Goal: Information Seeking & Learning: Learn about a topic

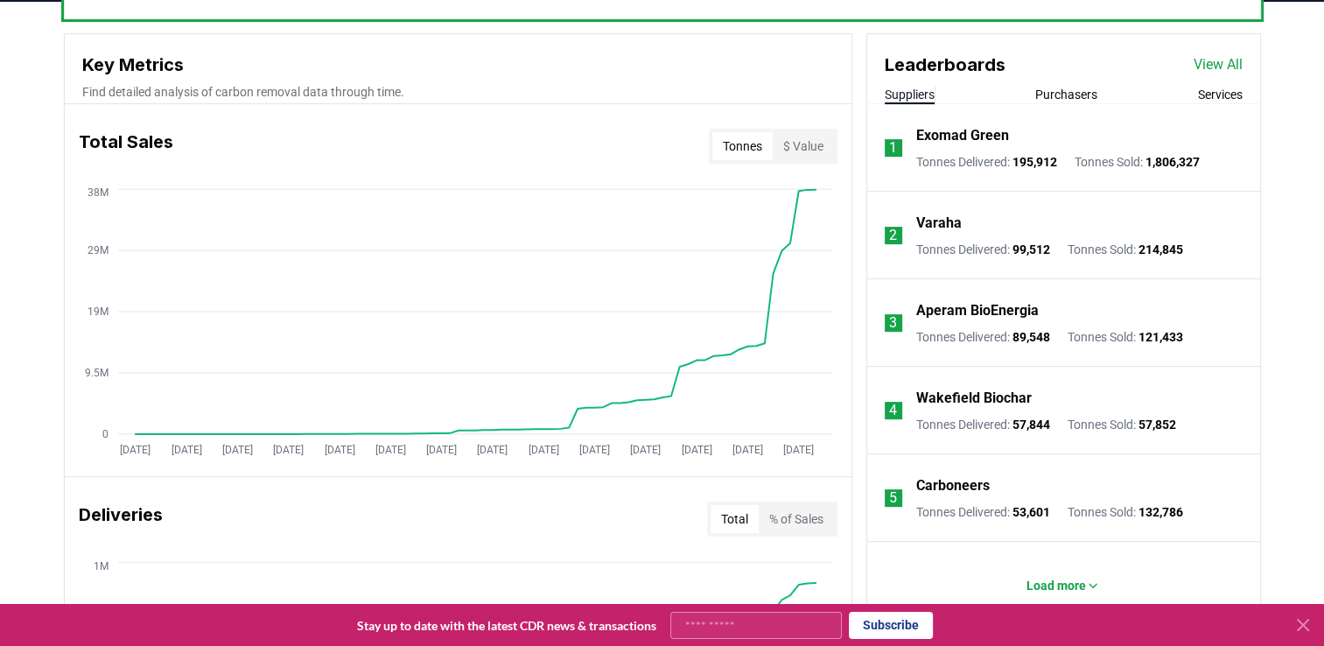
scroll to position [613, 0]
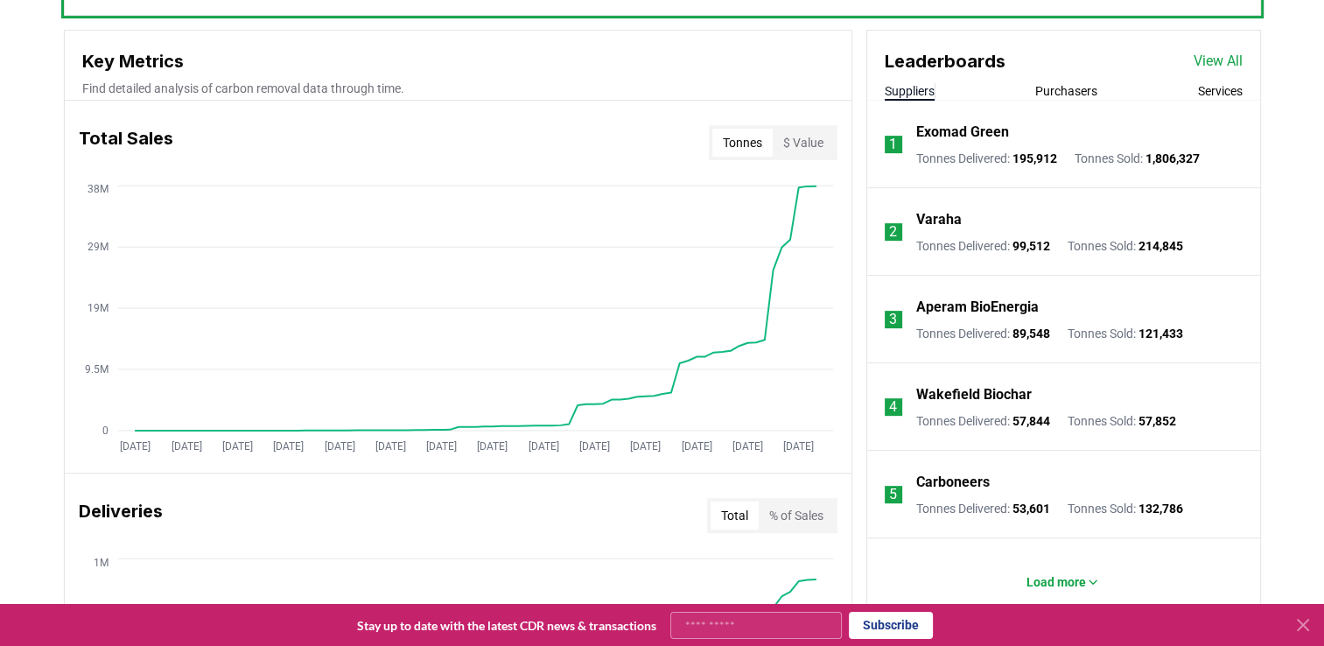
click at [1307, 622] on icon at bounding box center [1303, 624] width 21 height 21
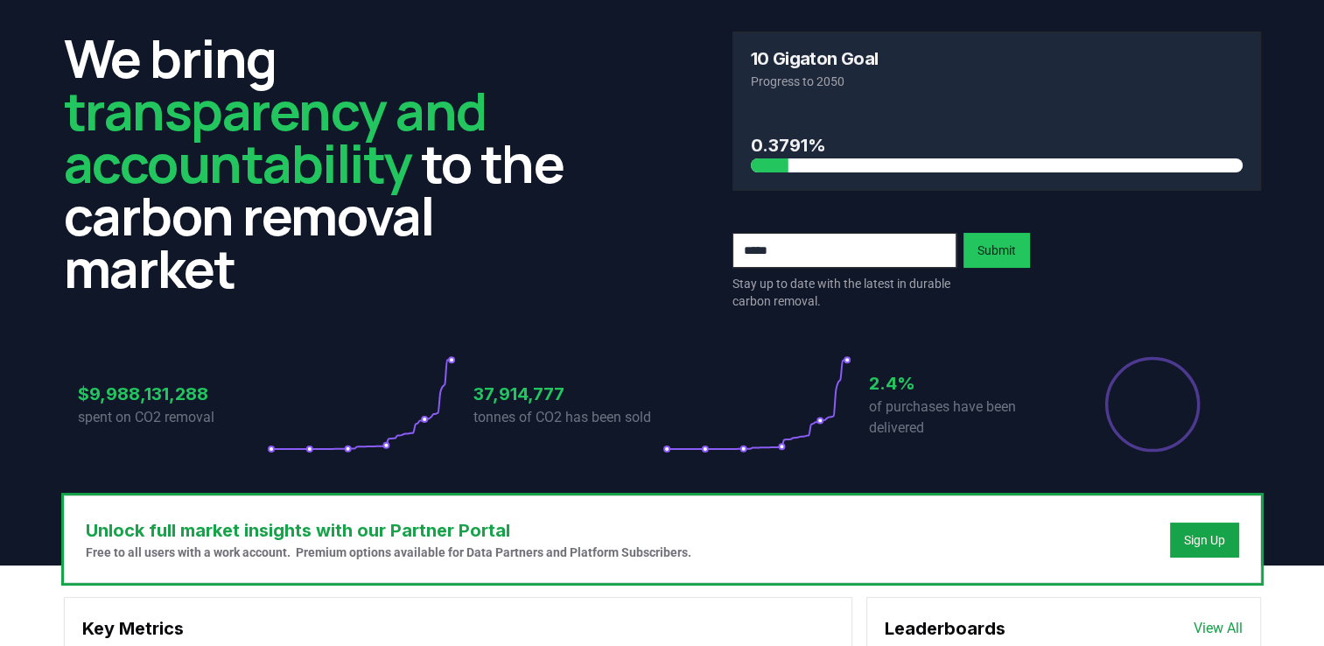
scroll to position [0, 0]
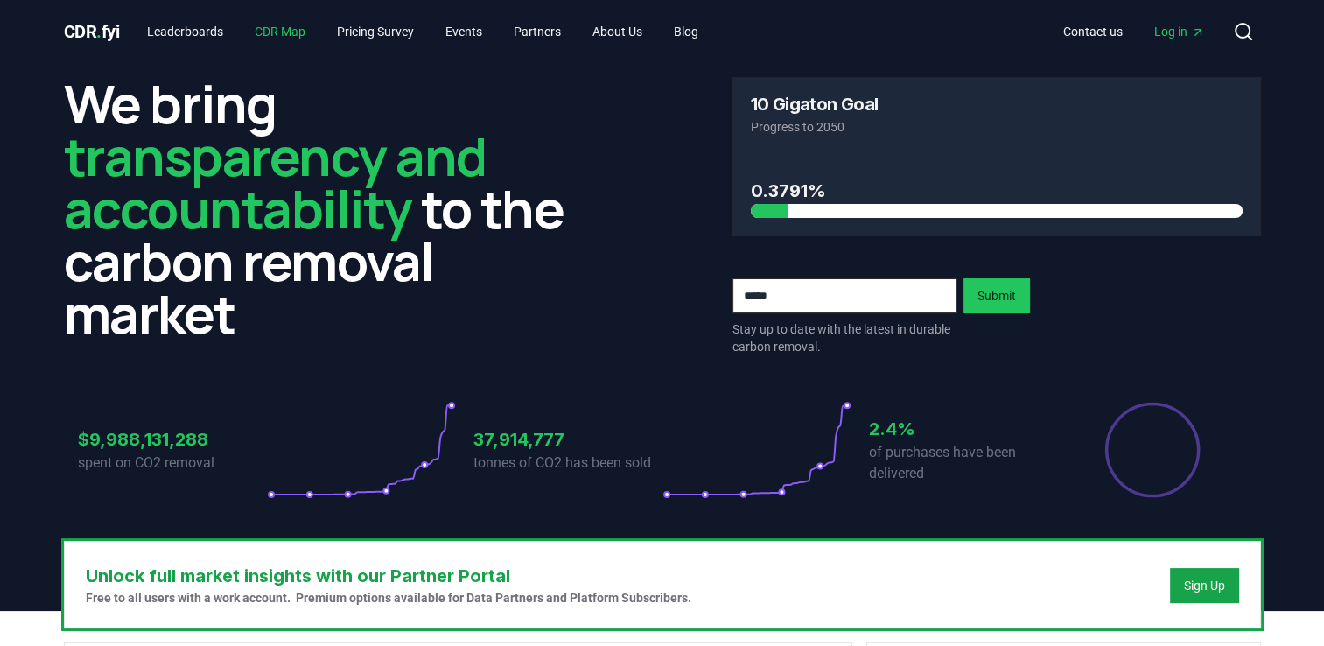
click at [293, 25] on link "CDR Map" at bounding box center [280, 32] width 79 height 32
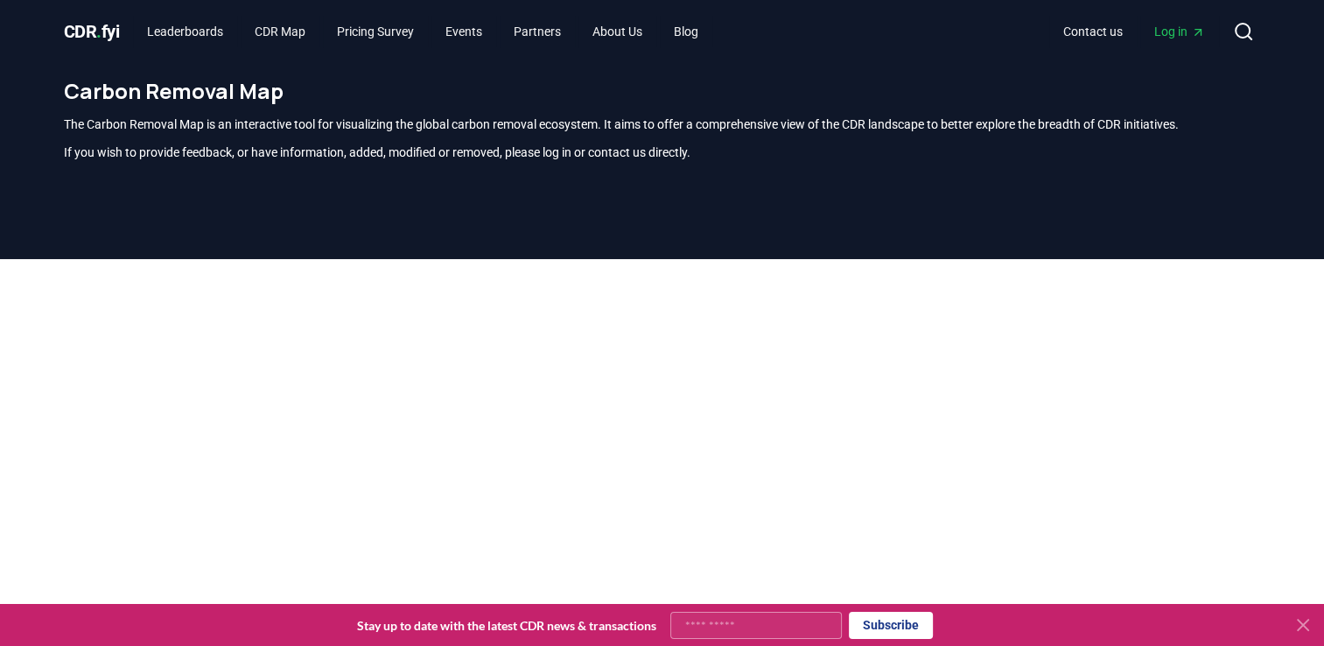
scroll to position [515, 0]
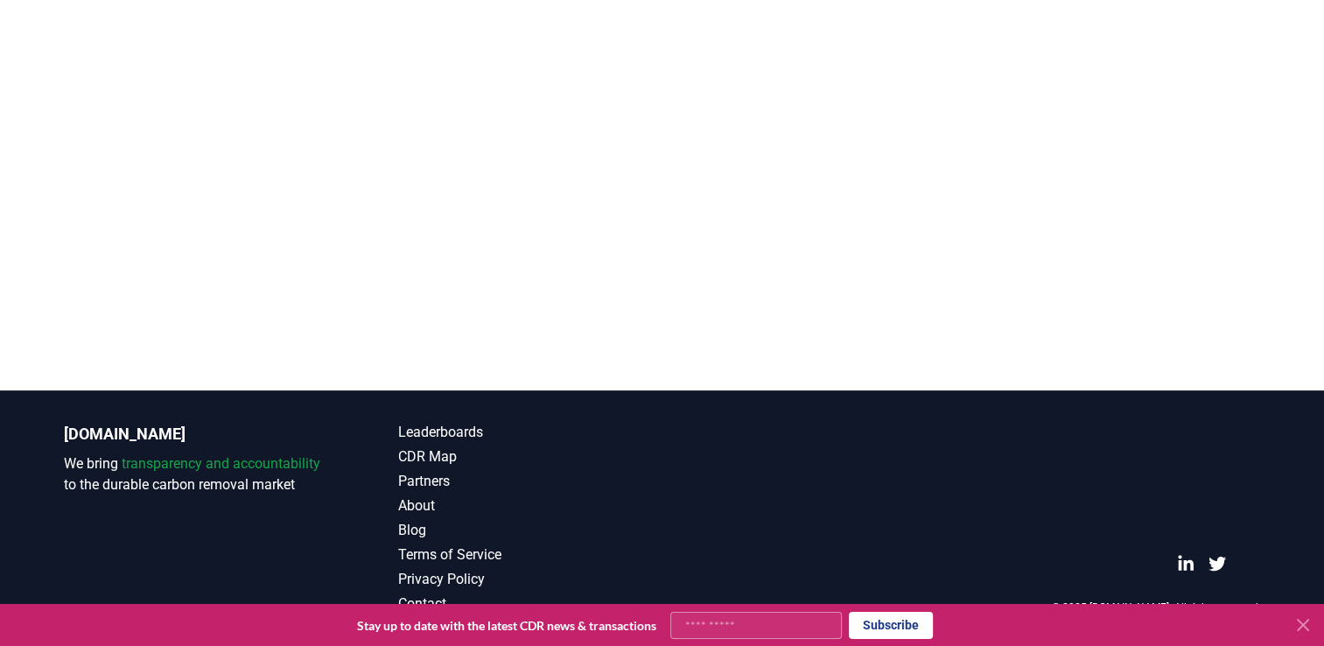
click at [1301, 625] on icon at bounding box center [1303, 625] width 11 height 11
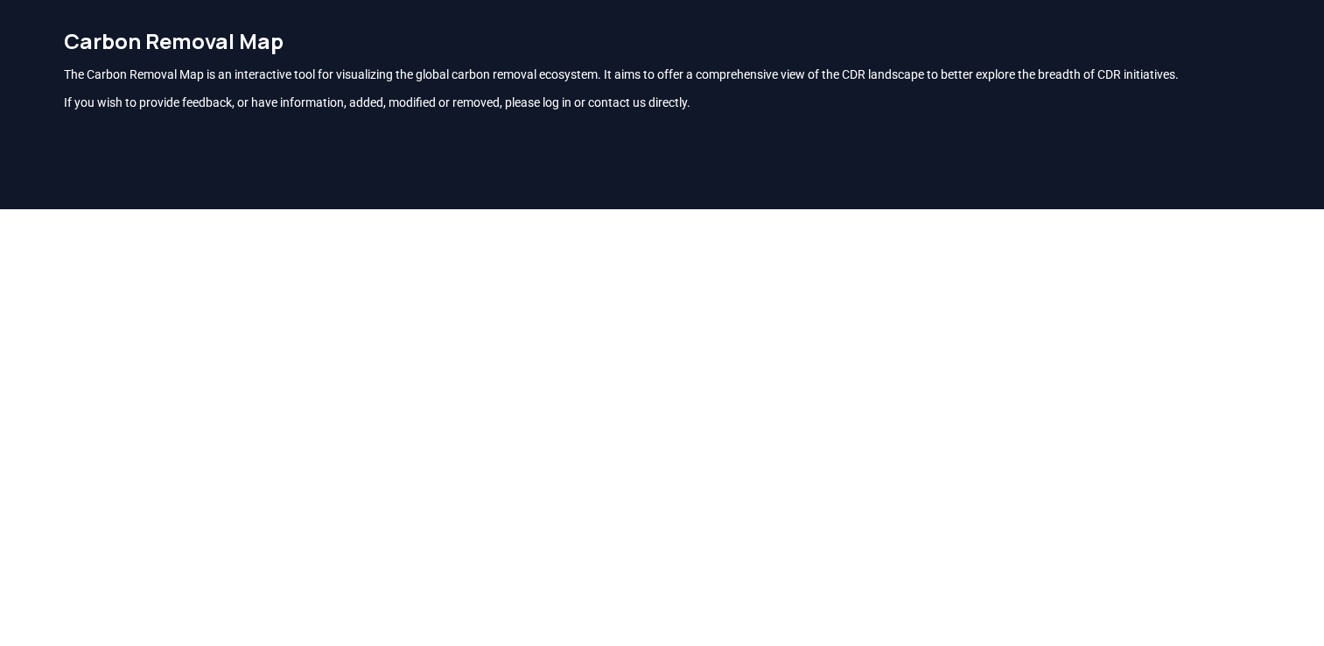
scroll to position [189, 0]
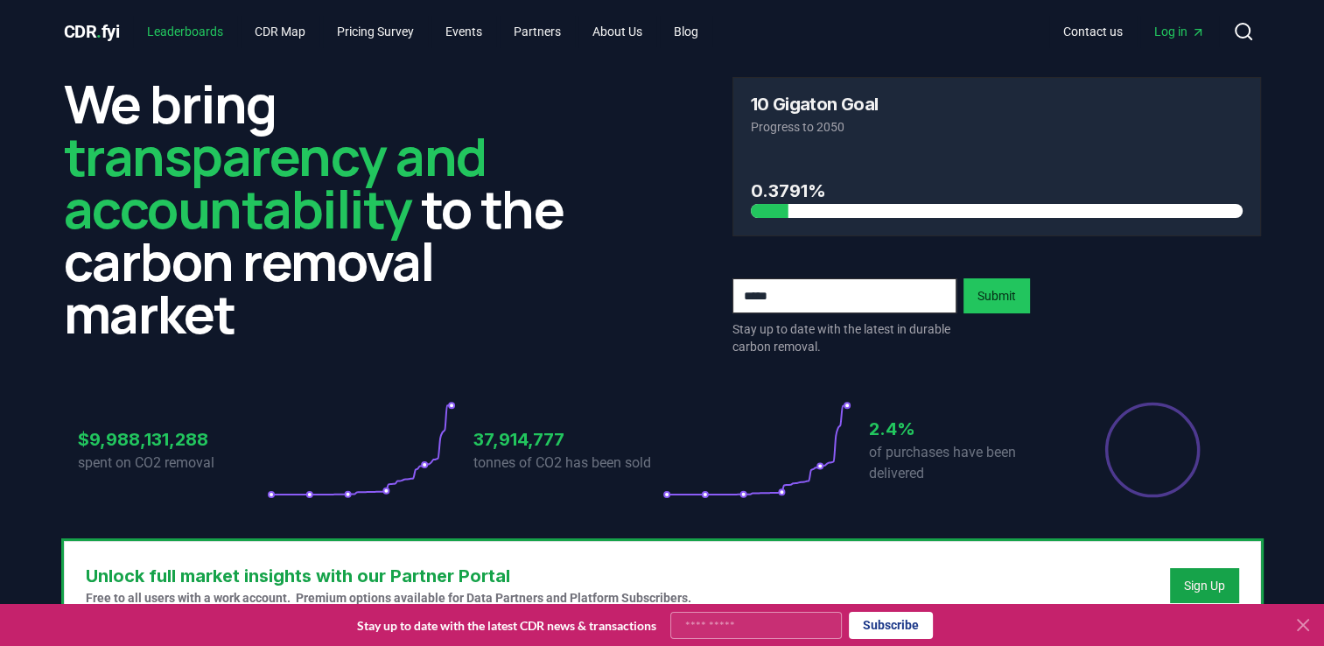
click at [192, 37] on link "Leaderboards" at bounding box center [185, 32] width 104 height 32
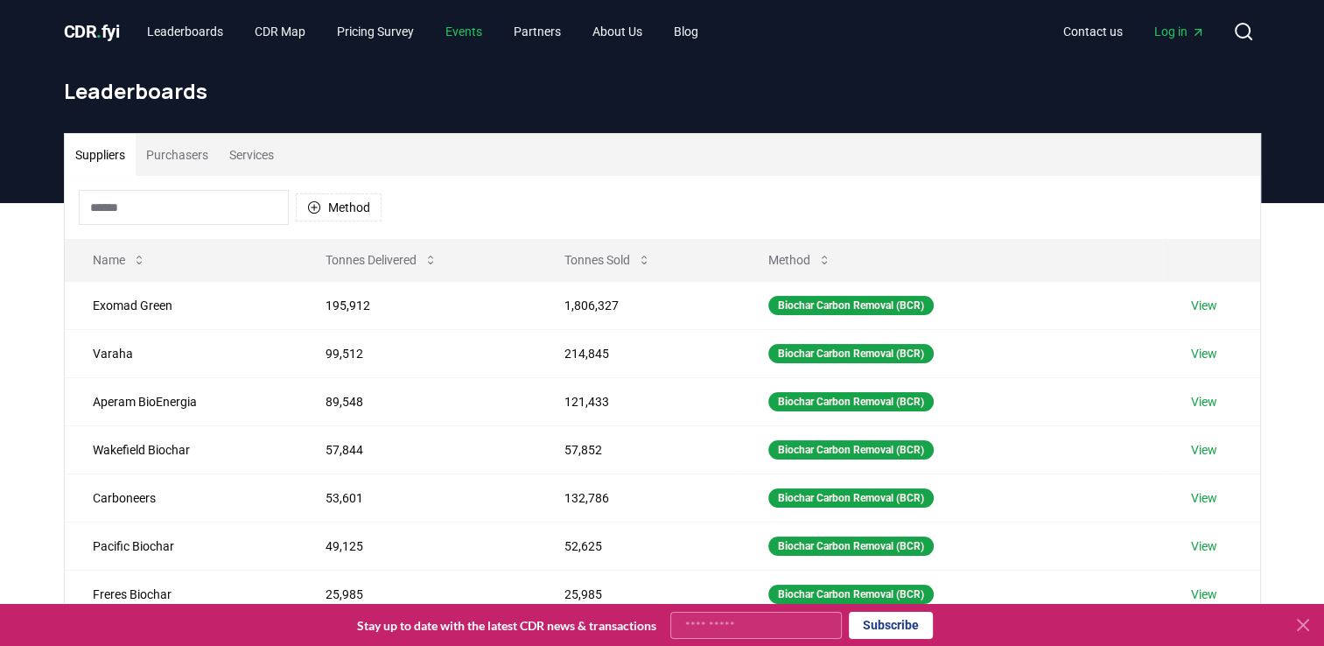
click at [488, 22] on link "Events" at bounding box center [463, 32] width 65 height 32
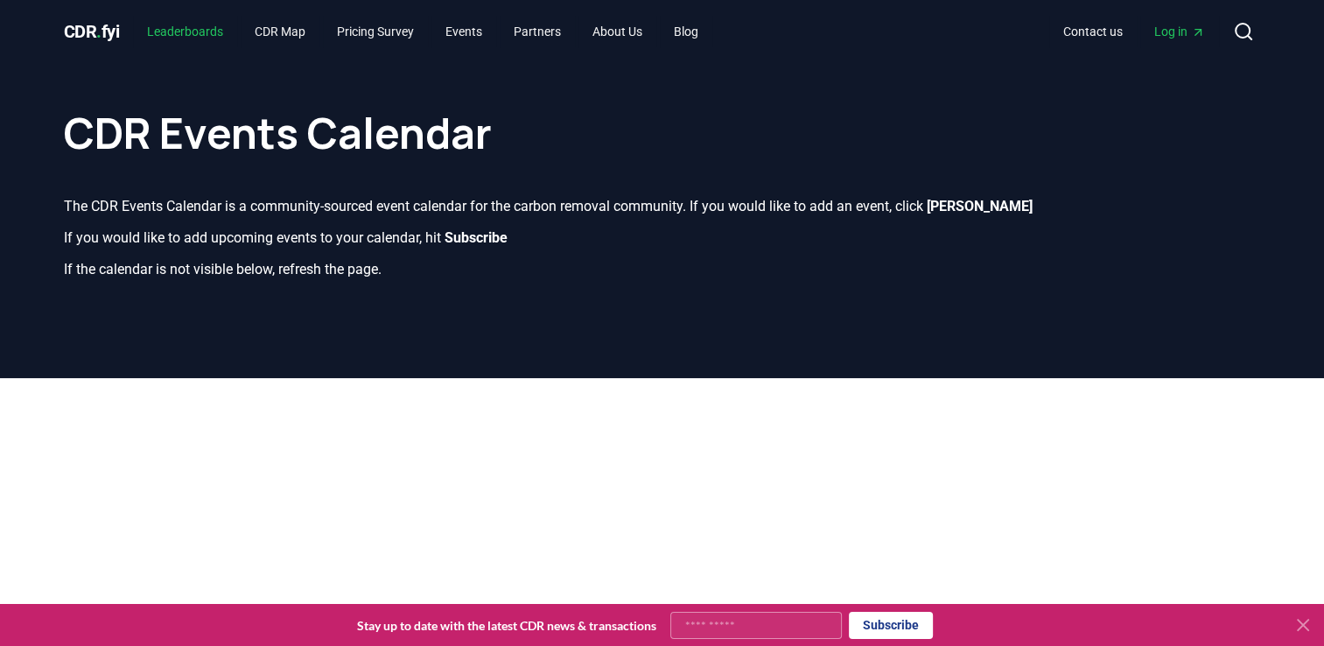
click at [206, 25] on link "Leaderboards" at bounding box center [185, 32] width 104 height 32
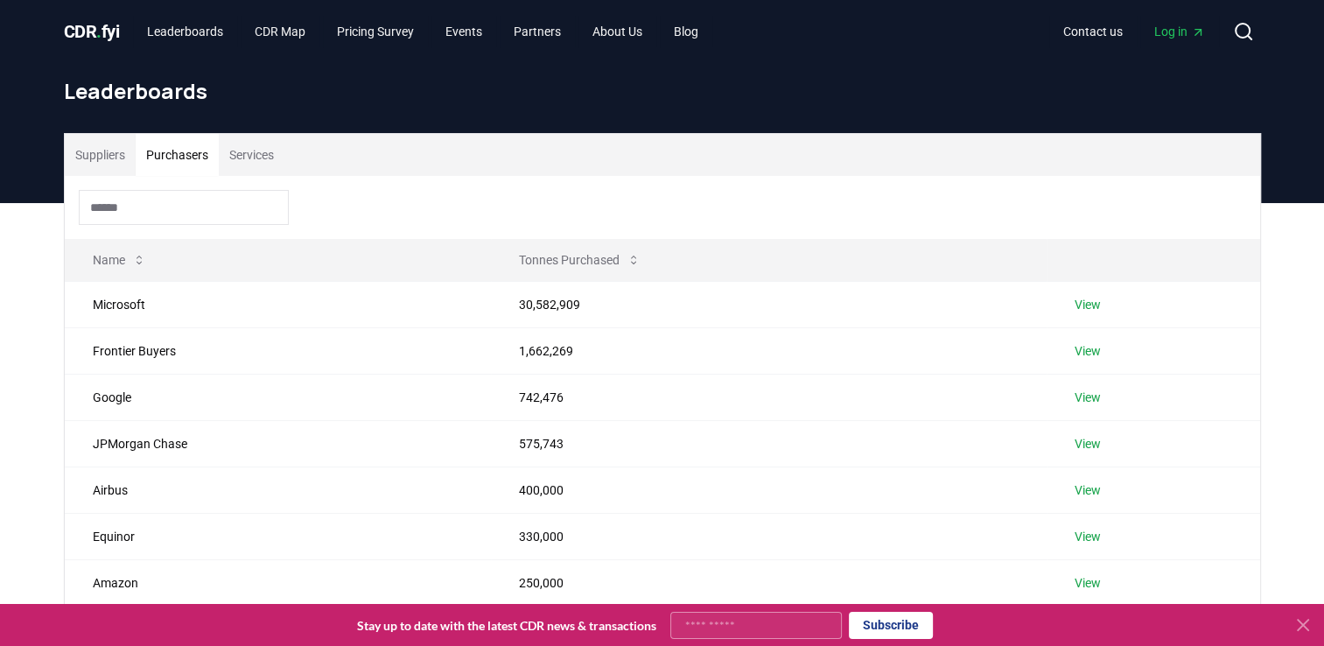
click at [197, 155] on button "Purchasers" at bounding box center [177, 155] width 83 height 42
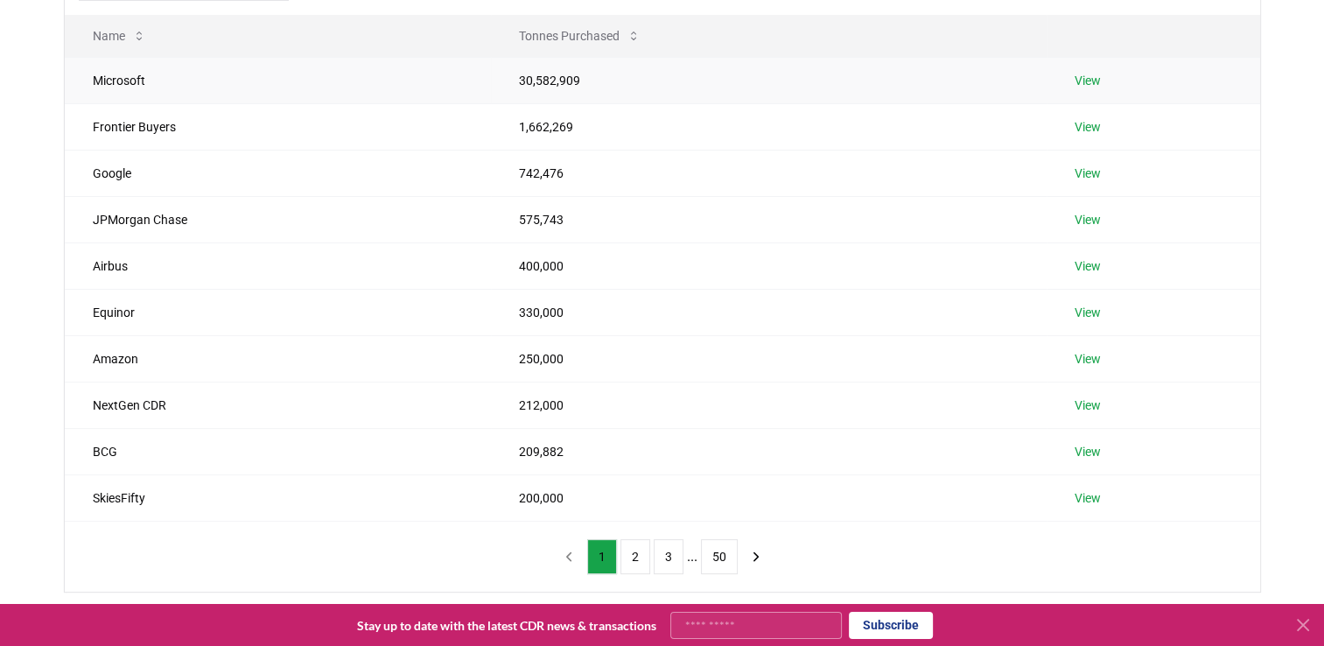
scroll to position [350, 0]
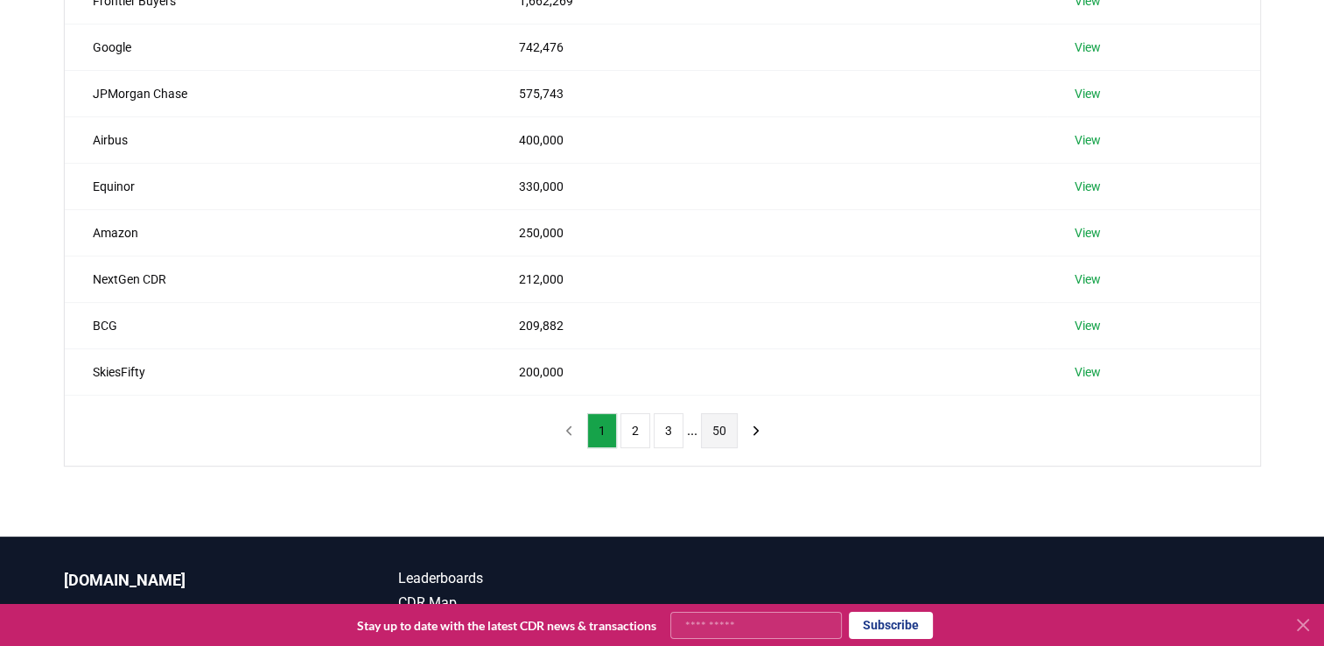
click at [706, 422] on button "50" at bounding box center [719, 430] width 37 height 35
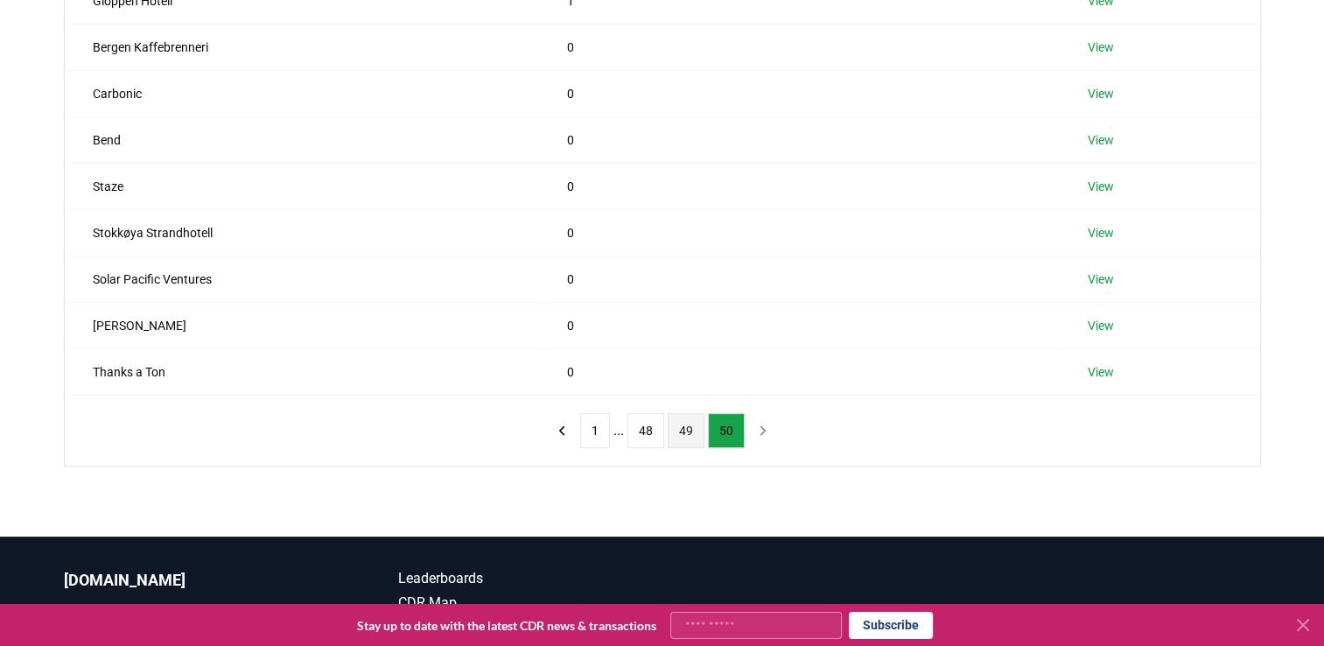
click at [673, 423] on button "49" at bounding box center [686, 430] width 37 height 35
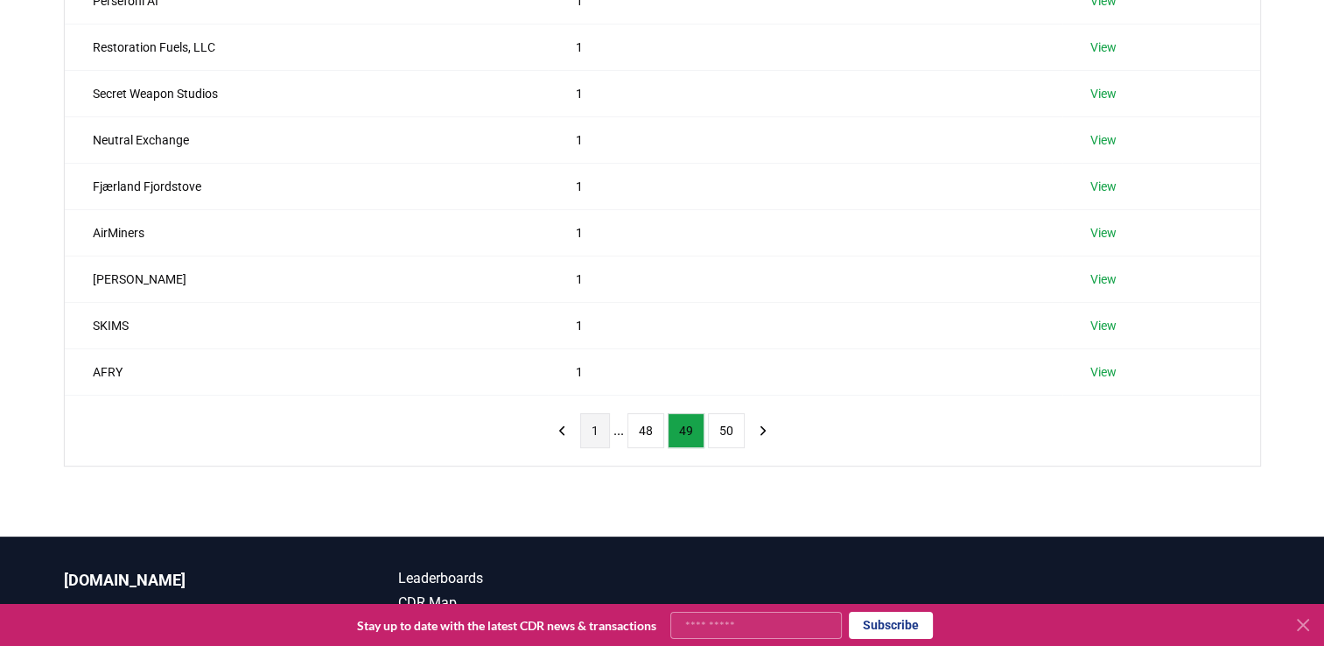
click at [597, 426] on button "1" at bounding box center [595, 430] width 30 height 35
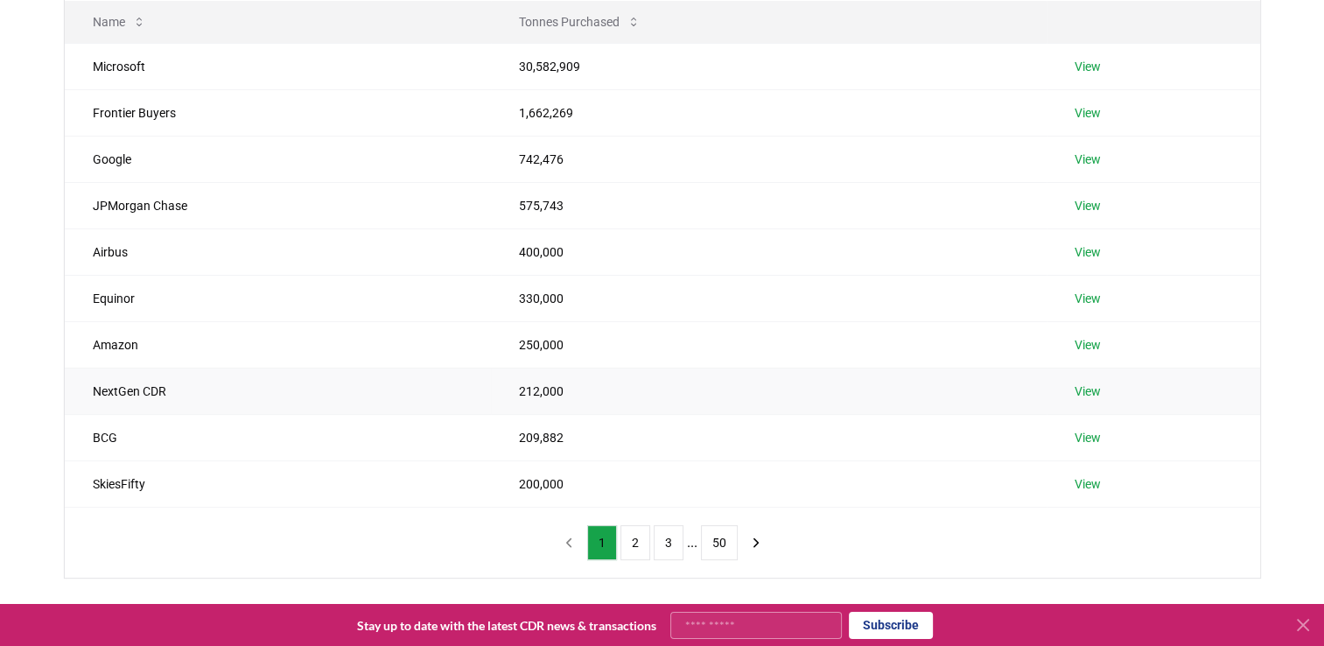
scroll to position [88, 0]
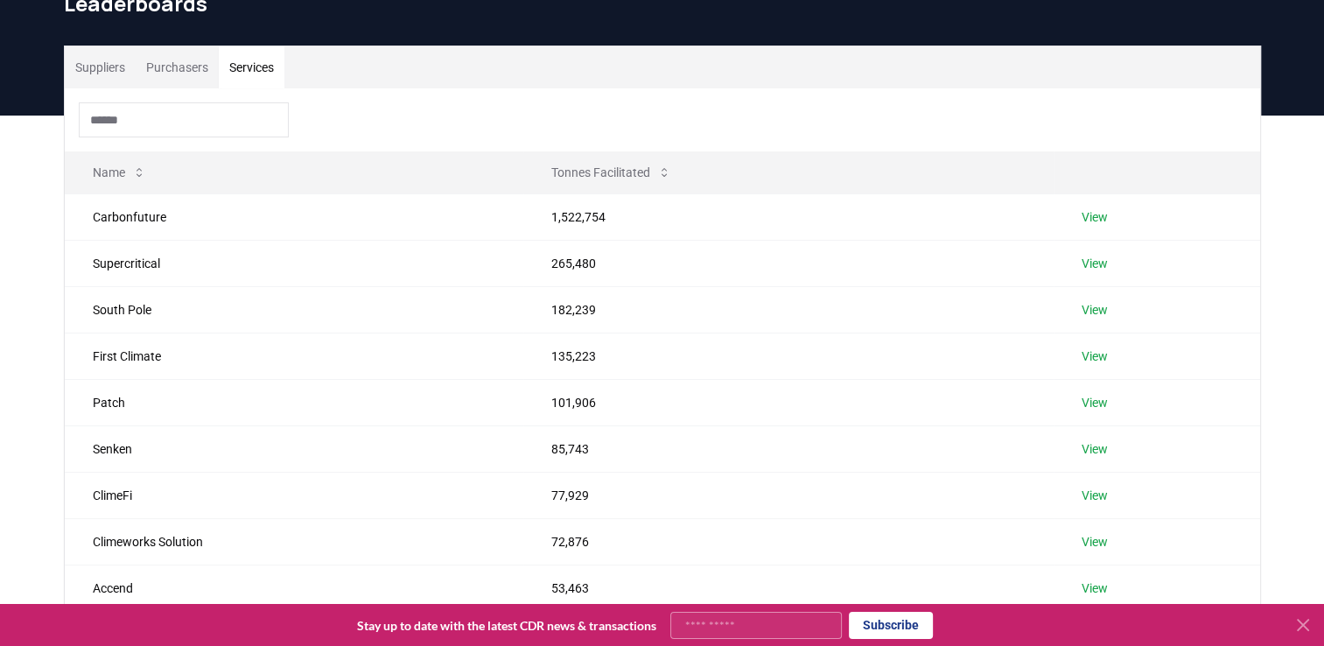
click at [263, 66] on button "Services" at bounding box center [252, 67] width 66 height 42
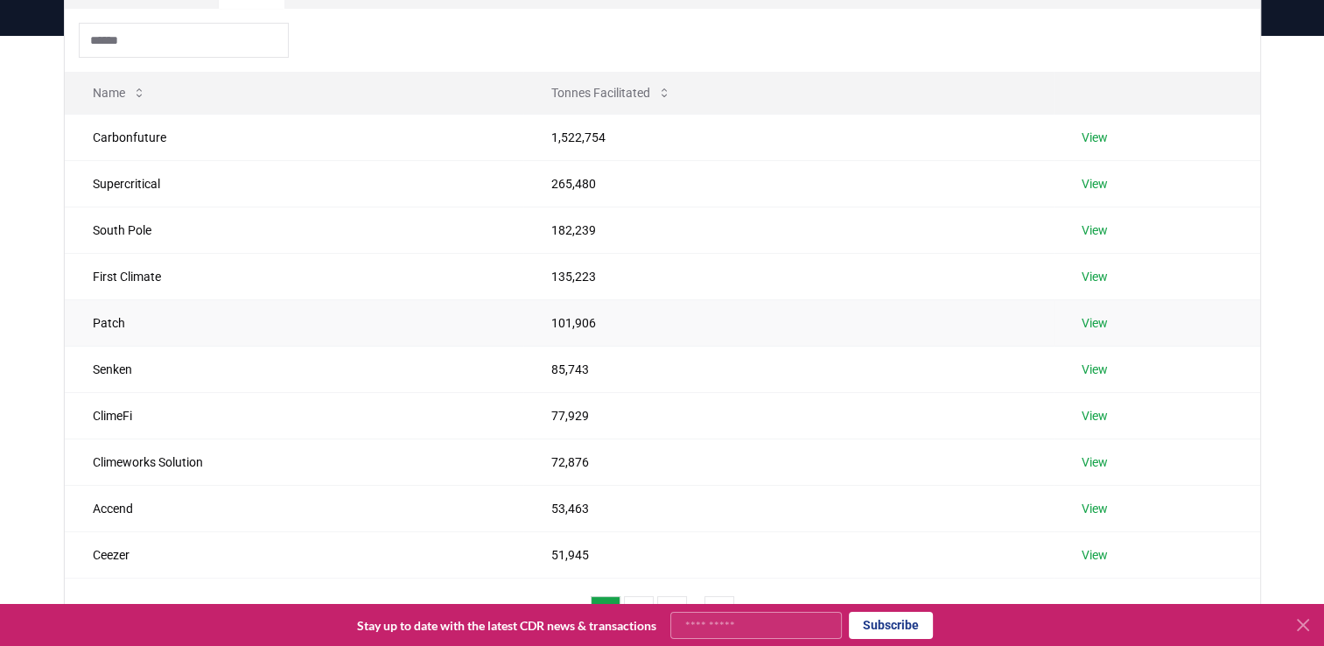
scroll to position [175, 0]
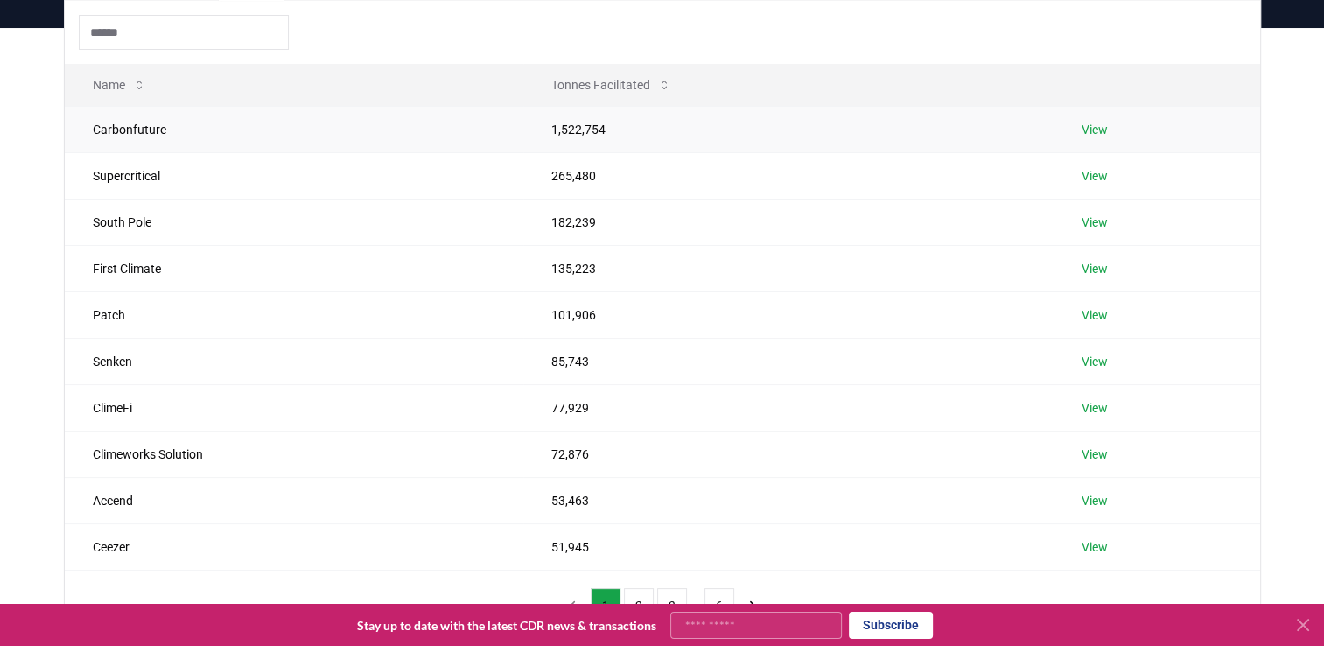
click at [1099, 126] on link "View" at bounding box center [1095, 130] width 26 height 18
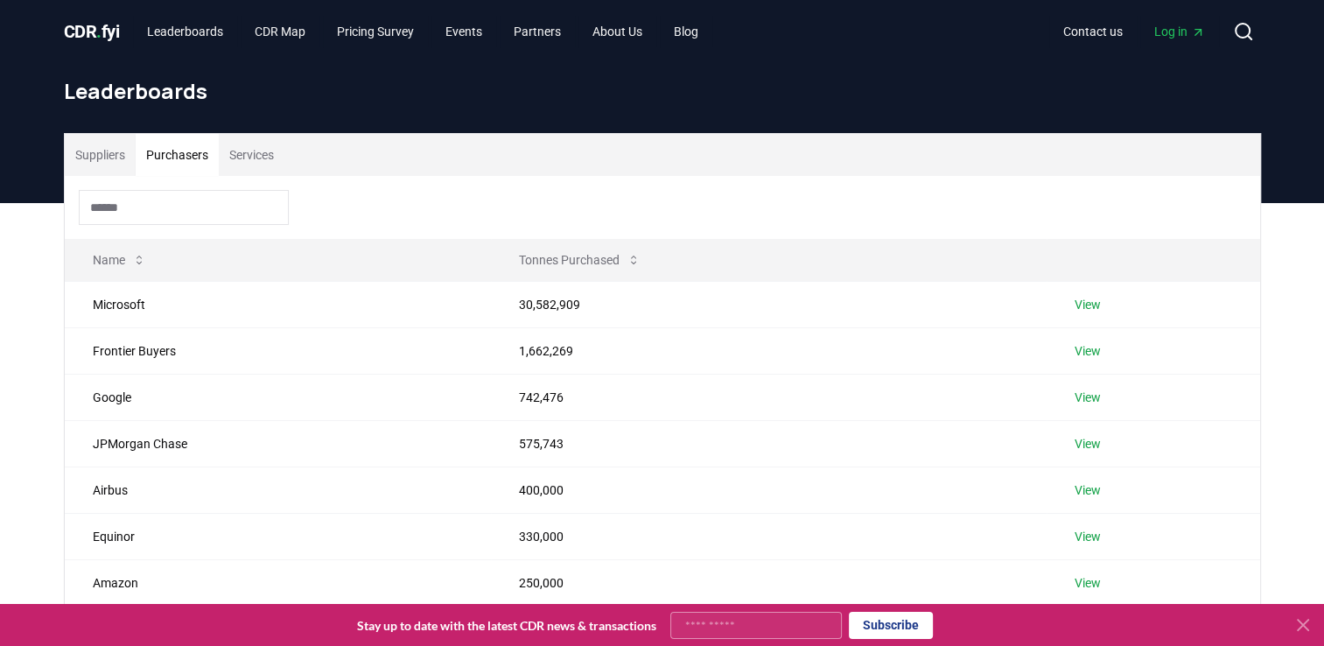
click at [174, 158] on button "Purchasers" at bounding box center [177, 155] width 83 height 42
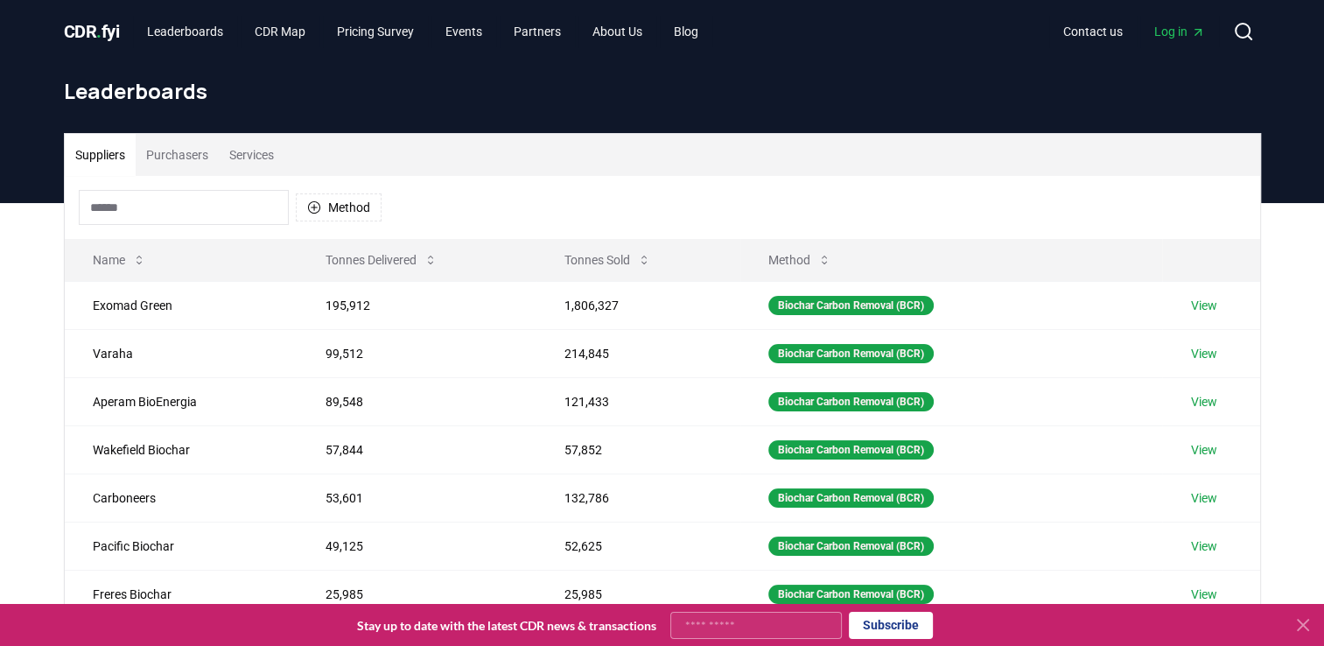
click at [80, 163] on button "Suppliers" at bounding box center [100, 155] width 71 height 42
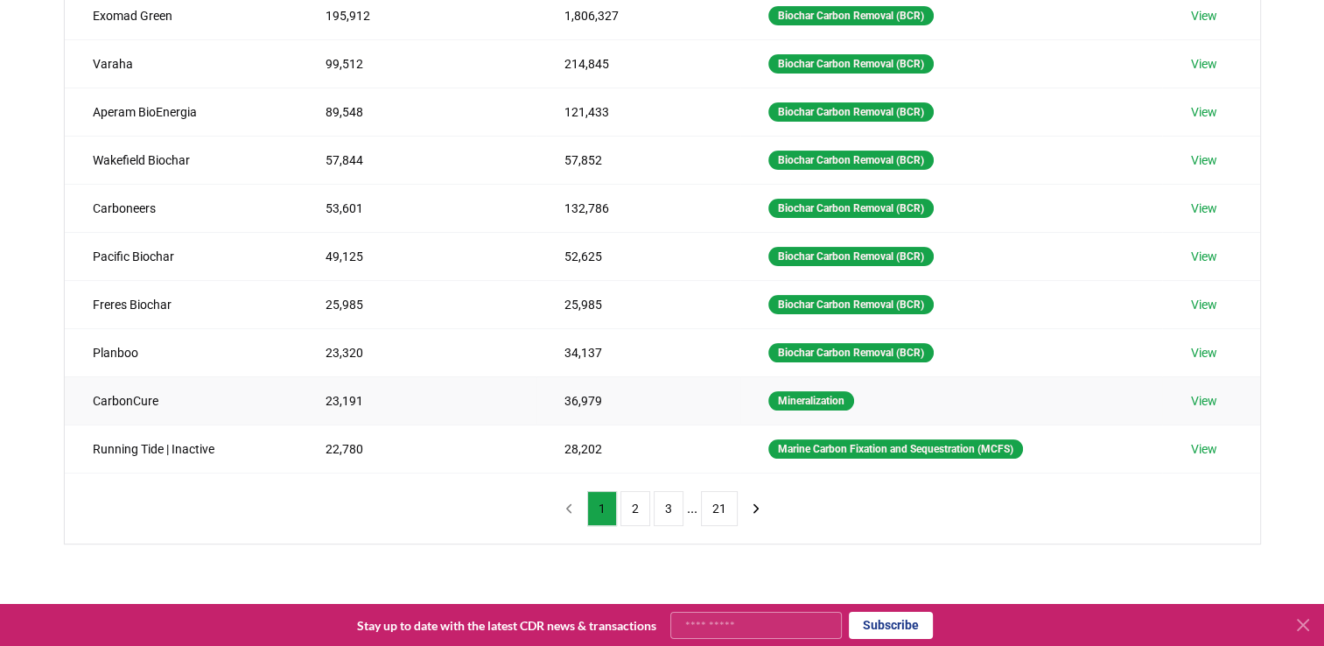
scroll to position [263, 0]
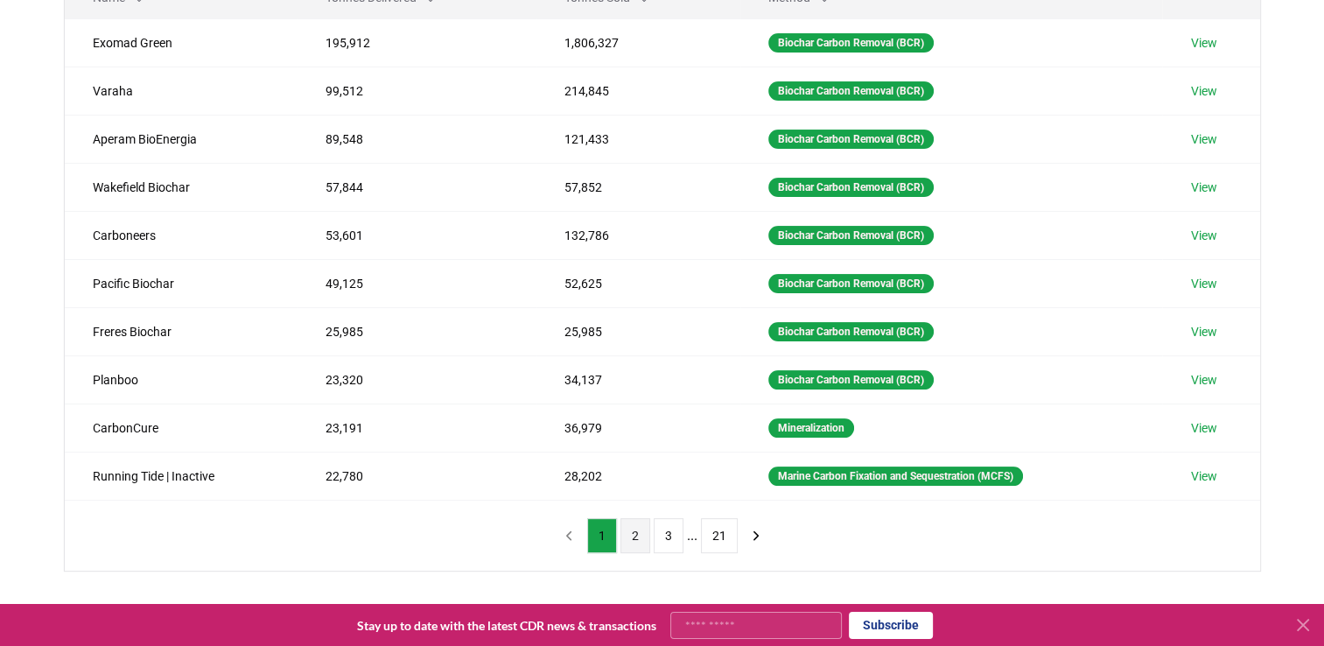
click at [640, 535] on button "2" at bounding box center [636, 535] width 30 height 35
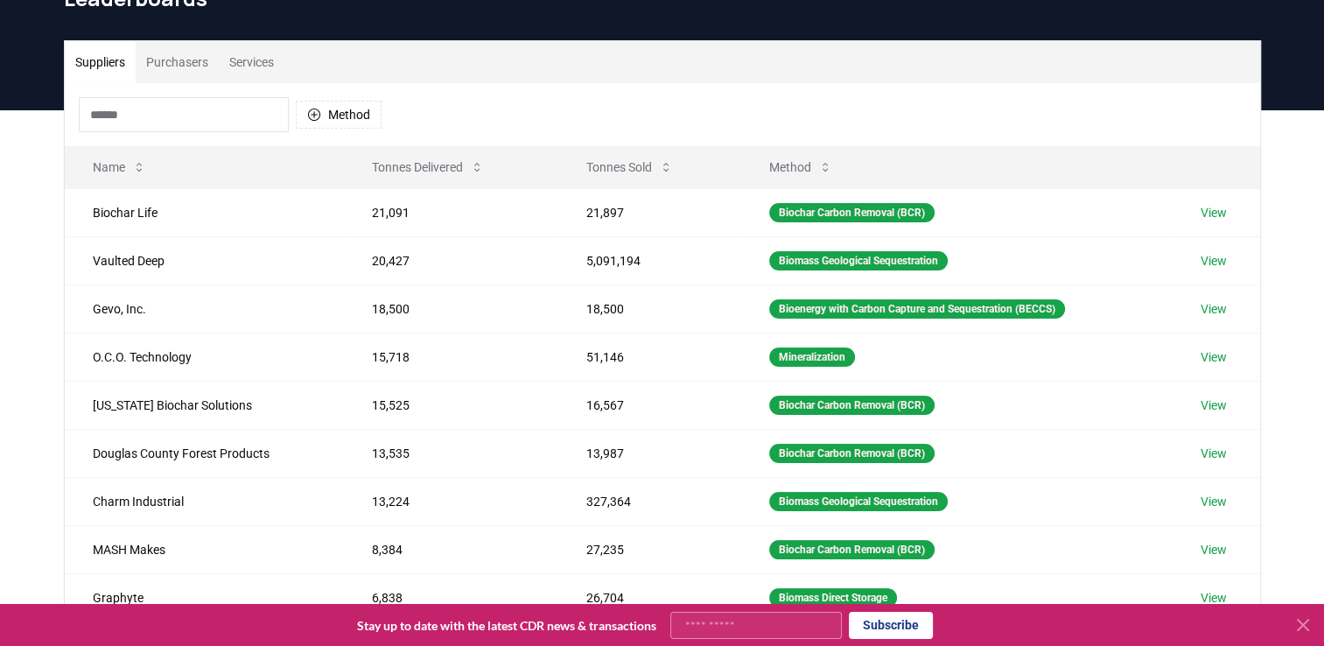
scroll to position [175, 0]
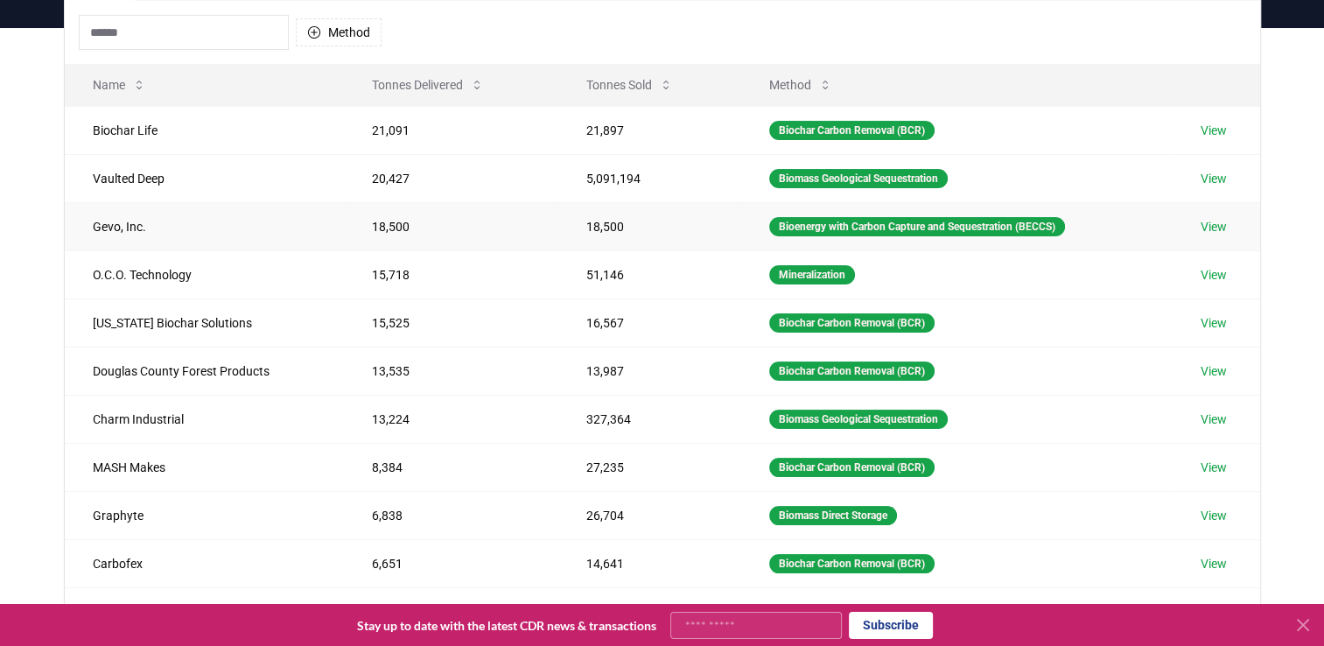
click at [1209, 224] on link "View" at bounding box center [1214, 227] width 26 height 18
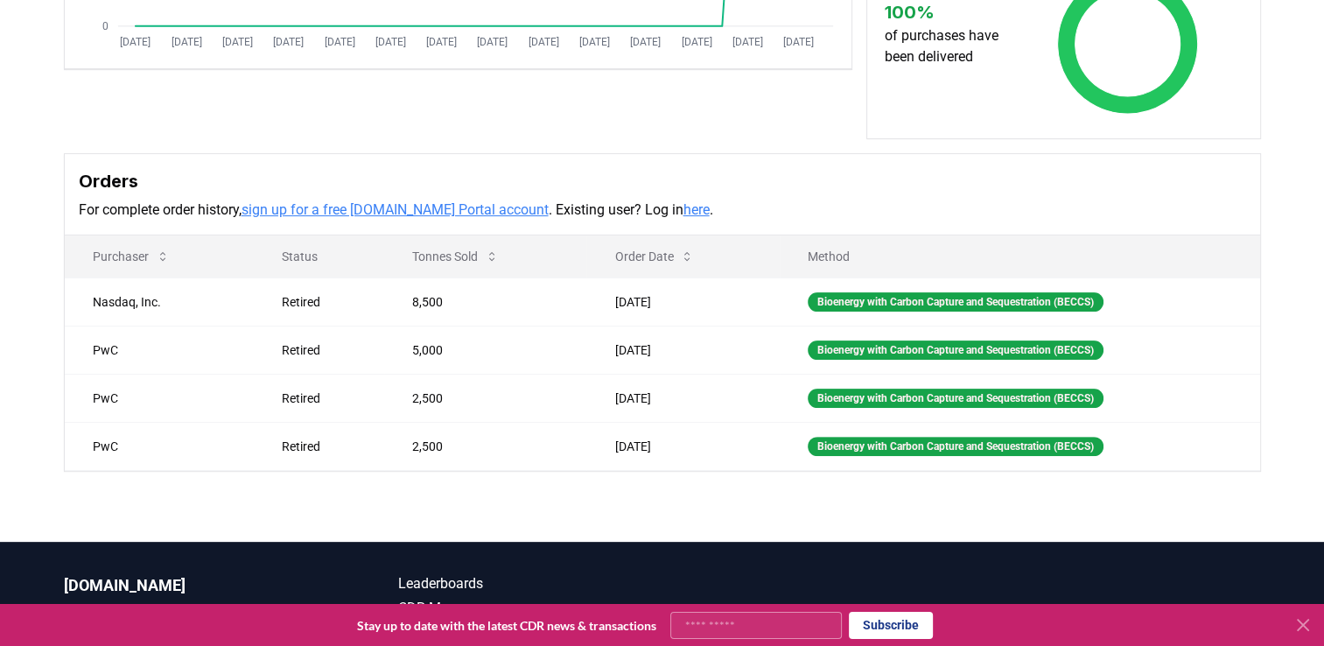
scroll to position [438, 0]
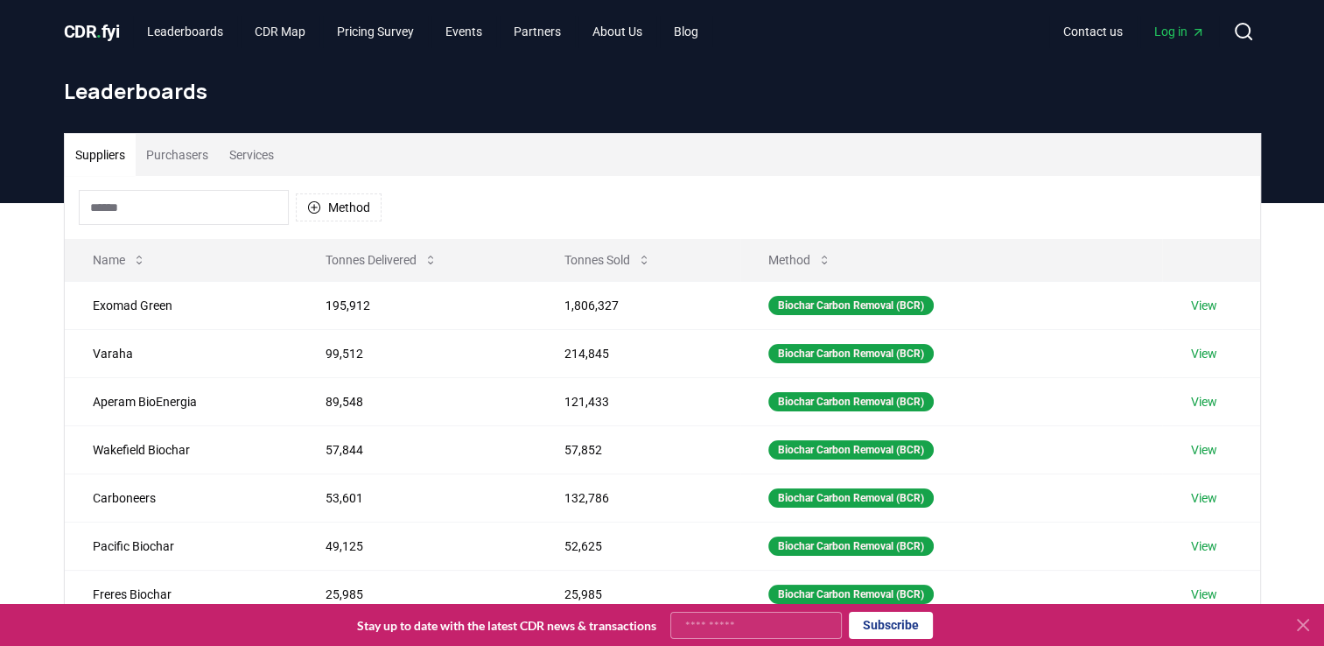
drag, startPoint x: 149, startPoint y: 156, endPoint x: 166, endPoint y: 153, distance: 17.7
click at [149, 156] on button "Purchasers" at bounding box center [177, 155] width 83 height 42
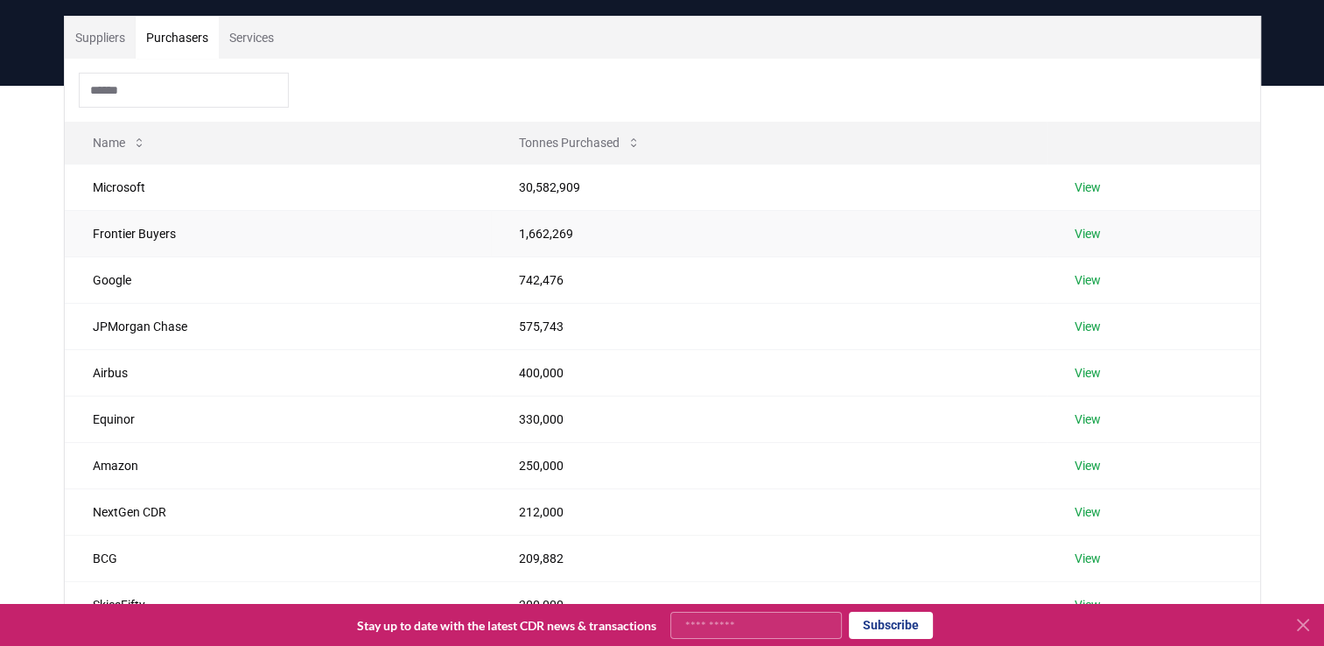
scroll to position [88, 0]
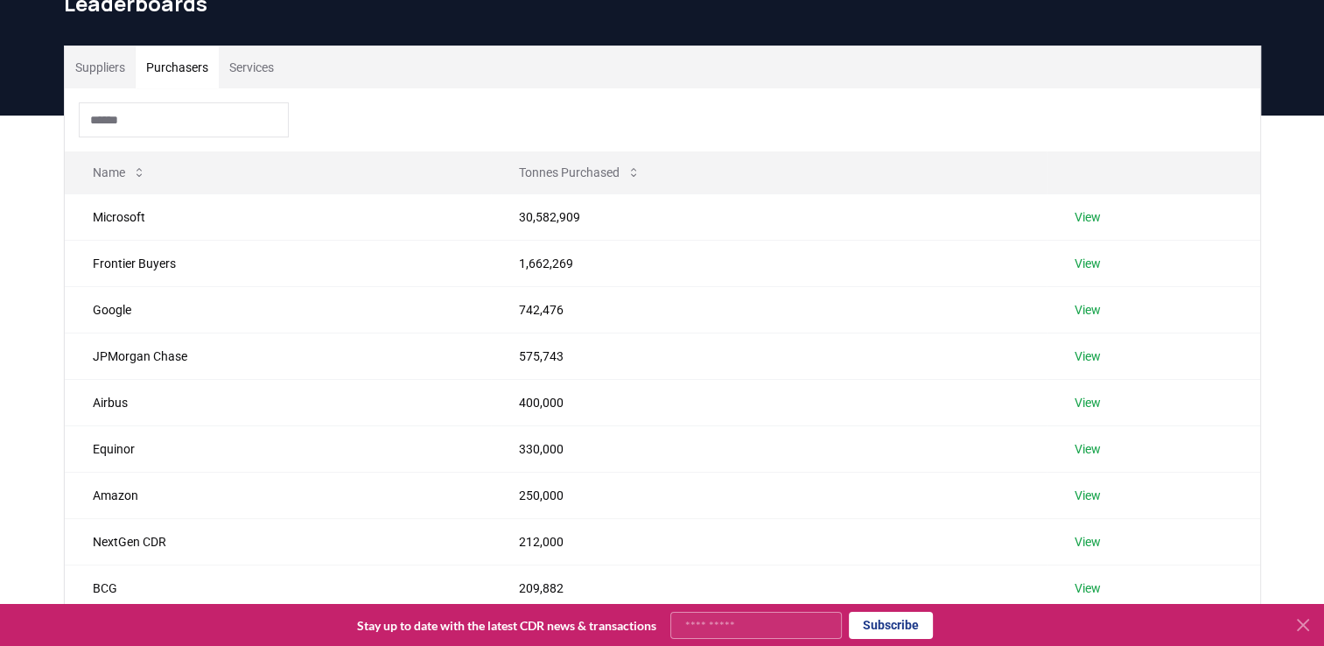
click at [1295, 622] on icon at bounding box center [1303, 624] width 21 height 21
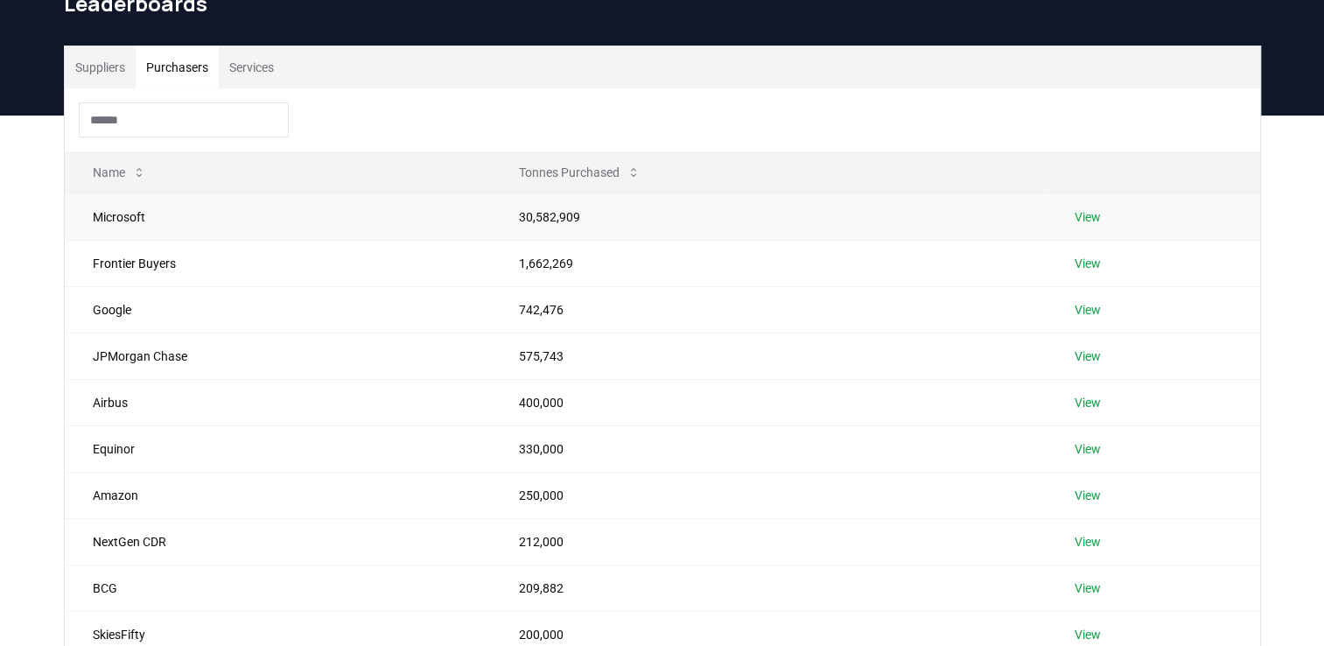
click at [1088, 219] on link "View" at bounding box center [1088, 217] width 26 height 18
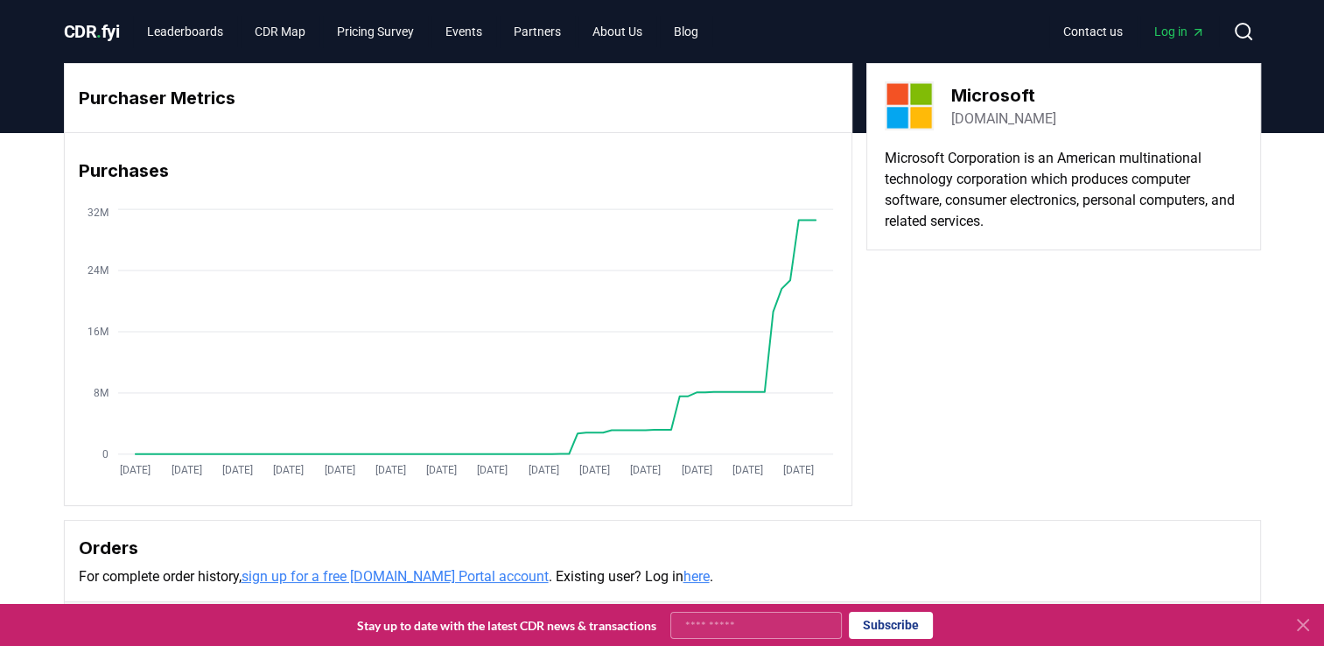
click at [1299, 622] on icon at bounding box center [1303, 624] width 21 height 21
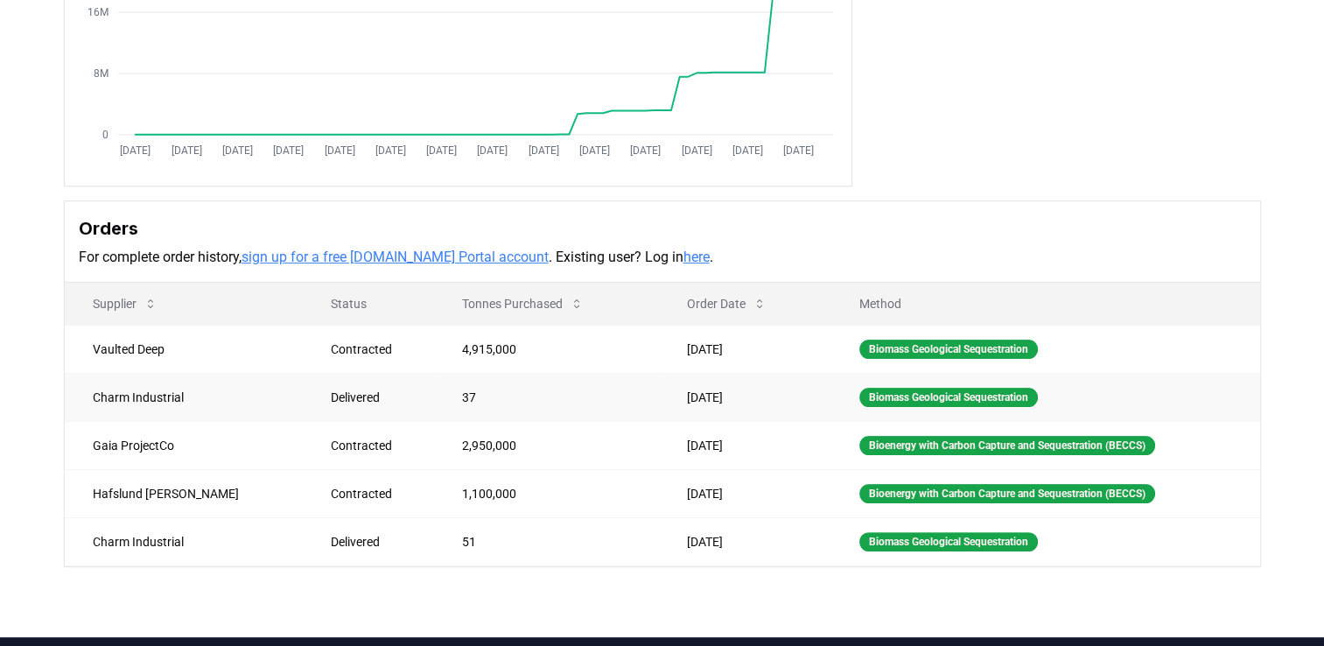
scroll to position [350, 0]
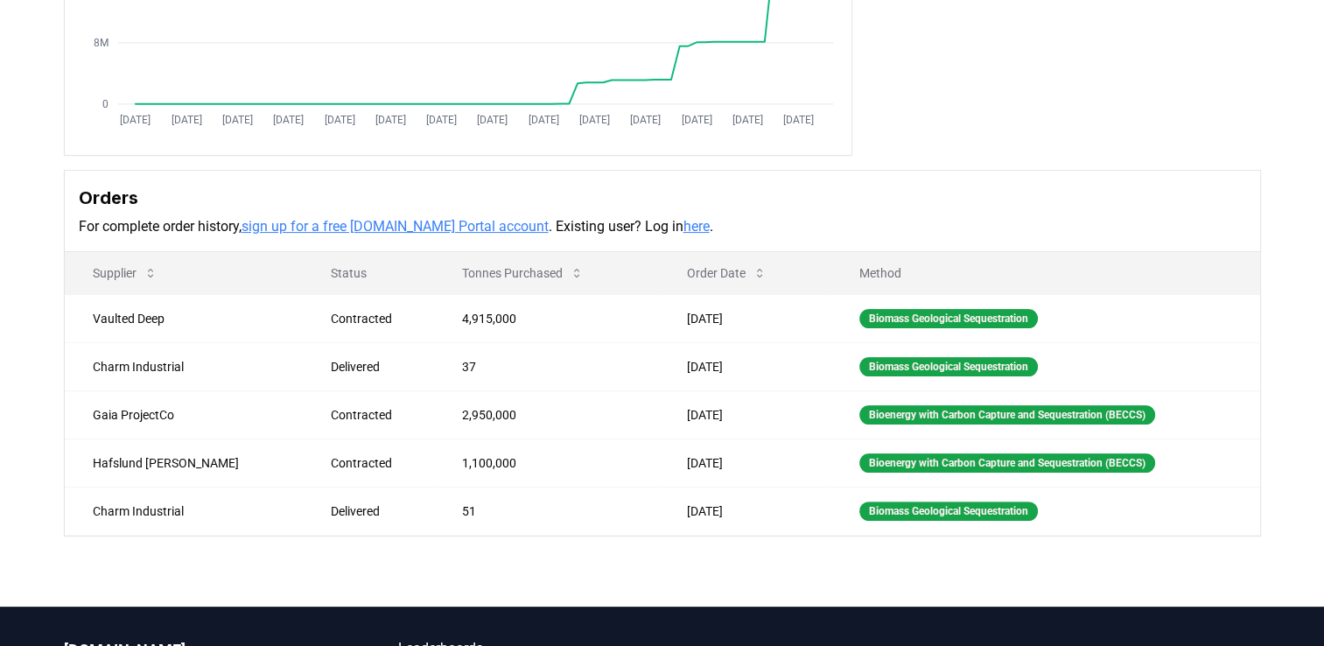
click at [372, 208] on h3 "Orders" at bounding box center [662, 198] width 1167 height 26
click at [376, 242] on div "Orders For complete order history, sign up for a free [DOMAIN_NAME] Portal acco…" at bounding box center [662, 211] width 1195 height 81
click at [399, 227] on link "sign up for a free [DOMAIN_NAME] Portal account" at bounding box center [395, 226] width 307 height 17
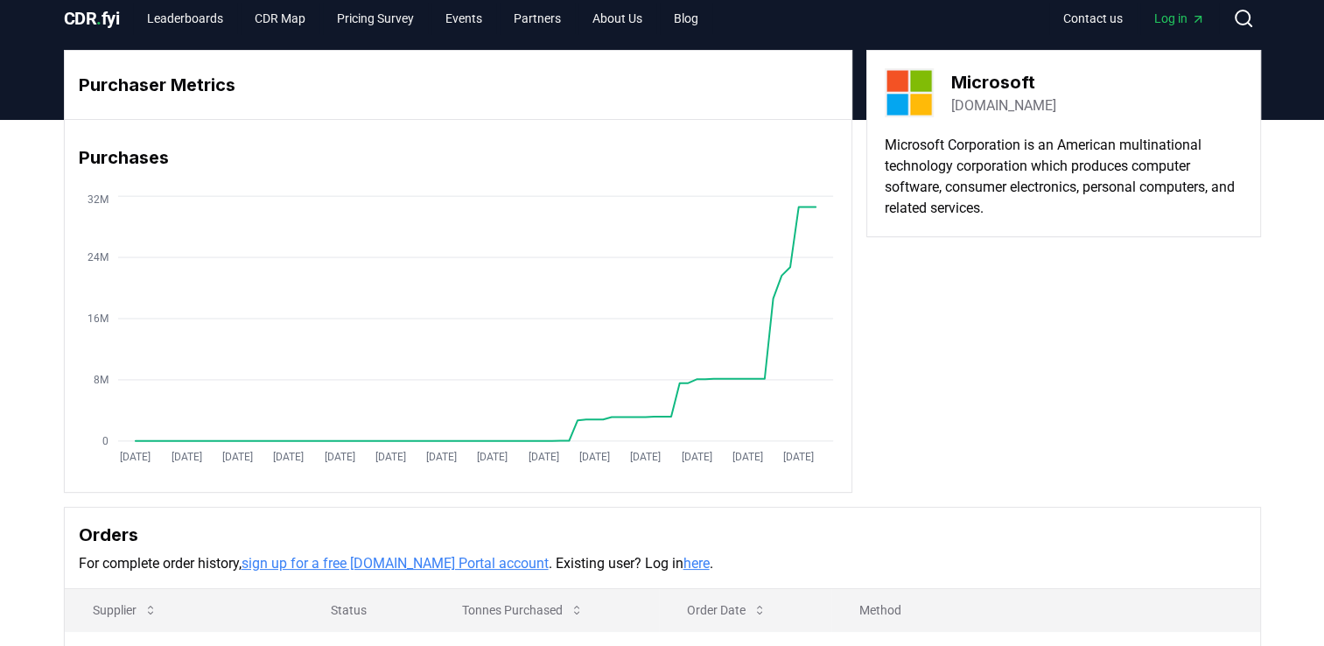
scroll to position [0, 0]
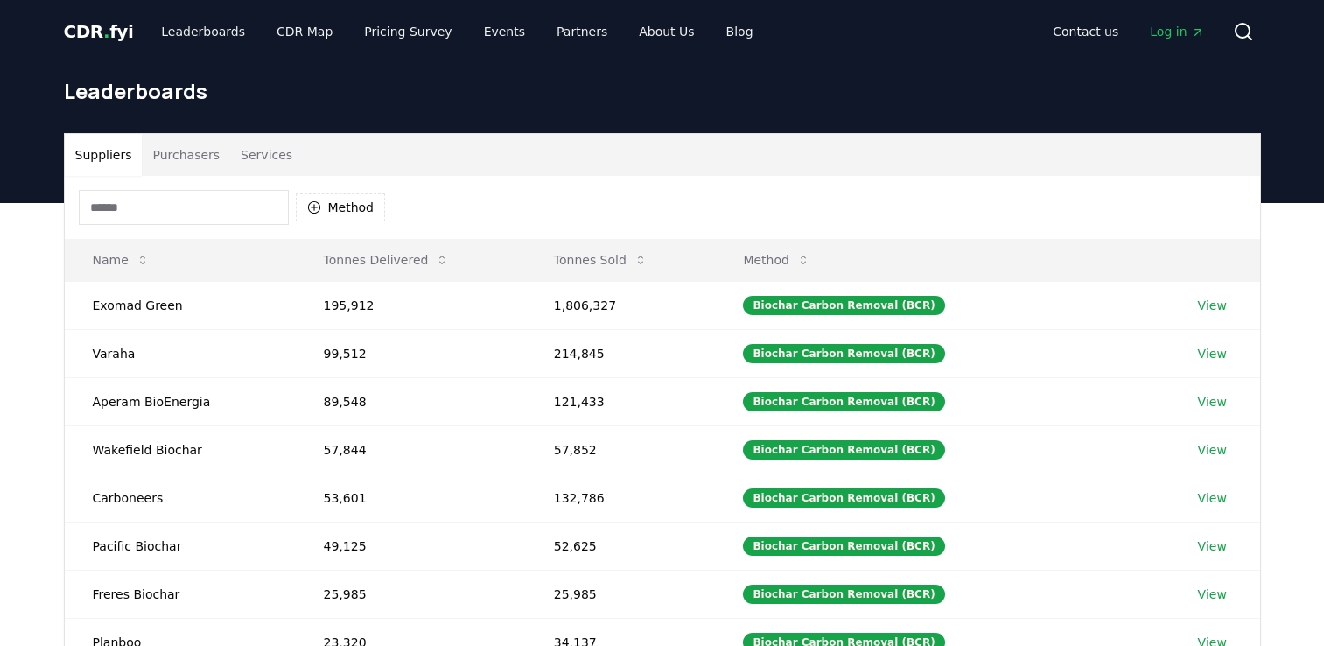
scroll to position [88, 0]
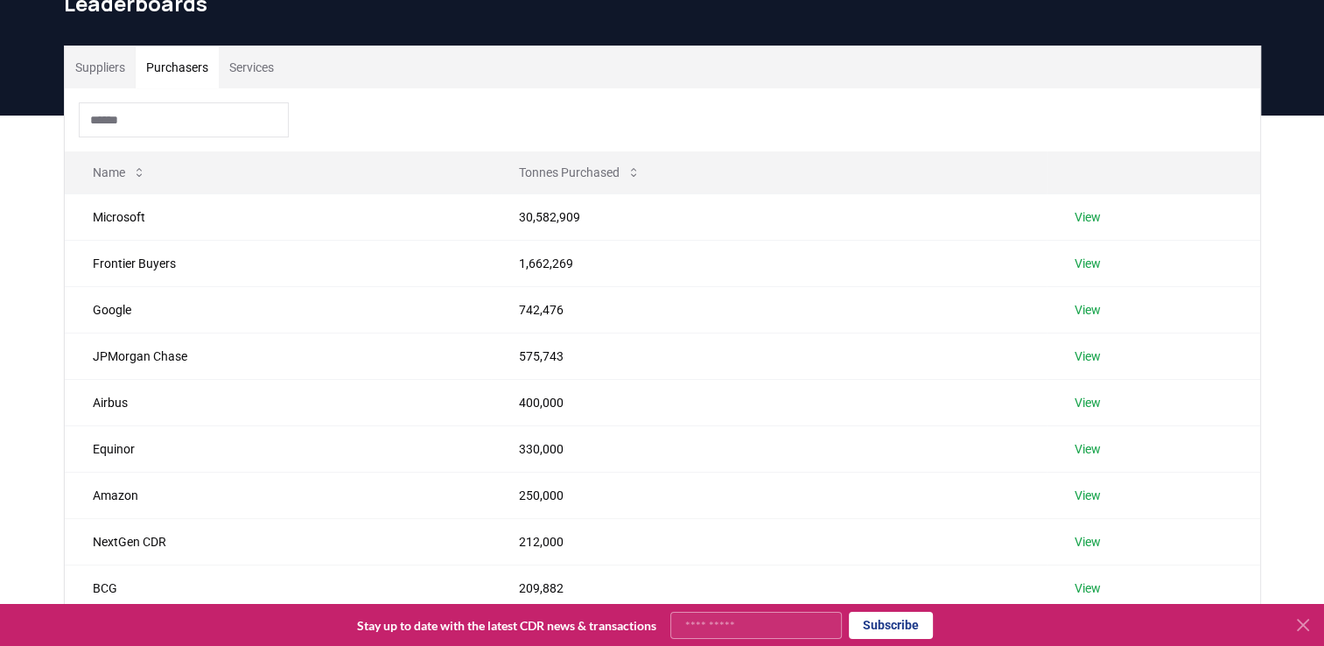
click at [193, 68] on button "Purchasers" at bounding box center [177, 67] width 83 height 42
click at [1084, 265] on link "View" at bounding box center [1088, 264] width 26 height 18
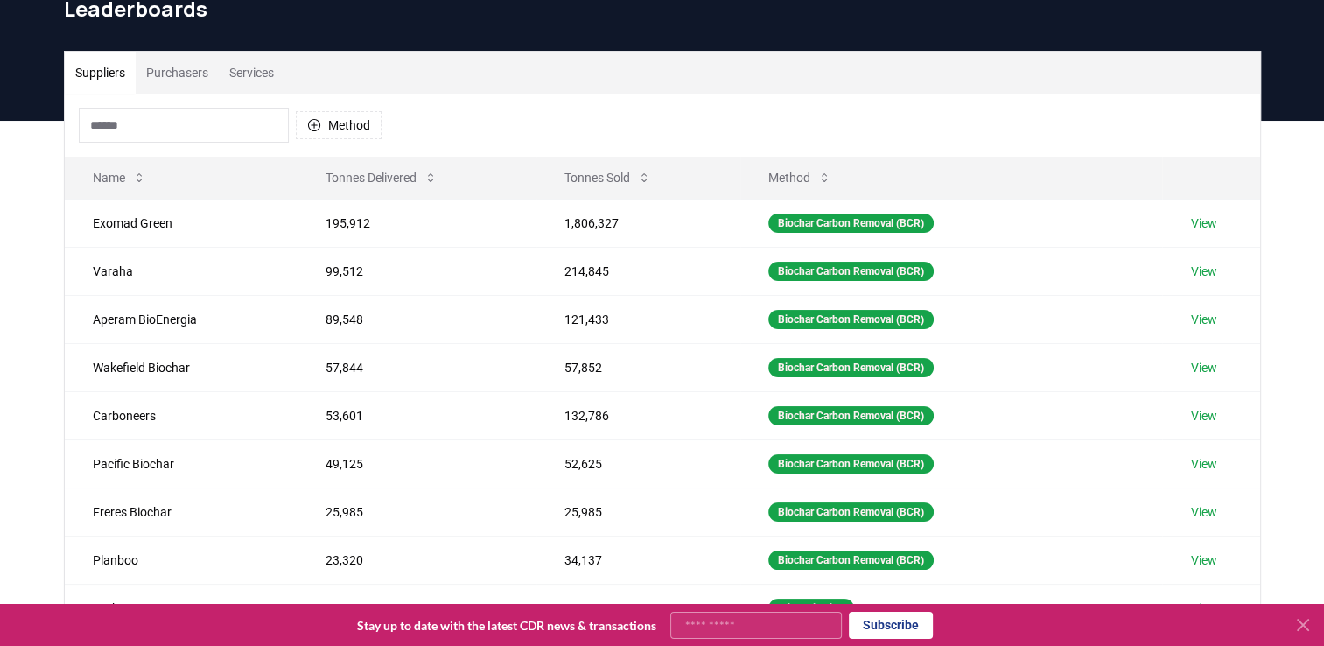
scroll to position [76, 0]
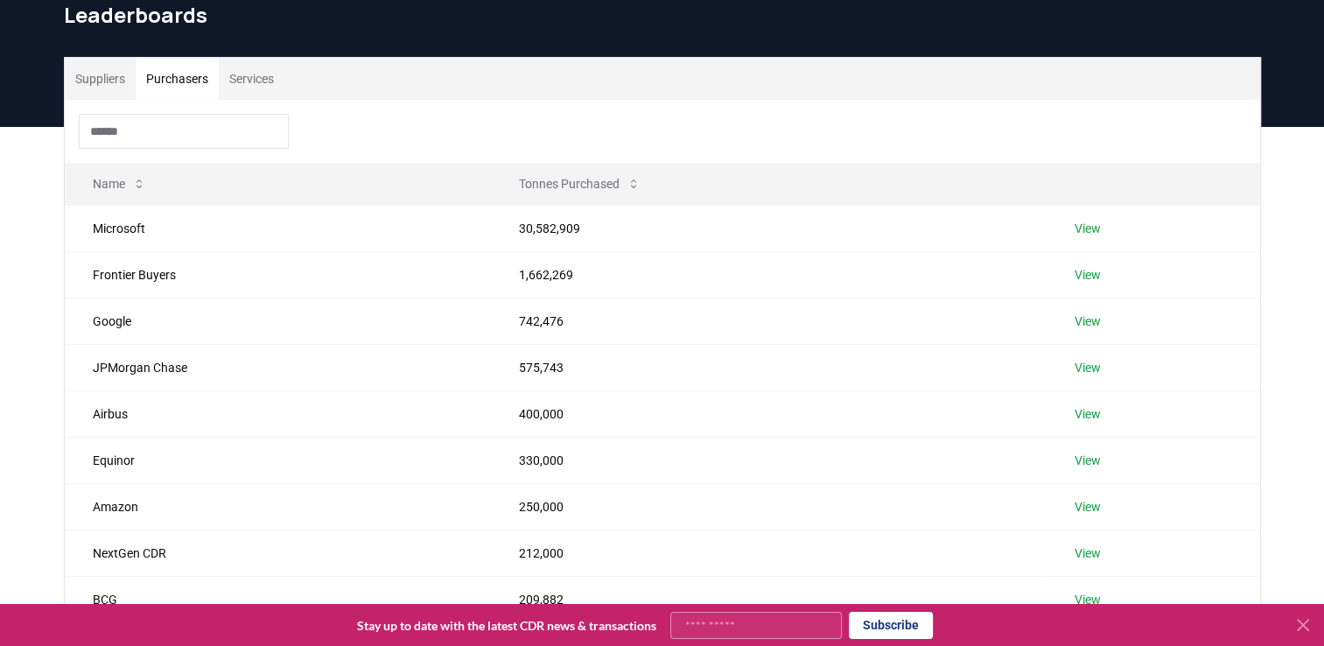
click at [182, 69] on button "Purchasers" at bounding box center [177, 79] width 83 height 42
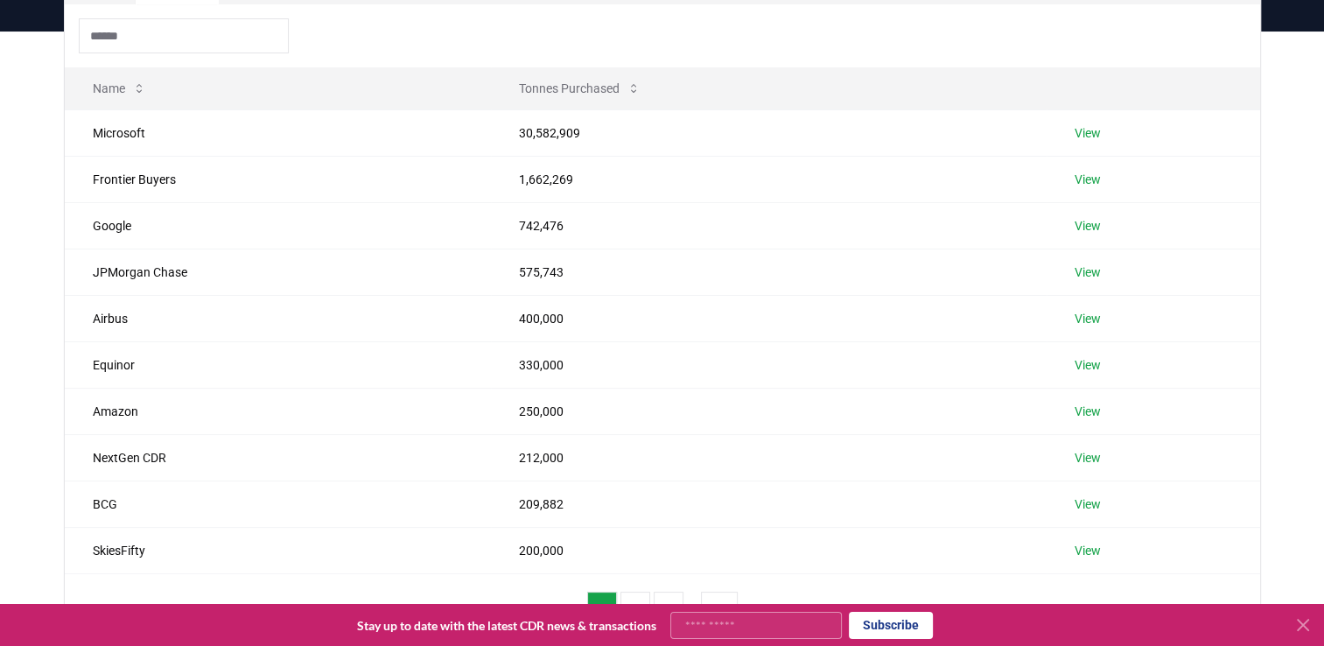
scroll to position [142, 0]
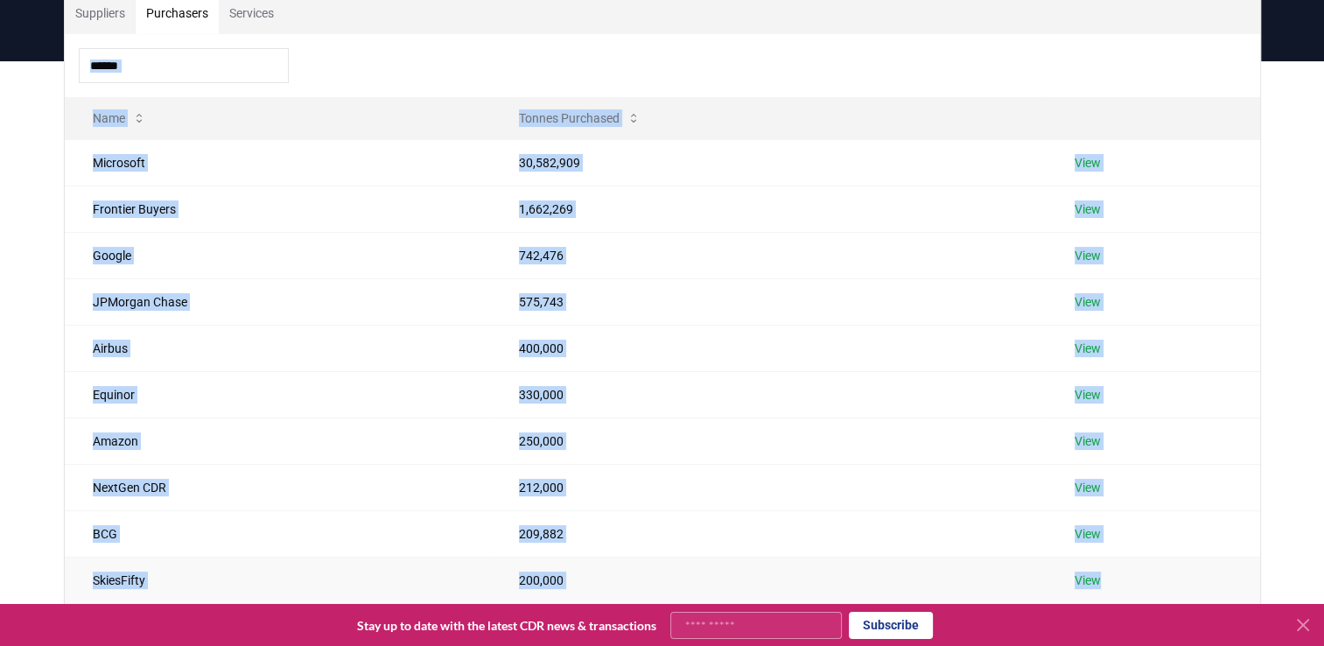
drag, startPoint x: 64, startPoint y: 84, endPoint x: 1166, endPoint y: 594, distance: 1214.3
click at [1166, 594] on div "Name Tonnes Purchased Microsoft 30,582,909 View Frontier Buyers 1,662,269 View …" at bounding box center [662, 354] width 1195 height 640
copy div "Name Tonnes Purchased Microsoft 30,582,909 View Frontier Buyers 1,662,269 View …"
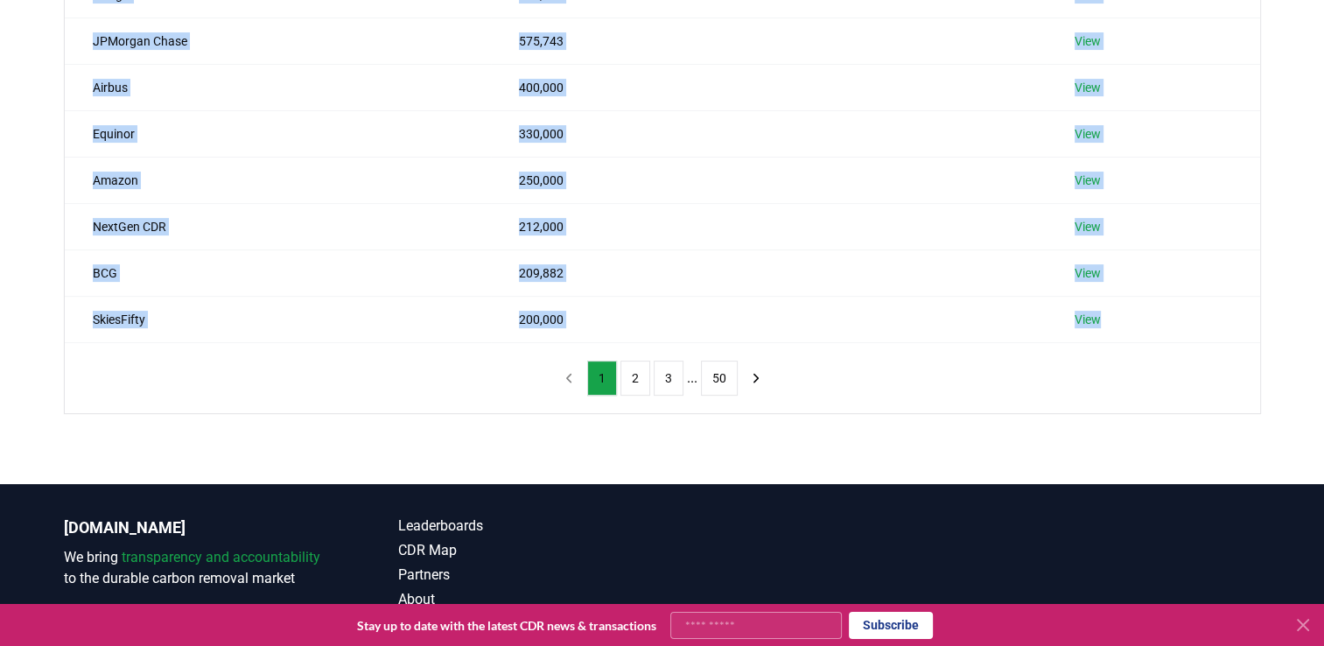
scroll to position [404, 0]
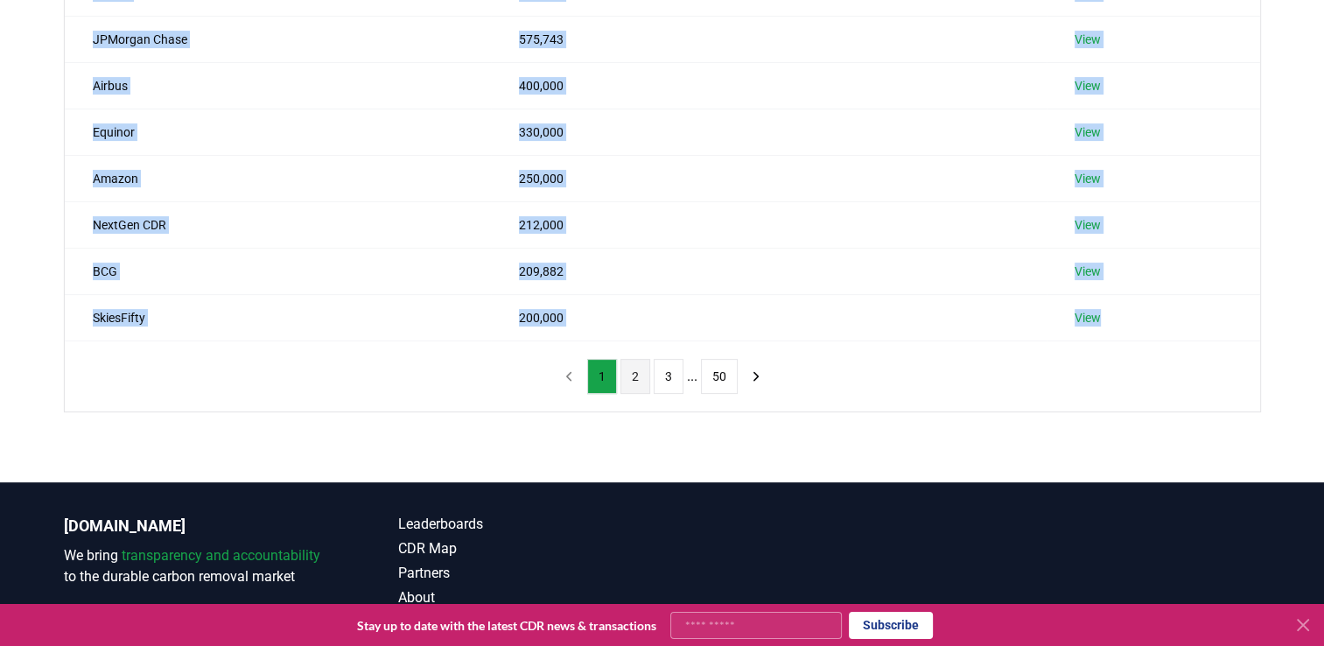
click at [636, 366] on button "2" at bounding box center [636, 376] width 30 height 35
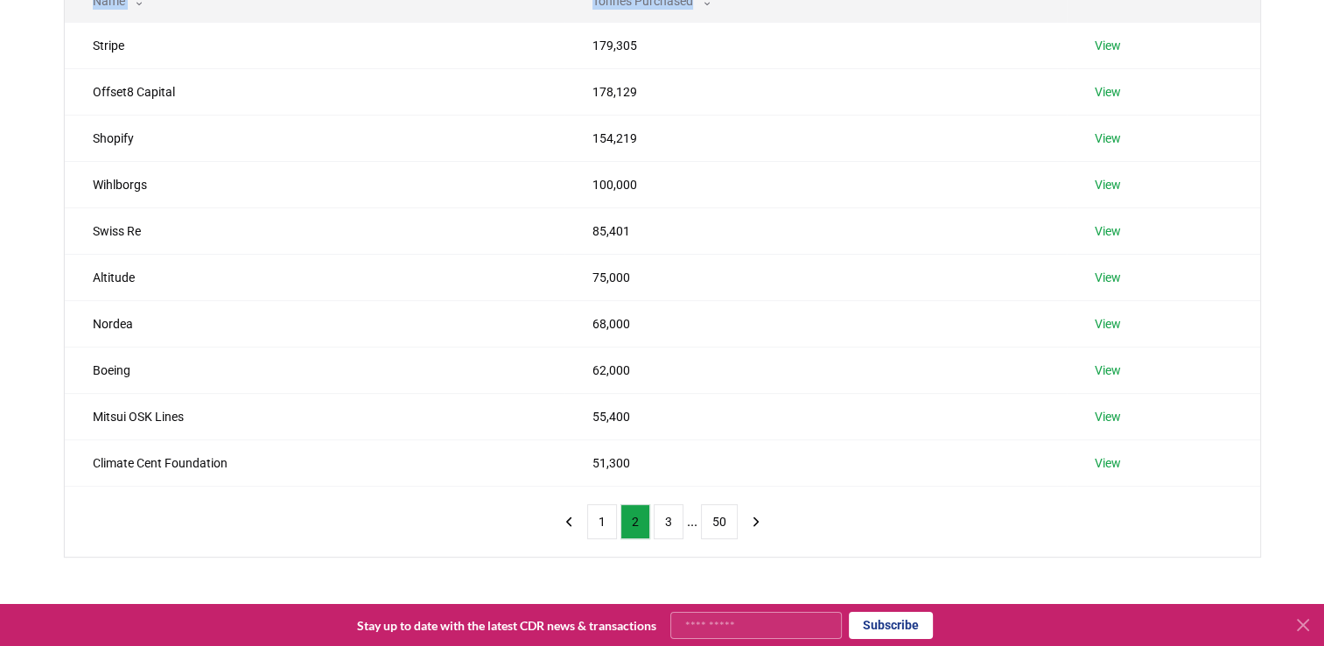
scroll to position [229, 0]
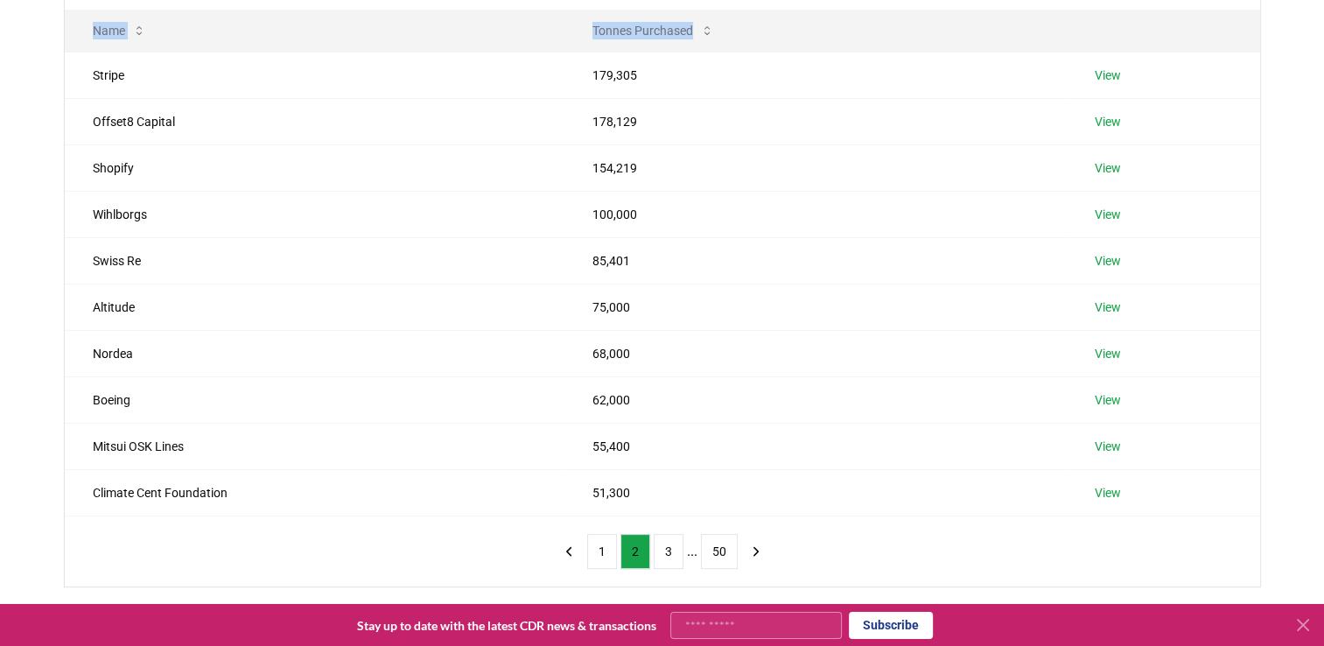
click at [45, 85] on div "Suppliers Purchasers Services Name Tonnes Purchased Stripe 179,305 View Offset8…" at bounding box center [662, 316] width 1324 height 684
click at [88, 70] on td "Stripe" at bounding box center [315, 75] width 500 height 46
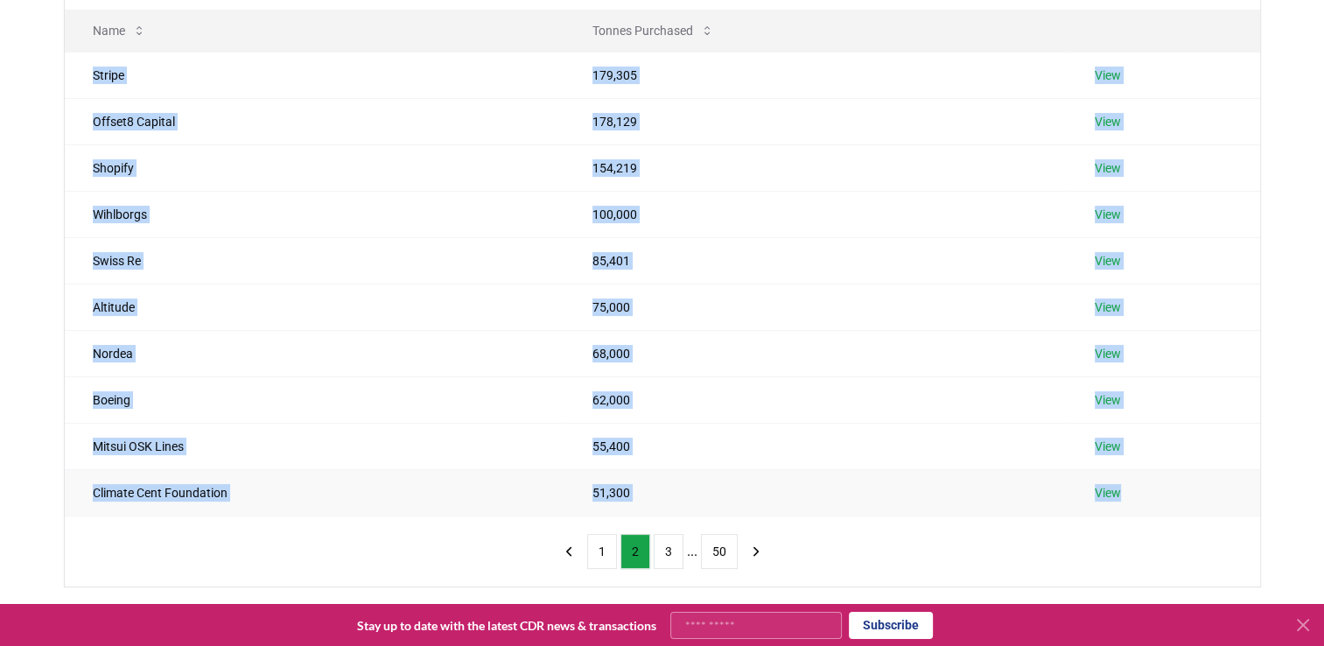
drag, startPoint x: 93, startPoint y: 74, endPoint x: 1159, endPoint y: 493, distance: 1145.1
click at [1159, 493] on tbody "Stripe 179,305 View Offset8 Capital 178,129 View Shopify 154,219 View Wihlborgs…" at bounding box center [662, 284] width 1195 height 464
copy tbody "Stripe 179,305 View Offset8 Capital 178,129 View Shopify 154,219 View Wihlborgs…"
click at [670, 551] on button "3" at bounding box center [669, 551] width 30 height 35
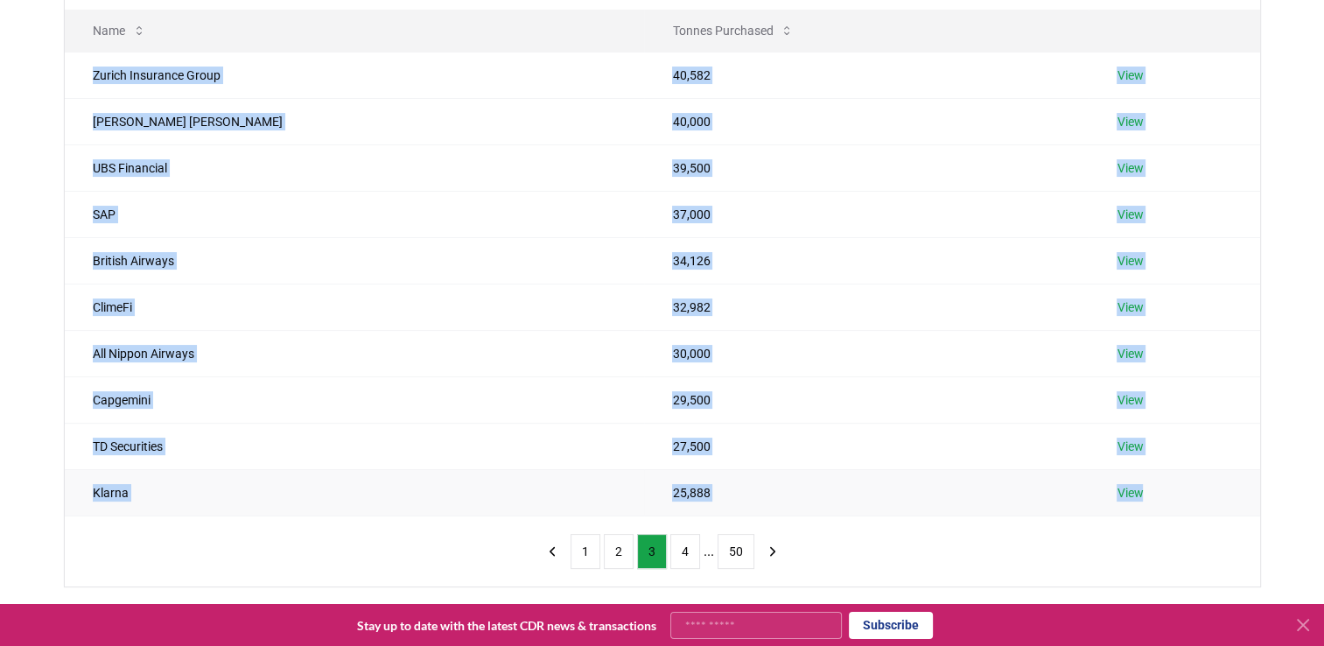
drag, startPoint x: 94, startPoint y: 74, endPoint x: 1131, endPoint y: 501, distance: 1121.6
click at [1131, 501] on tbody "Zurich Insurance Group 40,582 View Morgan Stanley 40,000 View UBS Financial 39,…" at bounding box center [662, 284] width 1195 height 464
copy tbody "Zurich Insurance Group 40,582 View Morgan Stanley 40,000 View UBS Financial 39,…"
click at [682, 551] on button "4" at bounding box center [685, 551] width 30 height 35
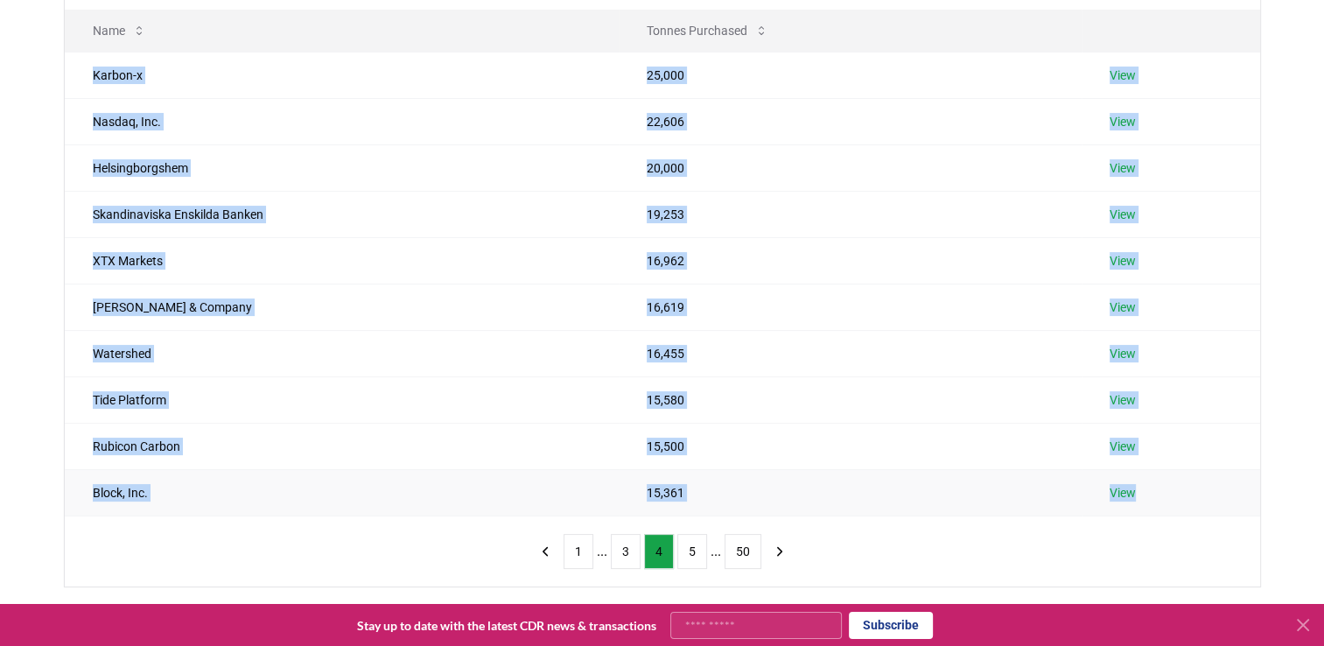
drag, startPoint x: 89, startPoint y: 72, endPoint x: 1158, endPoint y: 499, distance: 1150.8
click at [1158, 499] on tbody "Karbon-x 25,000 View Nasdaq, Inc. 22,606 View Helsingborgshem 20,000 View Skand…" at bounding box center [662, 284] width 1195 height 464
copy tbody "Karbon-x 25,000 View Nasdaq, Inc. 22,606 View Helsingborgshem 20,000 View Skand…"
click at [696, 546] on button "5" at bounding box center [692, 551] width 30 height 35
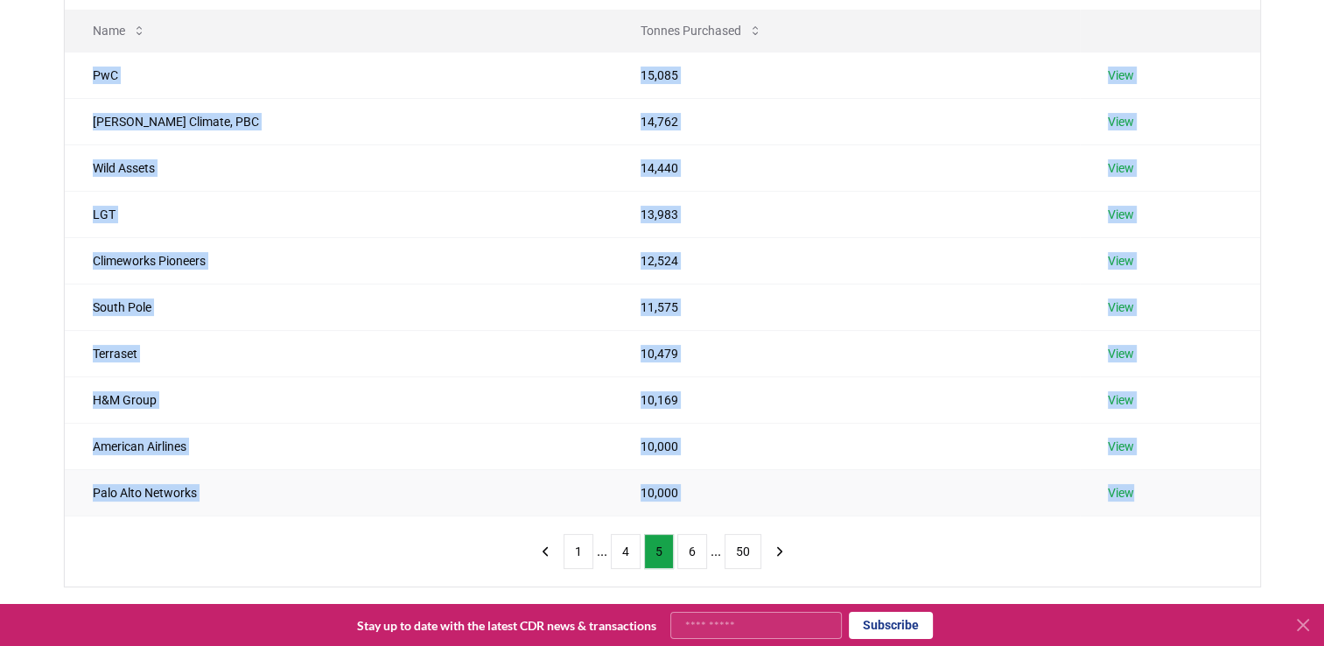
drag, startPoint x: 93, startPoint y: 74, endPoint x: 1144, endPoint y: 497, distance: 1132.9
click at [1144, 497] on tbody "PwC 15,085 View Wren Climate, PBC 14,762 View Wild Assets 14,440 View LGT 13,98…" at bounding box center [662, 284] width 1195 height 464
copy tbody "PwC 15,085 View Wren Climate, PBC 14,762 View Wild Assets 14,440 View LGT 13,98…"
click at [681, 557] on button "6" at bounding box center [692, 551] width 30 height 35
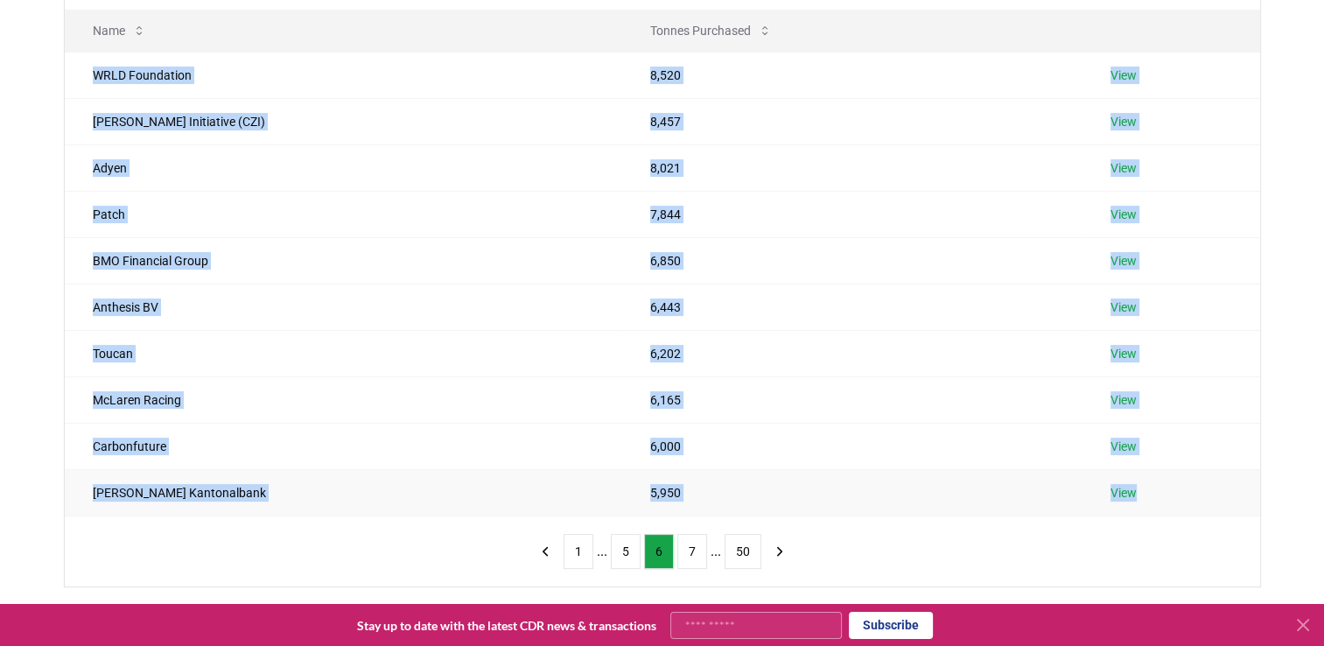
drag, startPoint x: 91, startPoint y: 74, endPoint x: 1156, endPoint y: 498, distance: 1146.6
click at [1156, 498] on tbody "WRLD Foundation 8,520 View Chan Zuckerberg Initiative (CZI) 8,457 View Adyen 8,…" at bounding box center [662, 284] width 1195 height 464
copy tbody "WRLD Foundation 8,520 View Chan Zuckerberg Initiative (CZI) 8,457 View Adyen 8,…"
click at [684, 541] on button "7" at bounding box center [692, 551] width 30 height 35
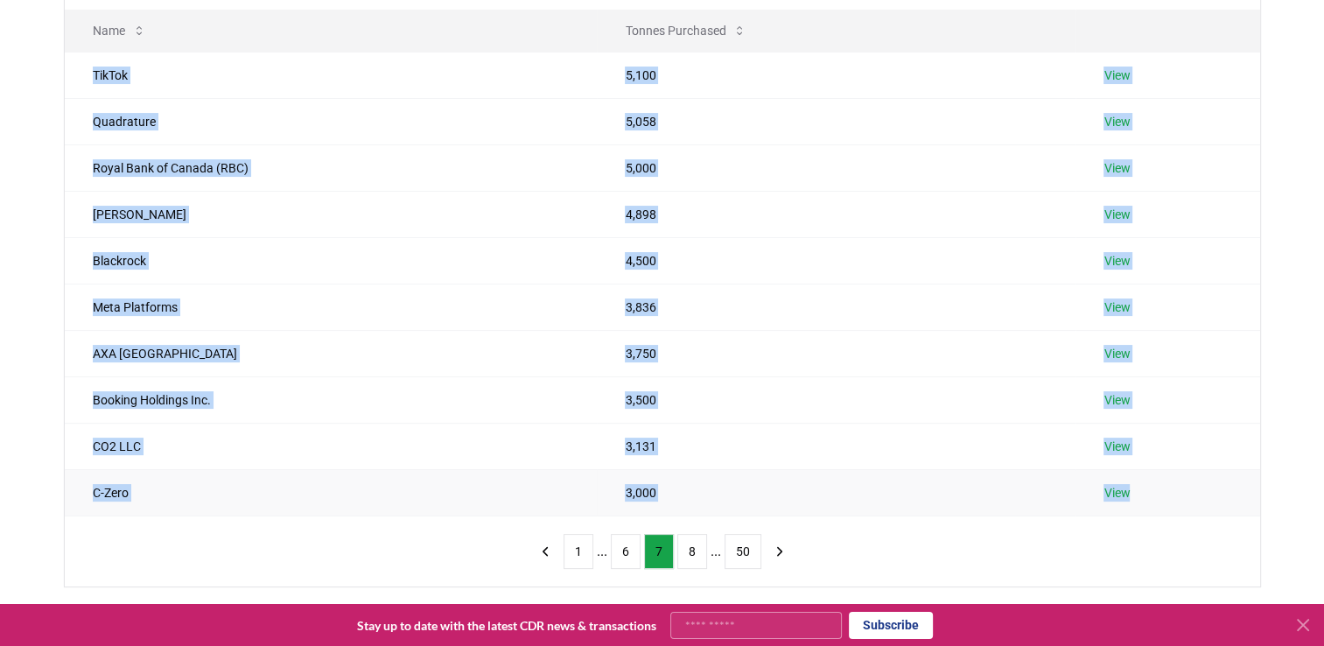
drag, startPoint x: 91, startPoint y: 72, endPoint x: 1139, endPoint y: 501, distance: 1132.3
click at [1139, 501] on tbody "TikTok 5,100 View Quadrature 5,058 View Royal Bank of Canada (RBC) 5,000 View V…" at bounding box center [662, 284] width 1195 height 464
copy tbody "TikTok 5,100 View Quadrature 5,058 View Royal Bank of Canada (RBC) 5,000 View V…"
click at [684, 542] on button "8" at bounding box center [692, 551] width 30 height 35
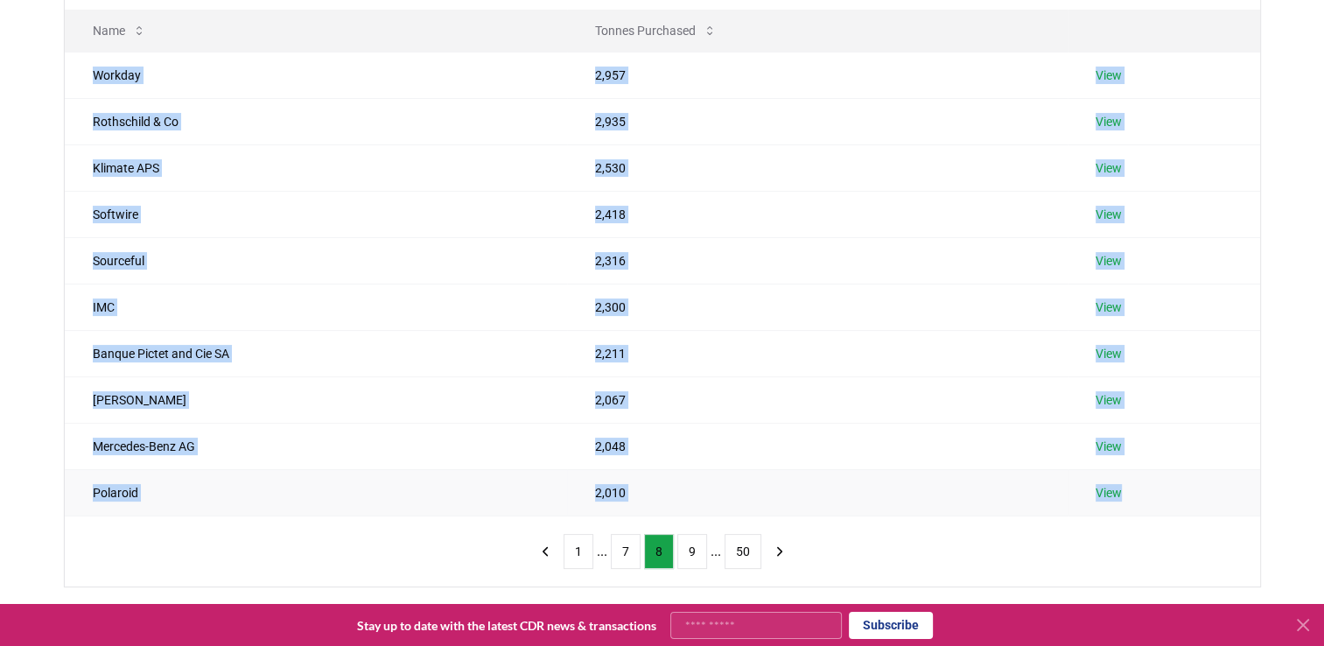
drag, startPoint x: 91, startPoint y: 71, endPoint x: 1127, endPoint y: 495, distance: 1119.8
click at [1127, 495] on tbody "Workday 2,957 View Rothschild & Co 2,935 View Klimate APS 2,530 View Softwire 2…" at bounding box center [662, 284] width 1195 height 464
copy tbody "Workday 2,957 View Rothschild & Co 2,935 View Klimate APS 2,530 View Softwire 2…"
click at [693, 545] on button "9" at bounding box center [692, 551] width 30 height 35
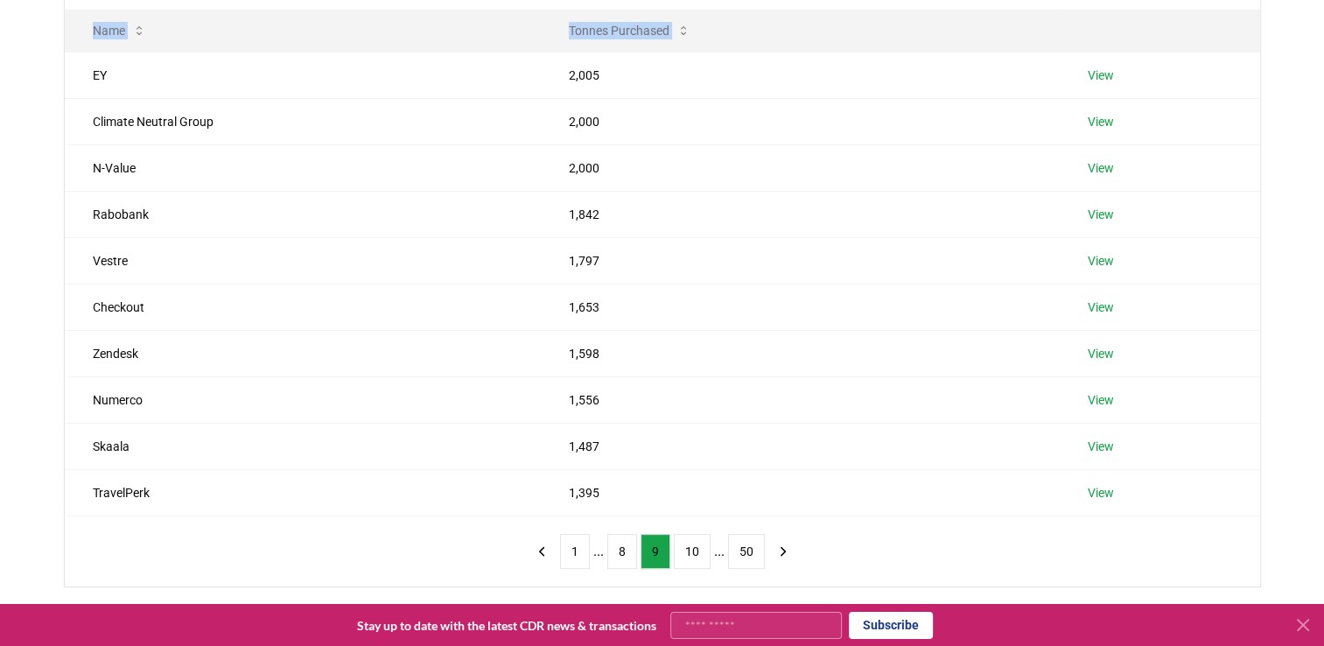
drag, startPoint x: 91, startPoint y: 72, endPoint x: 1222, endPoint y: 515, distance: 1214.7
click at [1222, 515] on div "Name Tonnes Purchased EY 2,005 View Climate Neutral Group 2,000 View N-Value 2,…" at bounding box center [662, 267] width 1195 height 640
copy thead "Name Tonnes Purchased"
click at [688, 550] on button "10" at bounding box center [692, 551] width 37 height 35
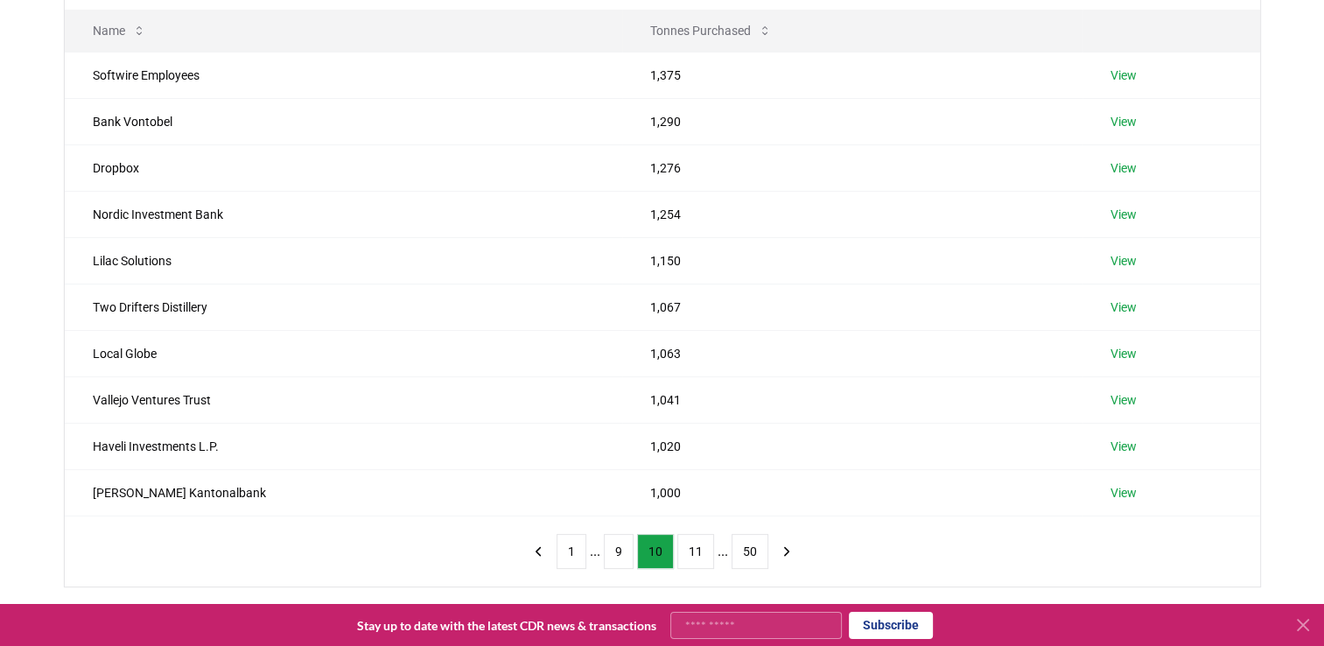
click at [58, 522] on div "Suppliers Purchasers Services Name Tonnes Purchased Softwire Employees 1,375 Vi…" at bounding box center [662, 246] width 1225 height 684
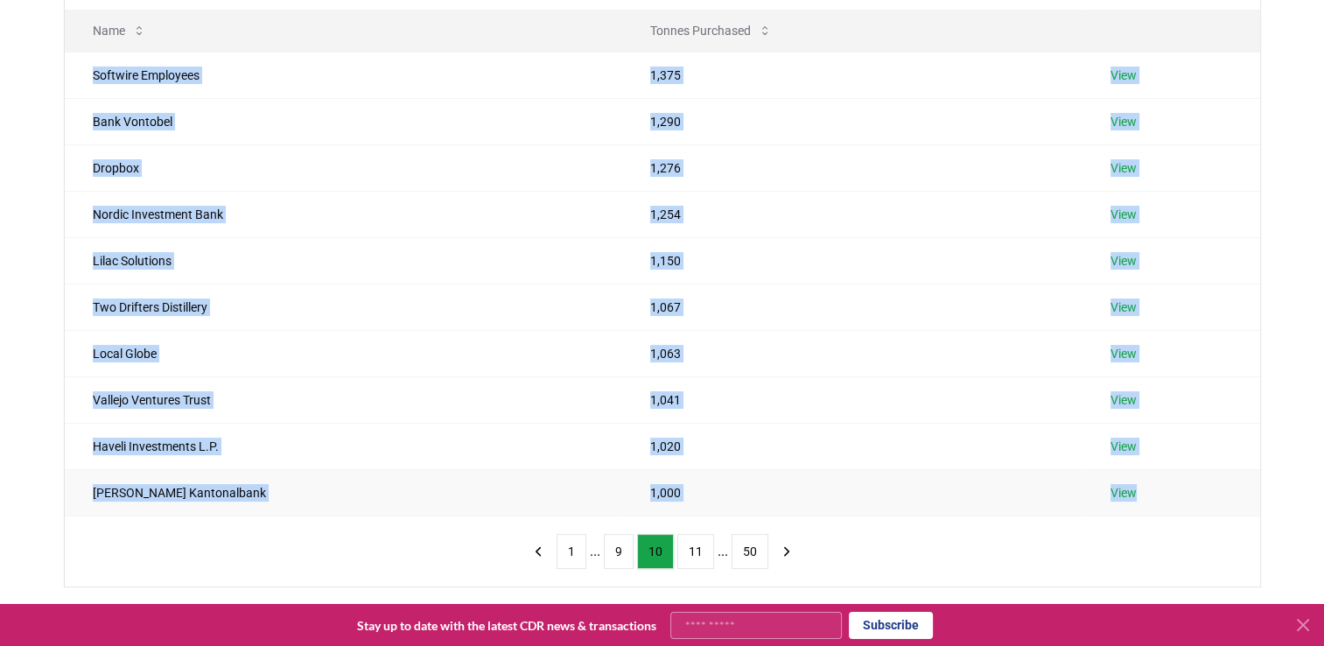
drag, startPoint x: 95, startPoint y: 72, endPoint x: 1125, endPoint y: 492, distance: 1113.3
click at [1125, 492] on tbody "Softwire Employees 1,375 View Bank Vontobel 1,290 View Dropbox 1,276 View Nordi…" at bounding box center [662, 284] width 1195 height 464
copy tbody "Softwire Employees 1,375 View Bank Vontobel 1,290 View Dropbox 1,276 View Nordi…"
click at [1111, 440] on link "View" at bounding box center [1124, 447] width 26 height 18
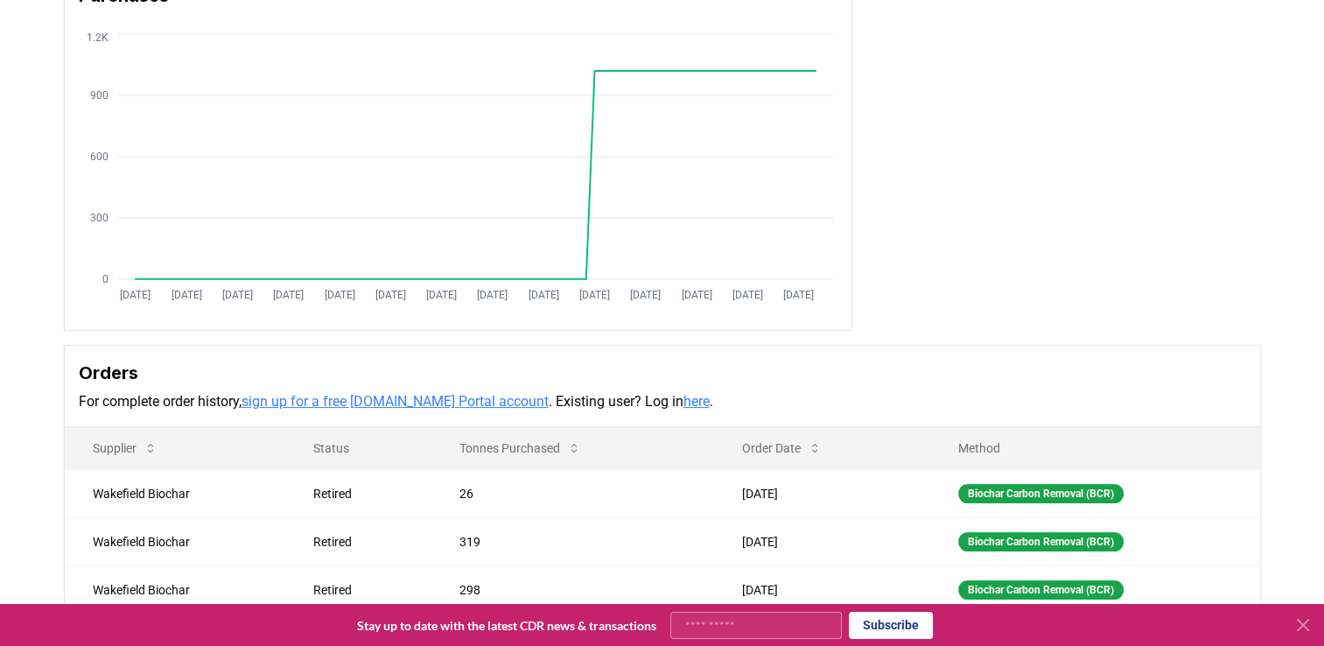
scroll to position [350, 0]
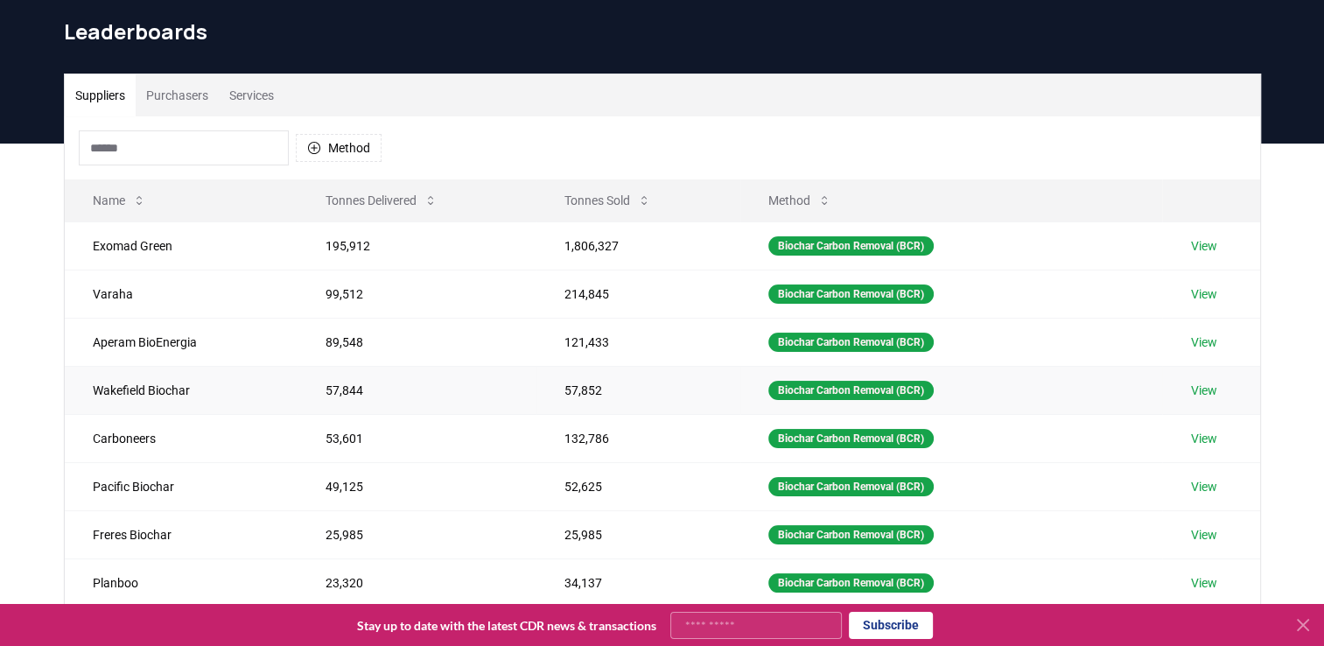
scroll to position [54, 0]
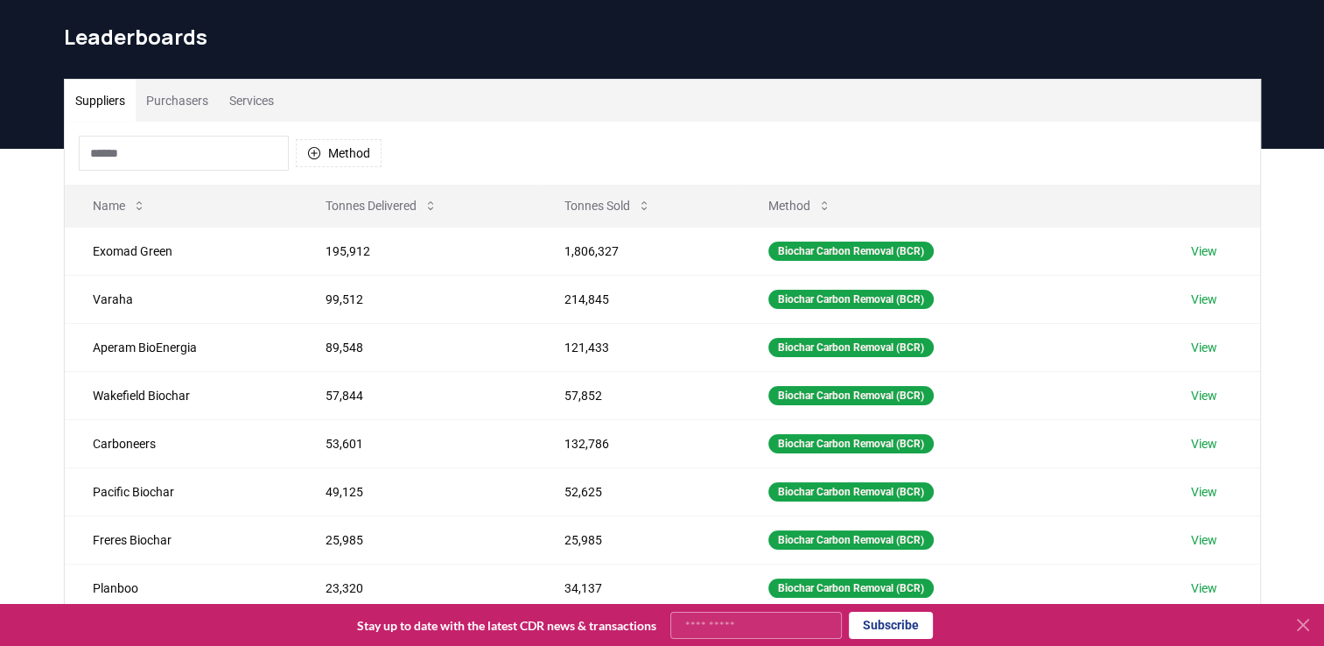
click at [181, 99] on button "Purchasers" at bounding box center [177, 101] width 83 height 42
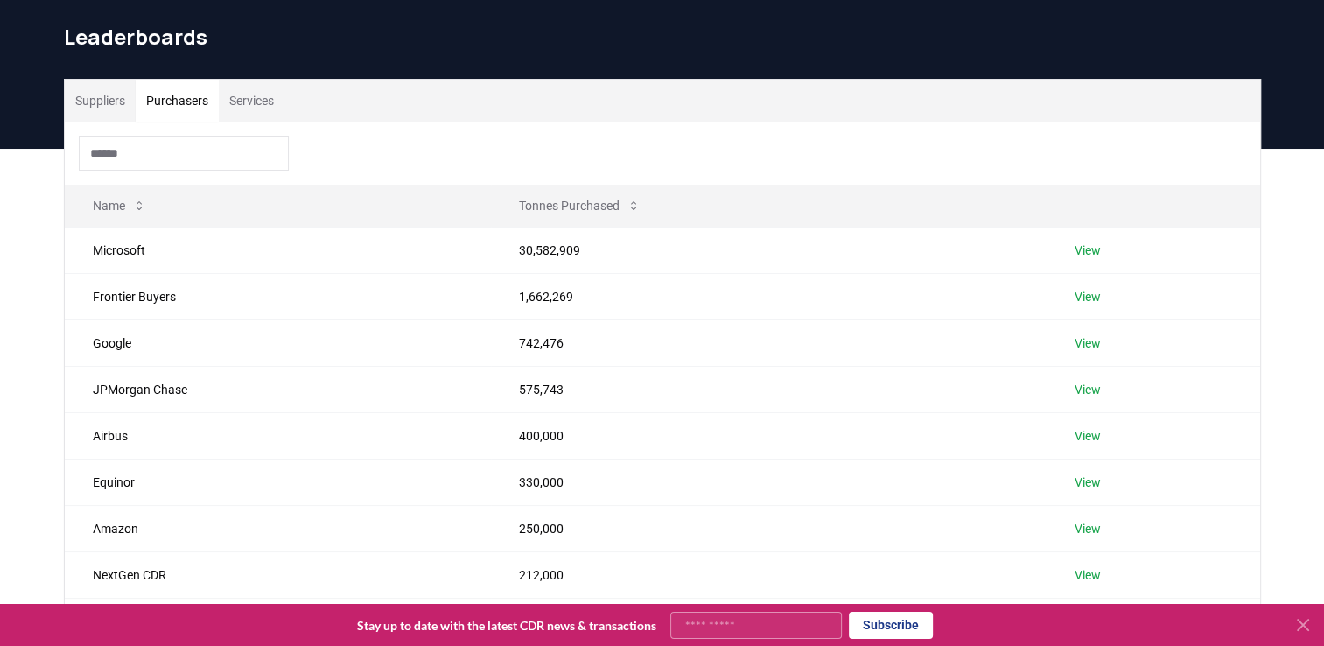
click at [89, 99] on button "Suppliers" at bounding box center [100, 101] width 71 height 42
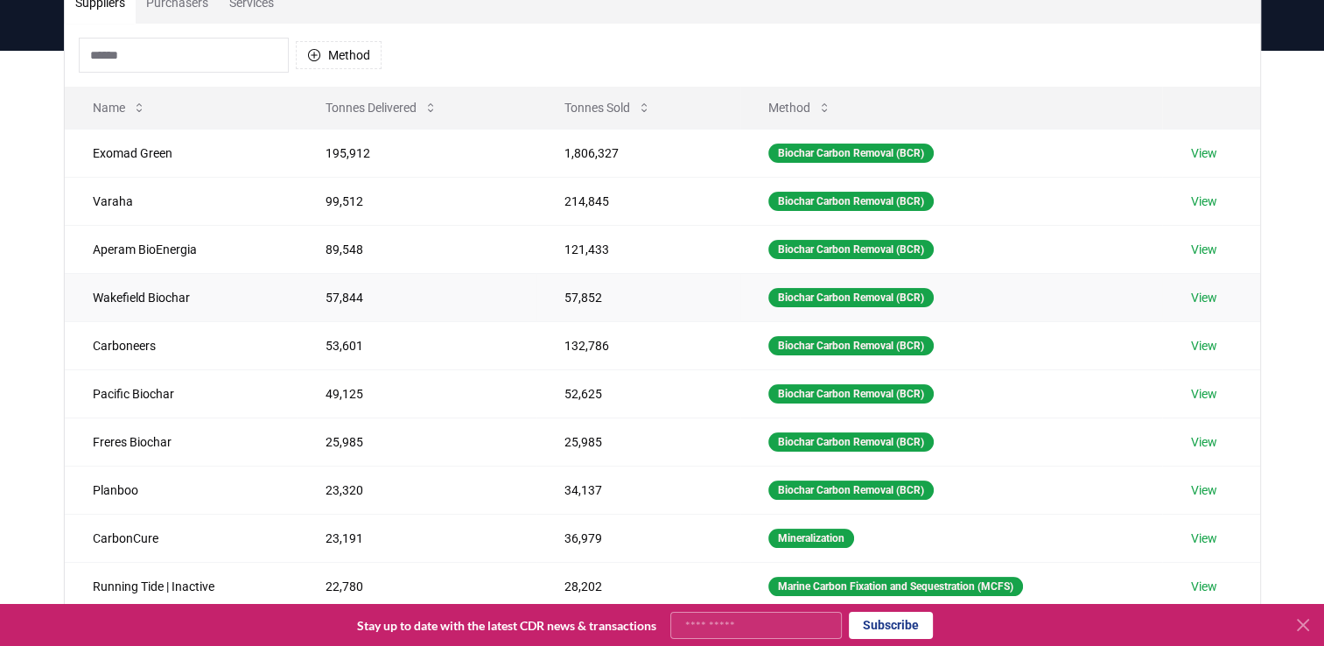
scroll to position [317, 0]
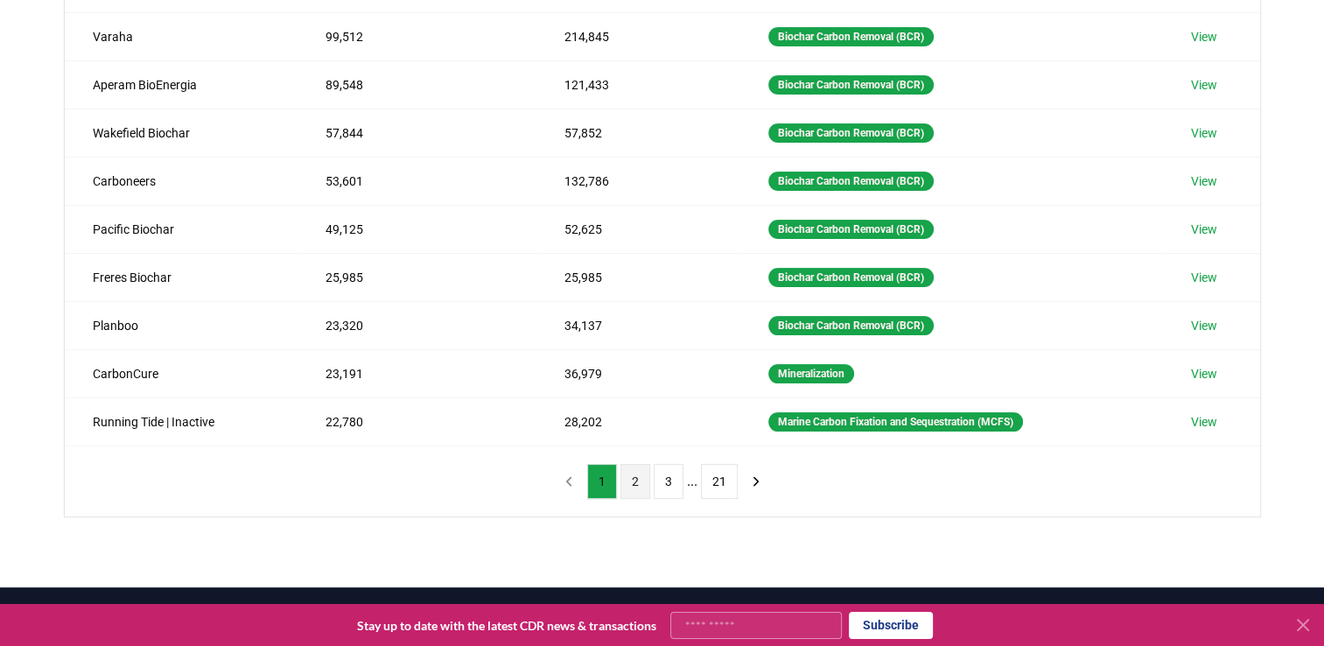
click at [632, 484] on button "2" at bounding box center [636, 481] width 30 height 35
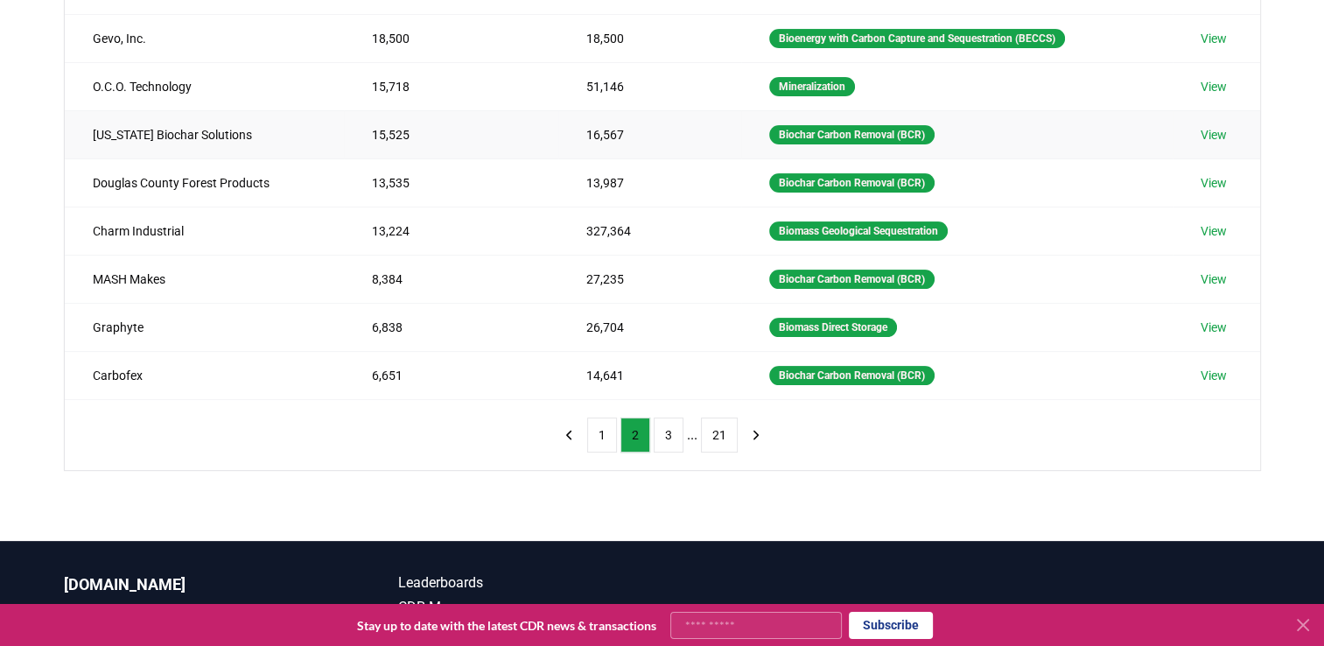
scroll to position [511, 0]
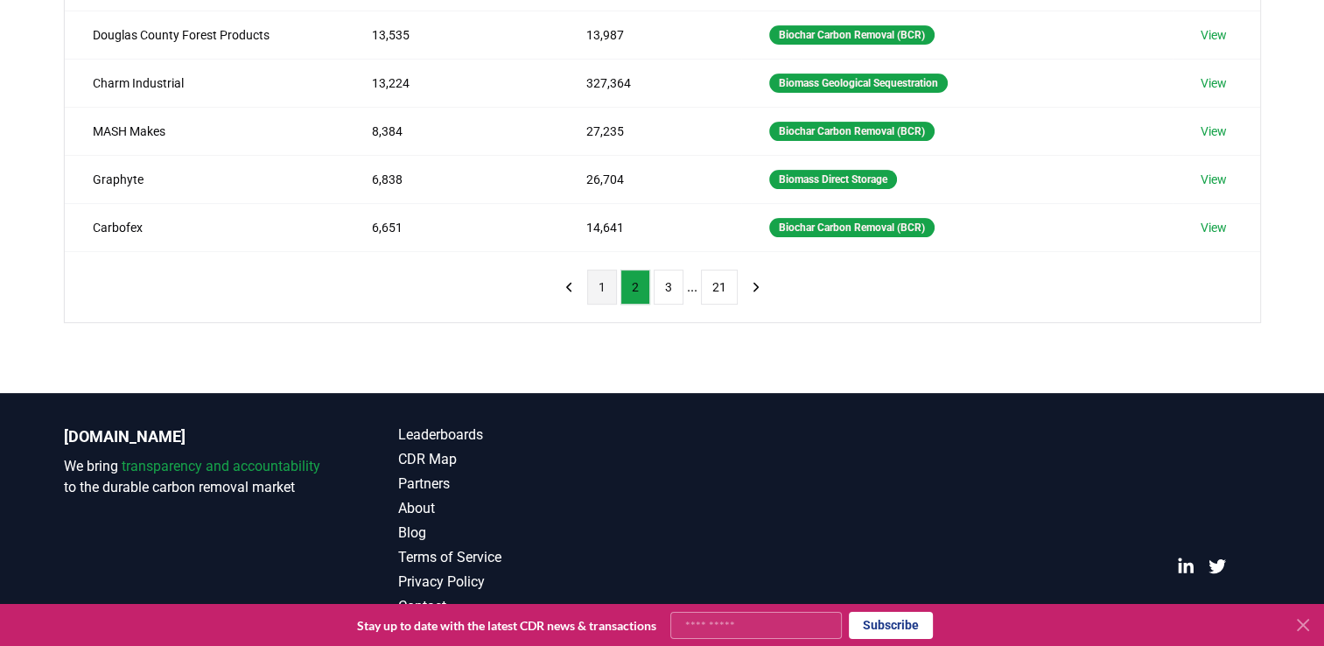
click at [595, 286] on button "1" at bounding box center [602, 287] width 30 height 35
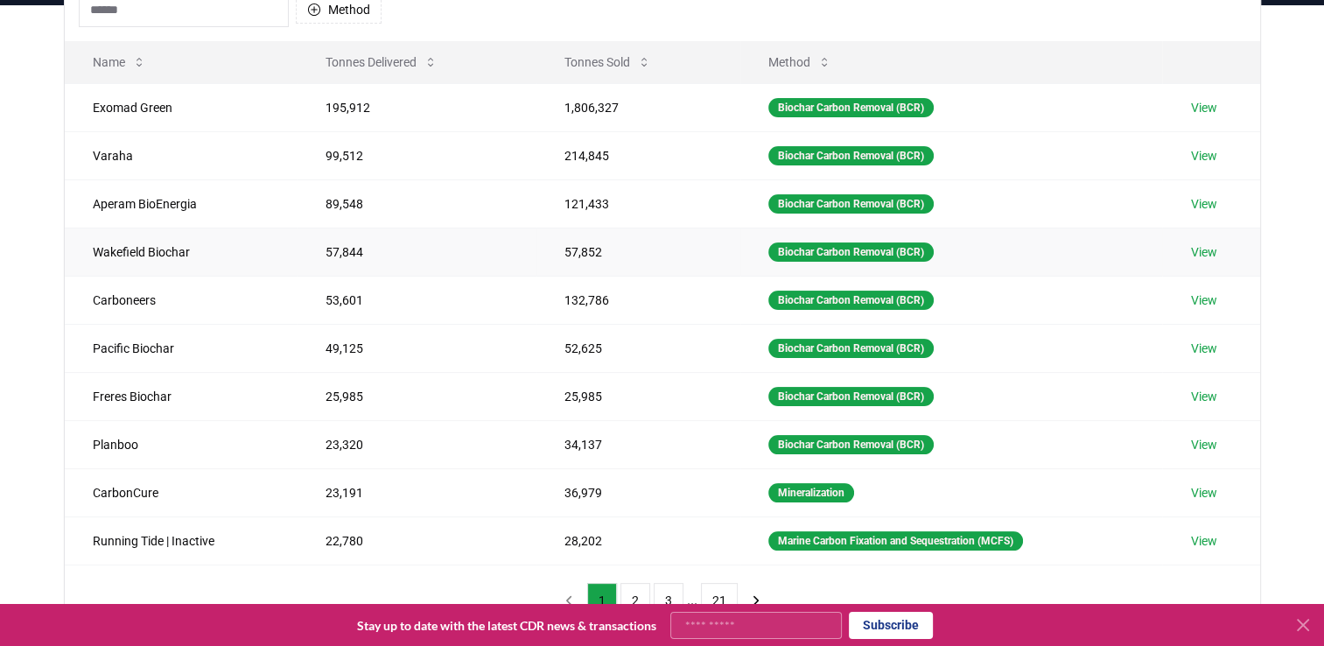
scroll to position [0, 0]
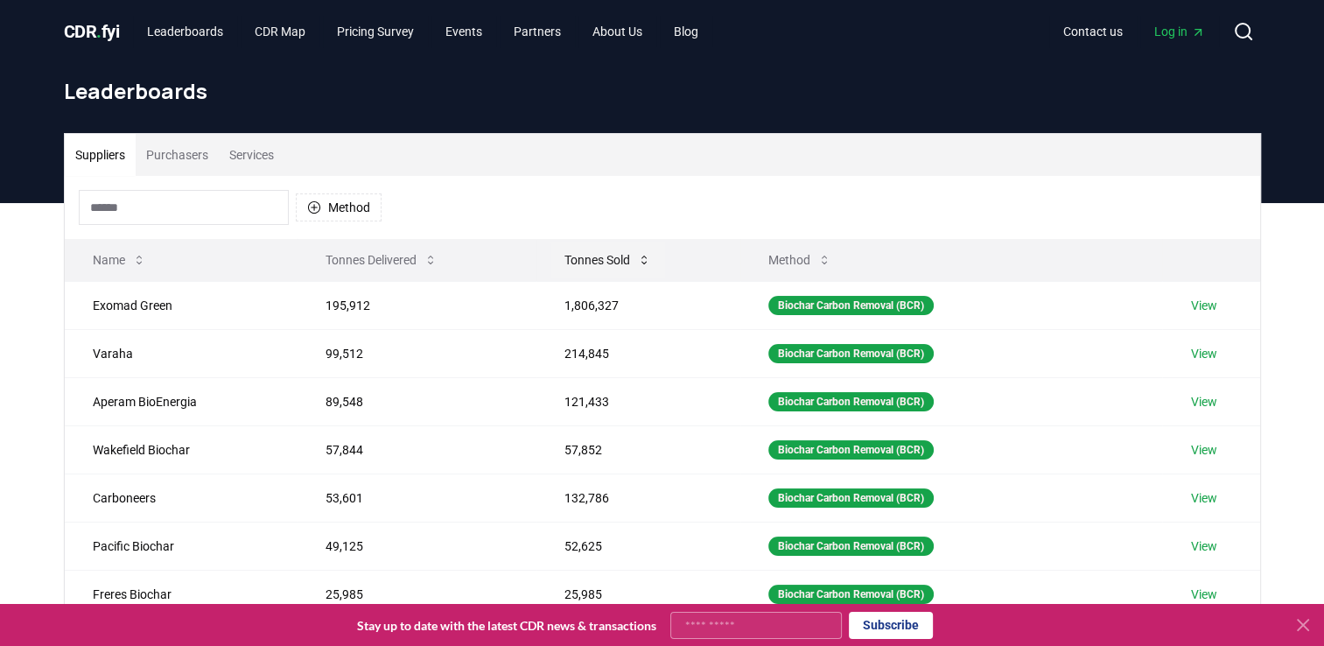
click at [630, 250] on button "Tonnes Sold" at bounding box center [607, 259] width 115 height 35
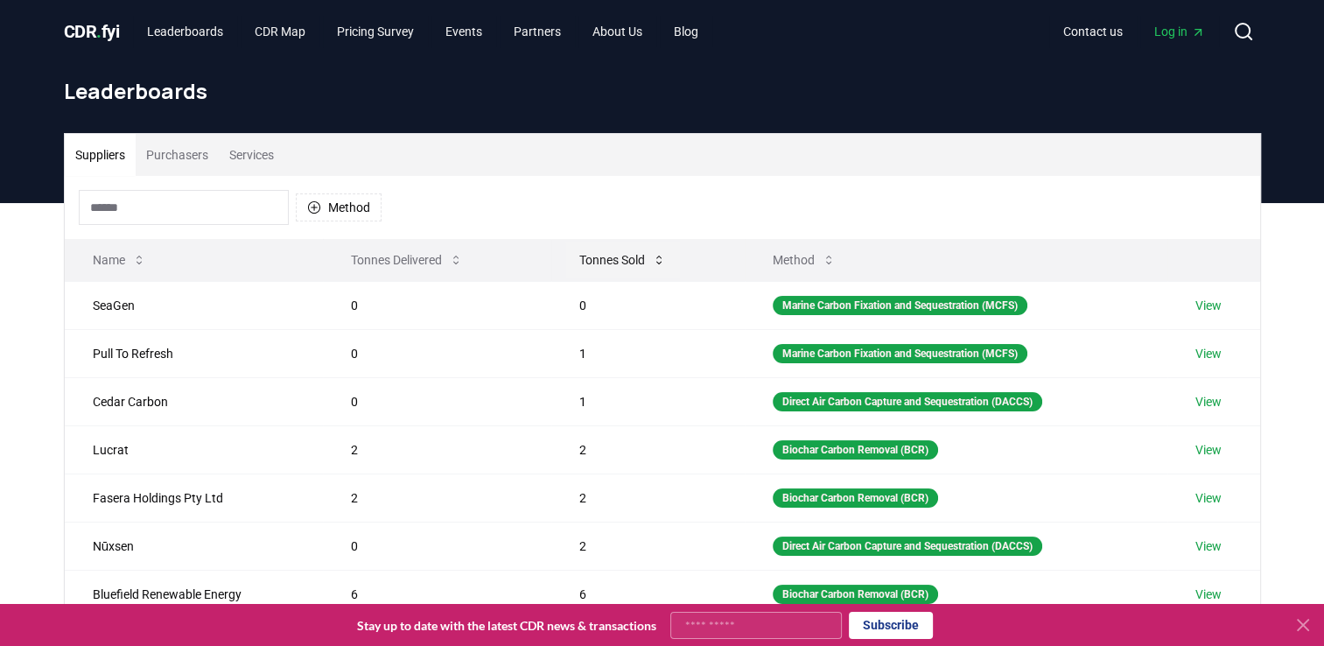
click at [640, 261] on button "Tonnes Sold" at bounding box center [622, 259] width 115 height 35
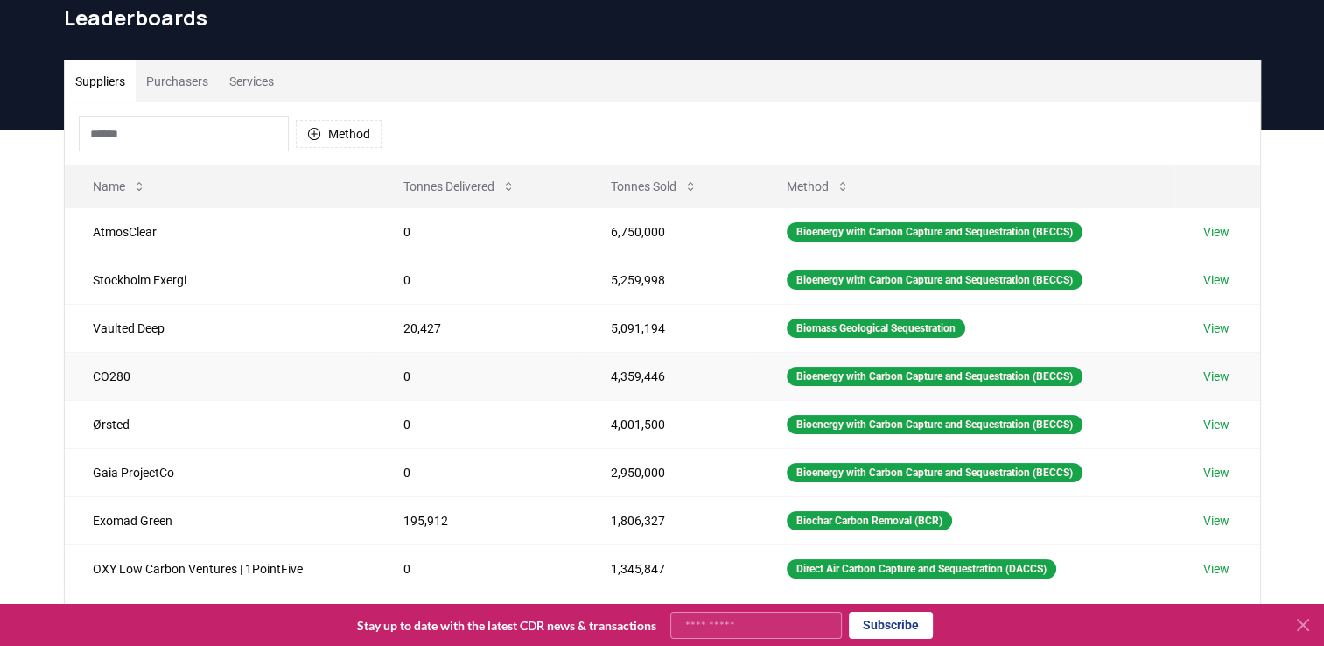
scroll to position [175, 0]
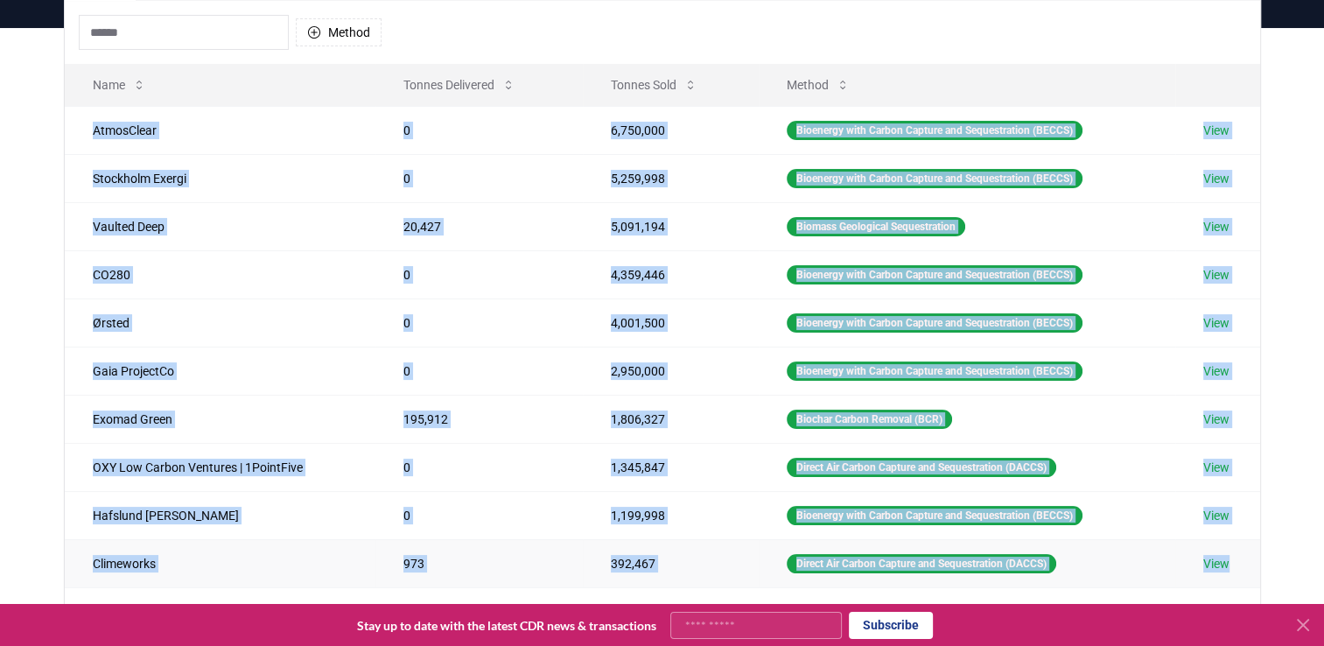
drag, startPoint x: 93, startPoint y: 131, endPoint x: 1236, endPoint y: 568, distance: 1223.6
click at [1236, 568] on tbody "AtmosClear 0 6,750,000 Bioenergy with Carbon Capture and Sequestration (BECCS) …" at bounding box center [662, 346] width 1195 height 481
copy tbody "AtmosClear 0 6,750,000 Bioenergy with Carbon Capture and Sequestration (BECCS) …"
click at [310, 30] on icon "button" at bounding box center [314, 32] width 14 height 14
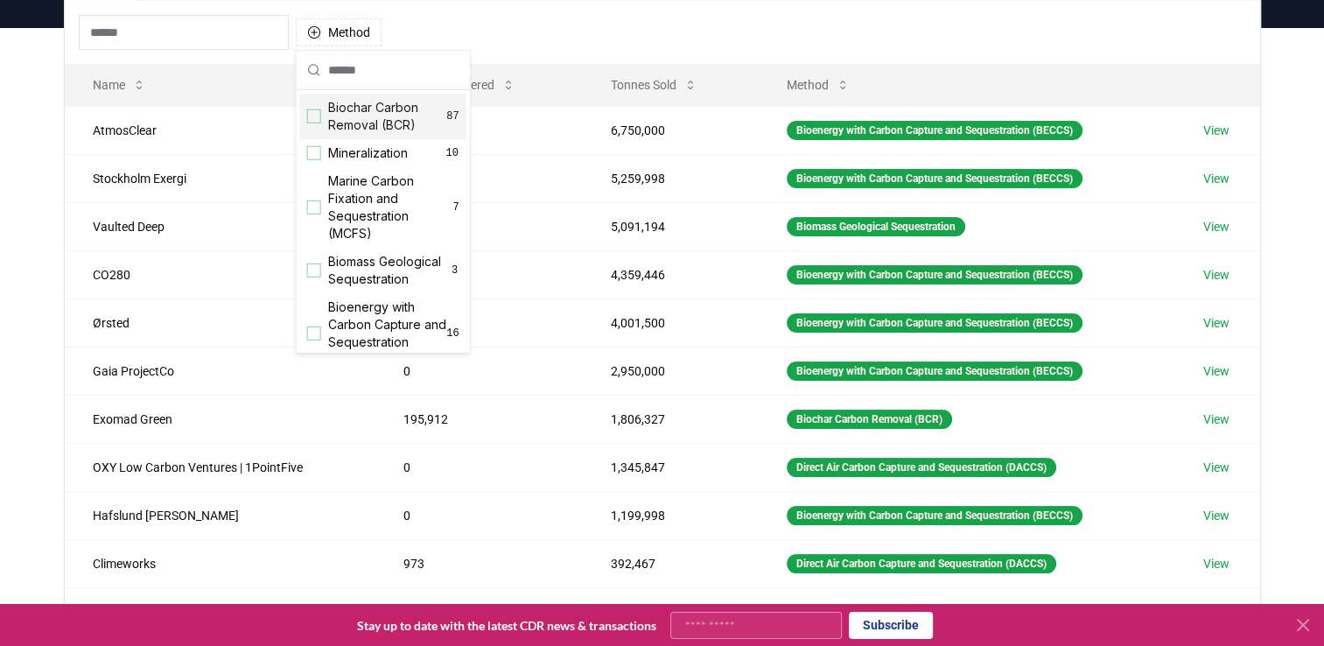
click at [317, 119] on div "Suggestions" at bounding box center [314, 116] width 14 height 14
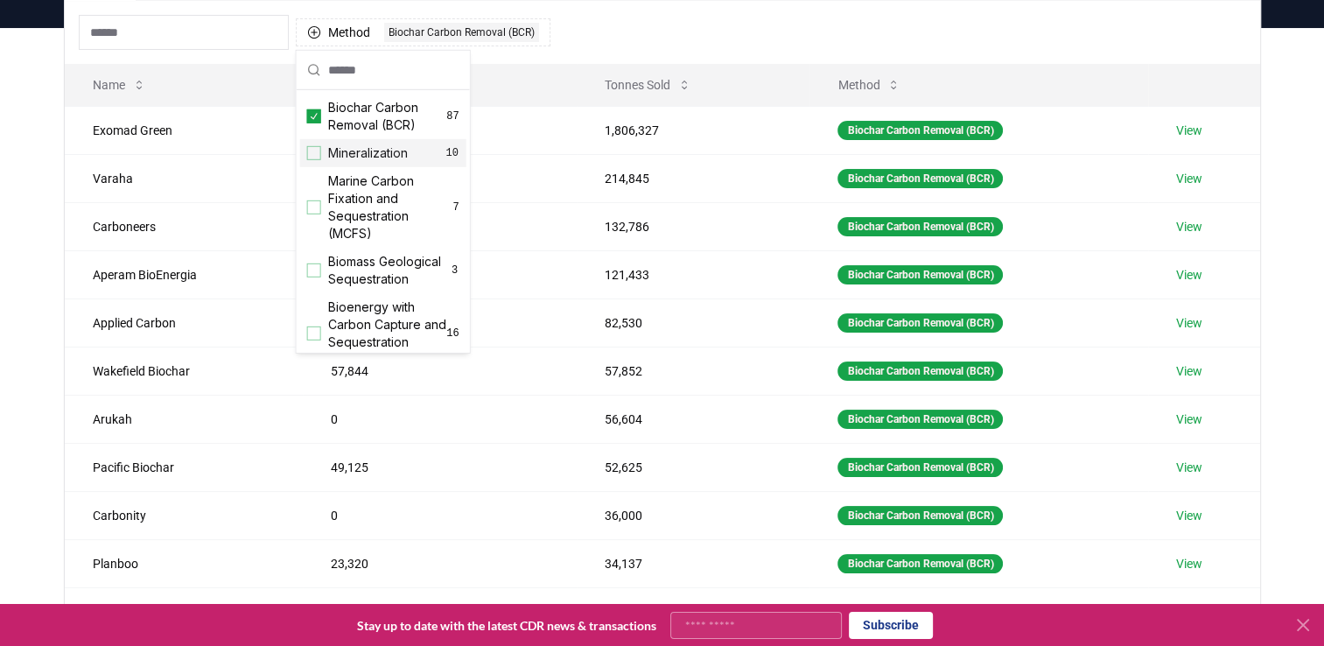
click at [315, 159] on div "Mineralization 10" at bounding box center [383, 153] width 166 height 28
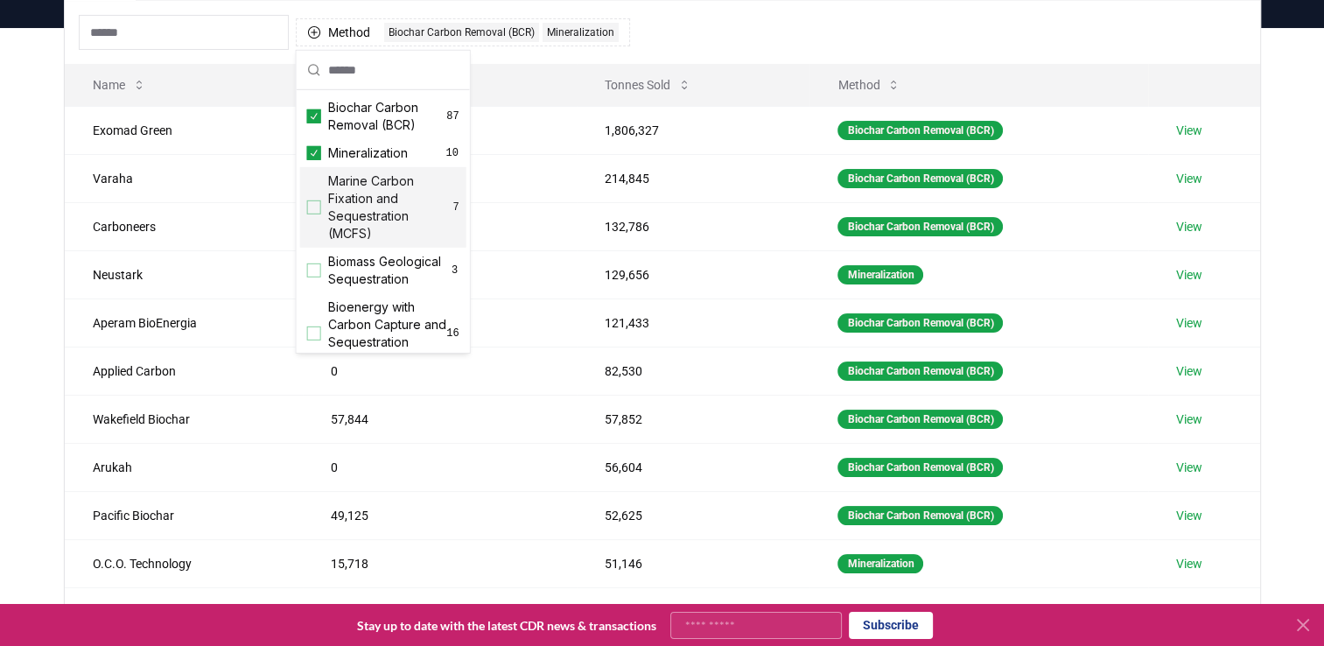
click at [315, 208] on div "Suggestions" at bounding box center [314, 207] width 14 height 14
click at [312, 277] on div "Suggestions" at bounding box center [314, 270] width 14 height 14
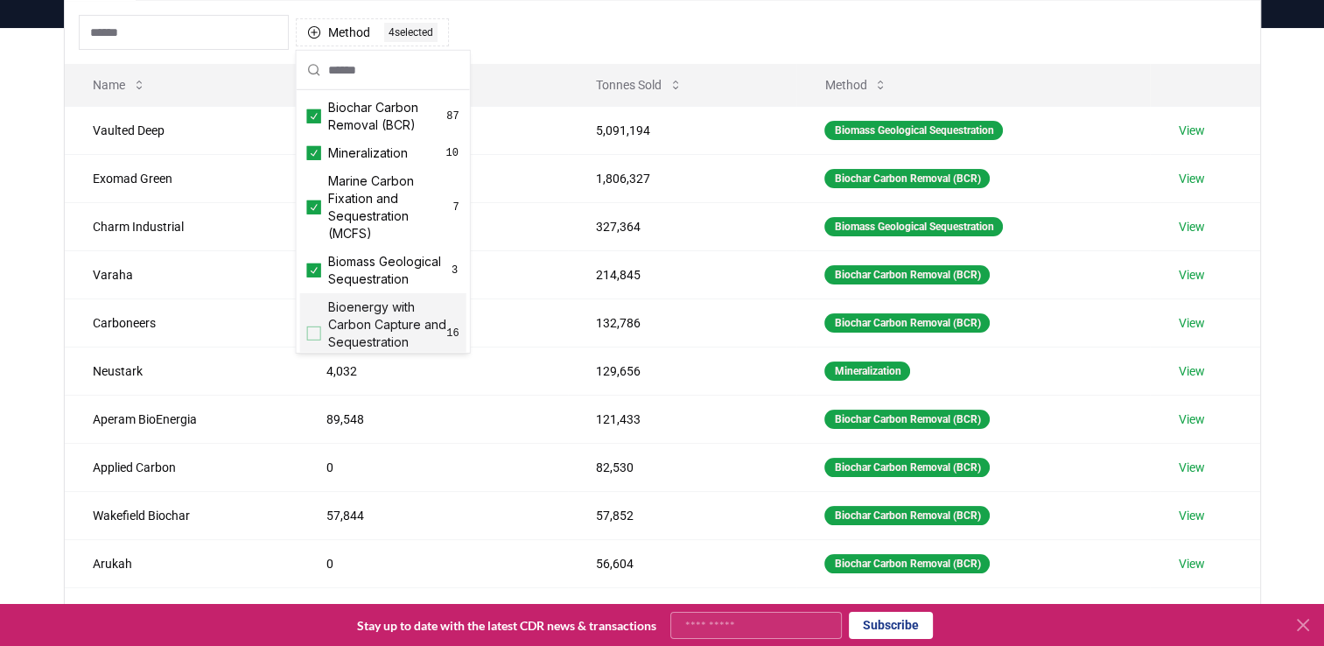
click at [317, 340] on div "Suggestions" at bounding box center [314, 333] width 14 height 14
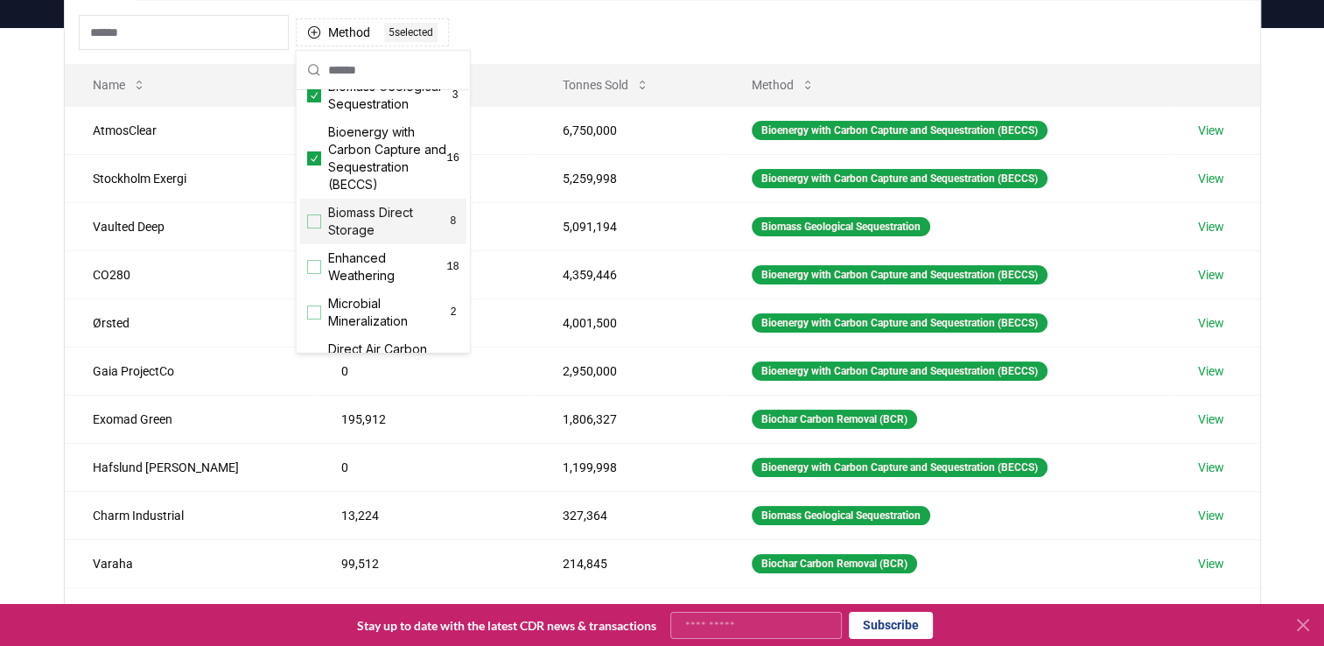
click at [312, 228] on div "Suggestions" at bounding box center [314, 221] width 14 height 14
click at [313, 274] on div "Suggestions" at bounding box center [314, 267] width 14 height 14
click at [315, 319] on div "Suggestions" at bounding box center [314, 312] width 14 height 14
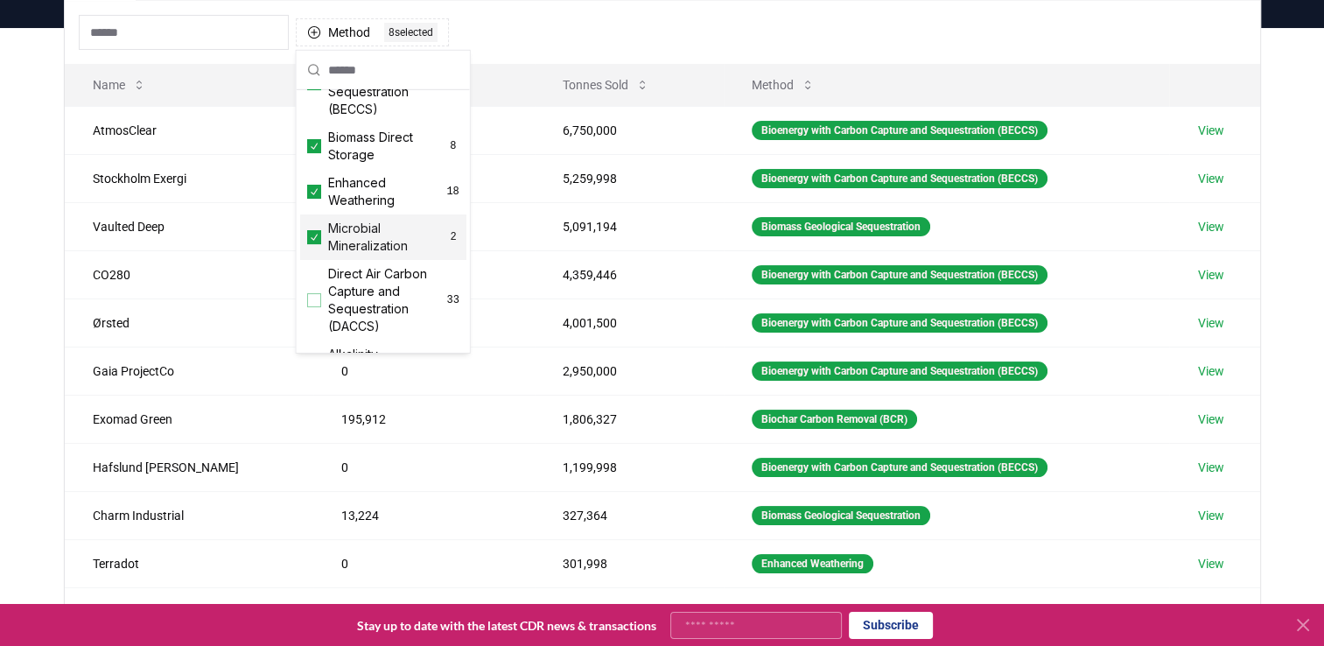
scroll to position [350, 0]
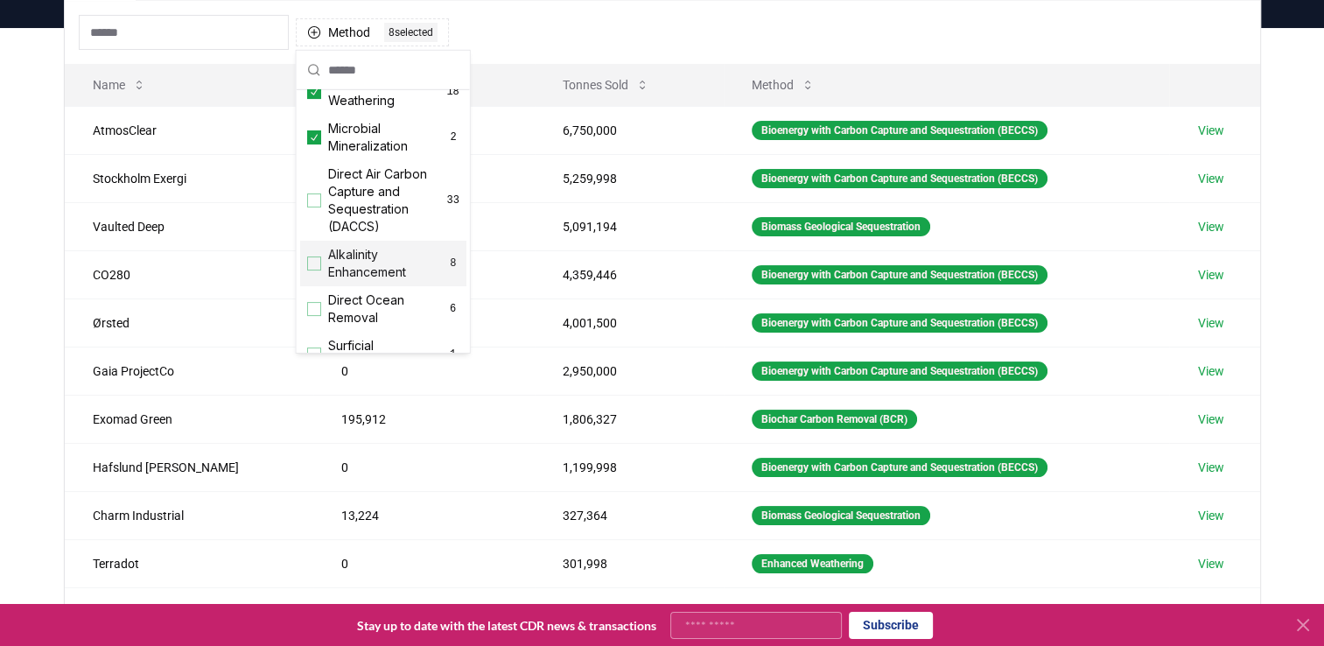
click at [316, 270] on div "Suggestions" at bounding box center [314, 263] width 14 height 14
click at [319, 316] on div "Suggestions" at bounding box center [314, 309] width 14 height 14
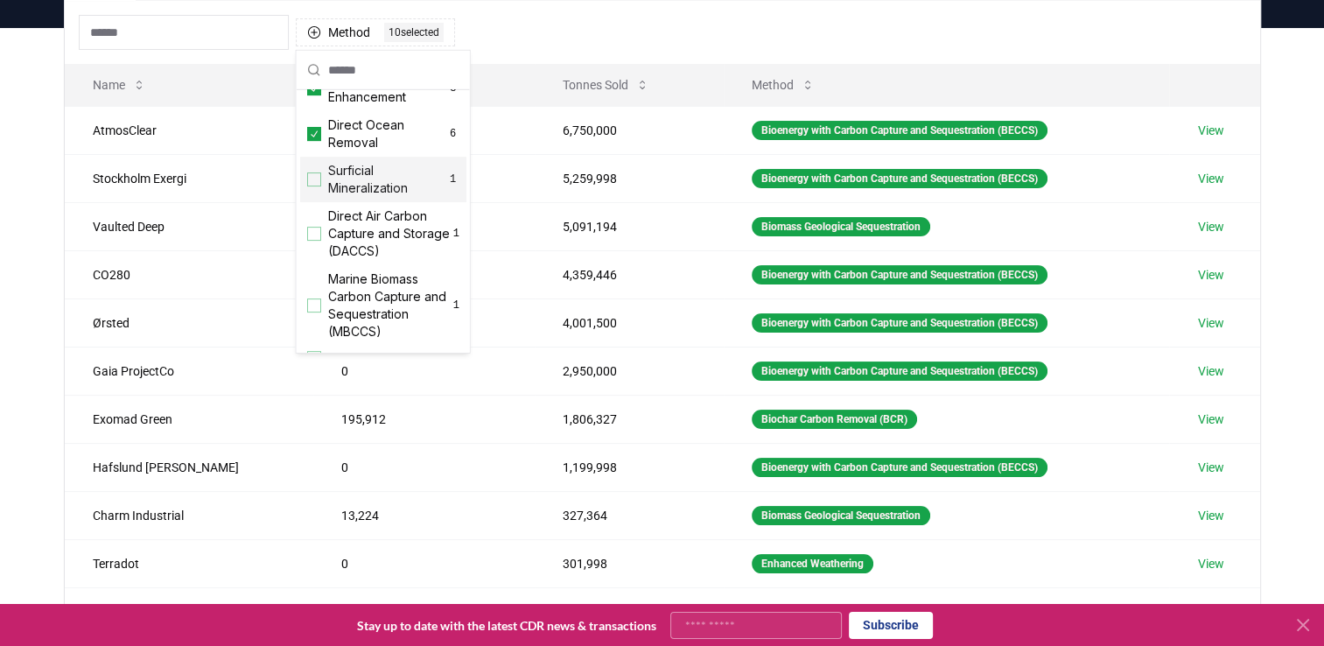
click at [315, 186] on div "Suggestions" at bounding box center [314, 179] width 14 height 14
click at [315, 312] on div "Suggestions" at bounding box center [314, 305] width 14 height 14
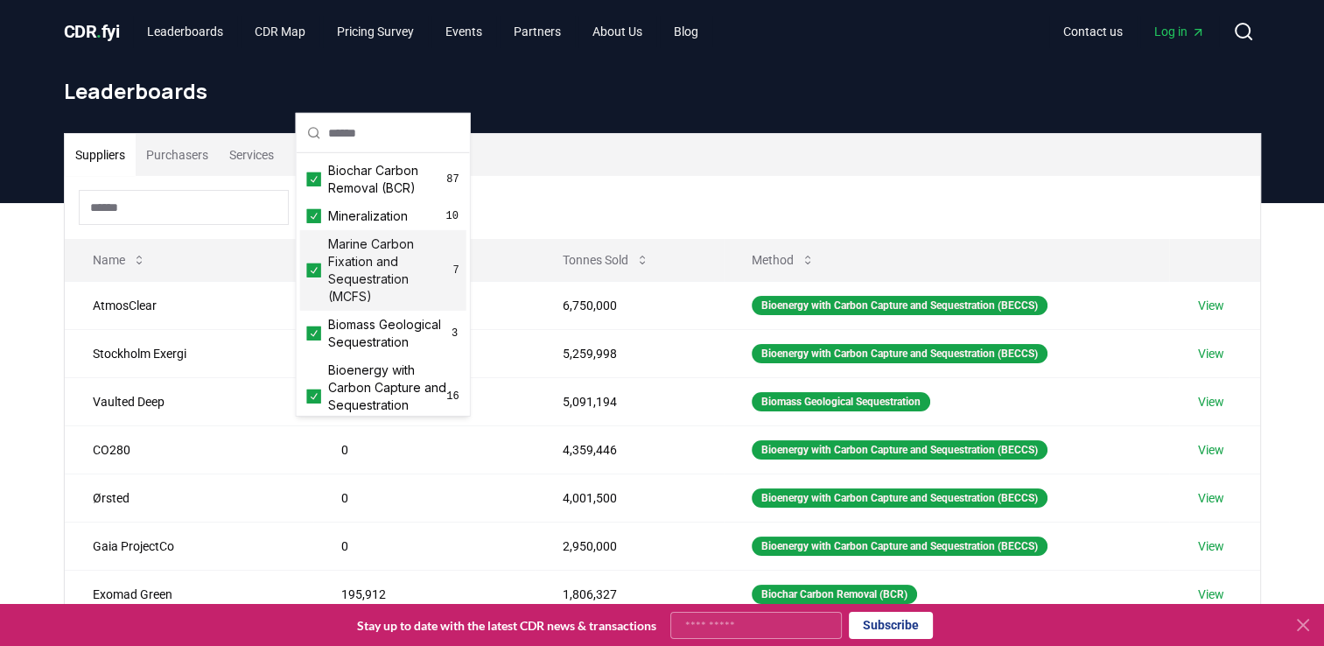
scroll to position [88, 0]
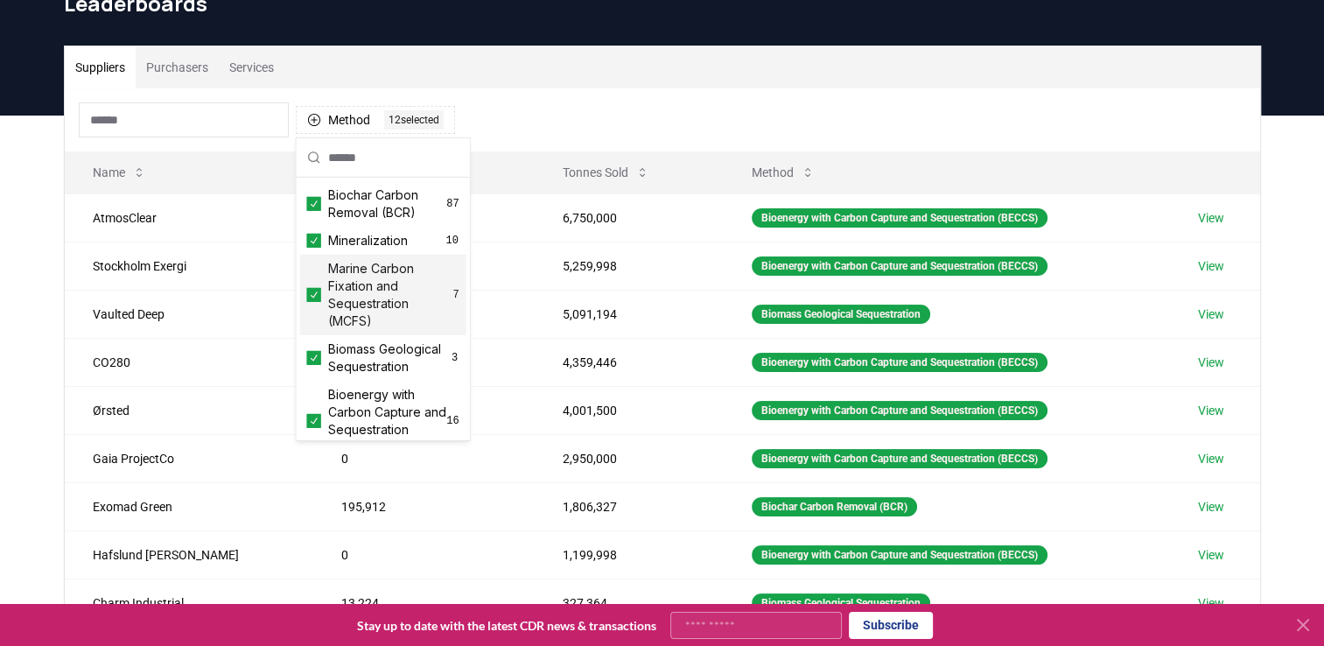
click at [574, 106] on div "Method 12 12 selected" at bounding box center [662, 119] width 1195 height 63
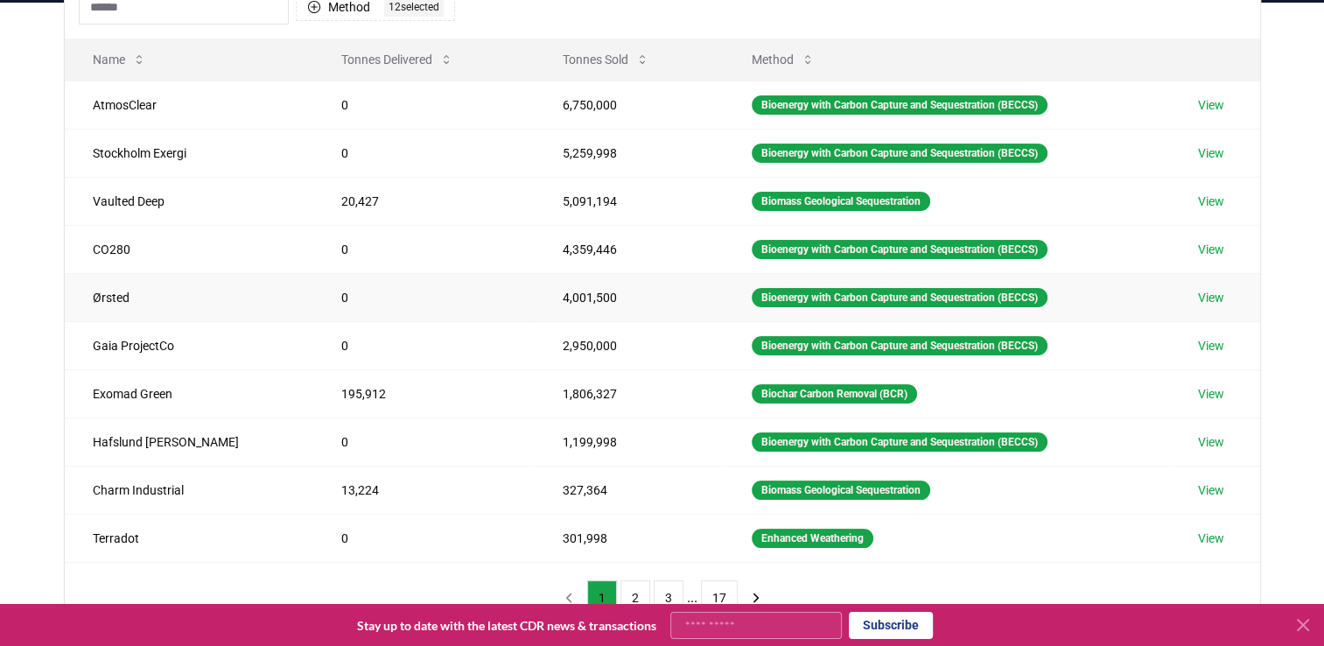
scroll to position [175, 0]
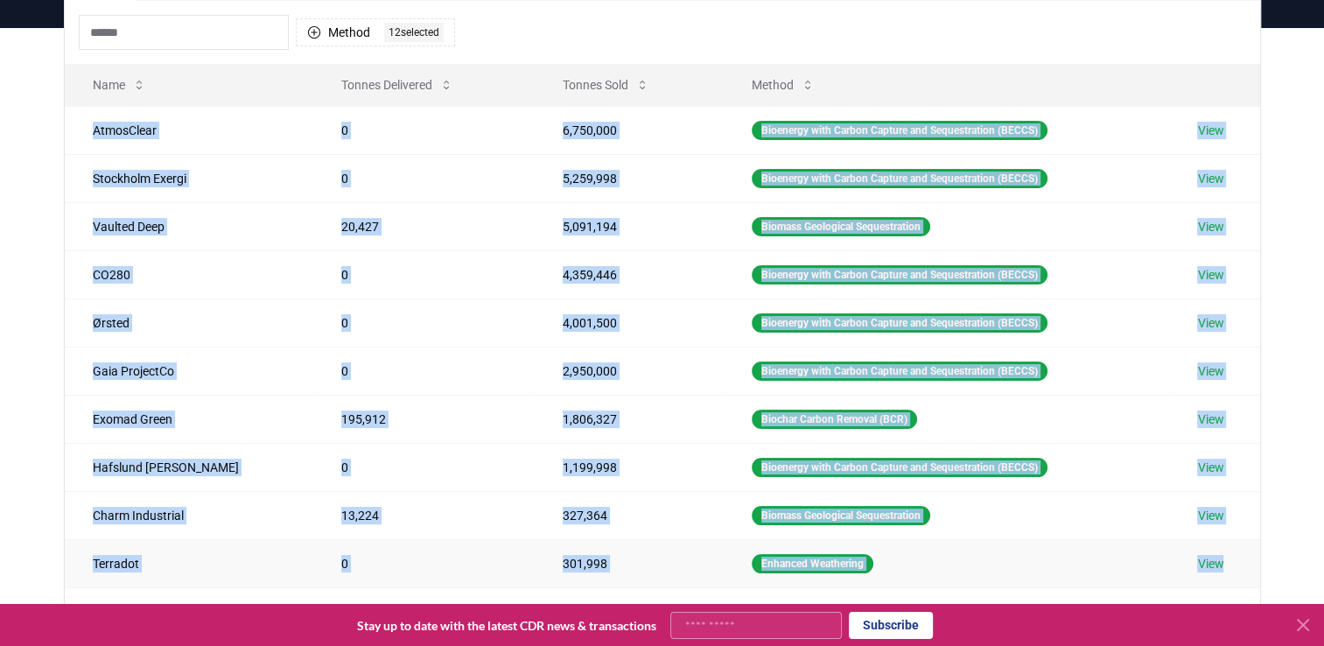
drag, startPoint x: 91, startPoint y: 128, endPoint x: 1239, endPoint y: 558, distance: 1226.3
click at [1239, 558] on tbody "AtmosClear 0 6,750,000 Bioenergy with Carbon Capture and Sequestration (BECCS) …" at bounding box center [662, 346] width 1195 height 481
copy tbody "AtmosClear 0 6,750,000 Bioenergy with Carbon Capture and Sequestration (BECCS) …"
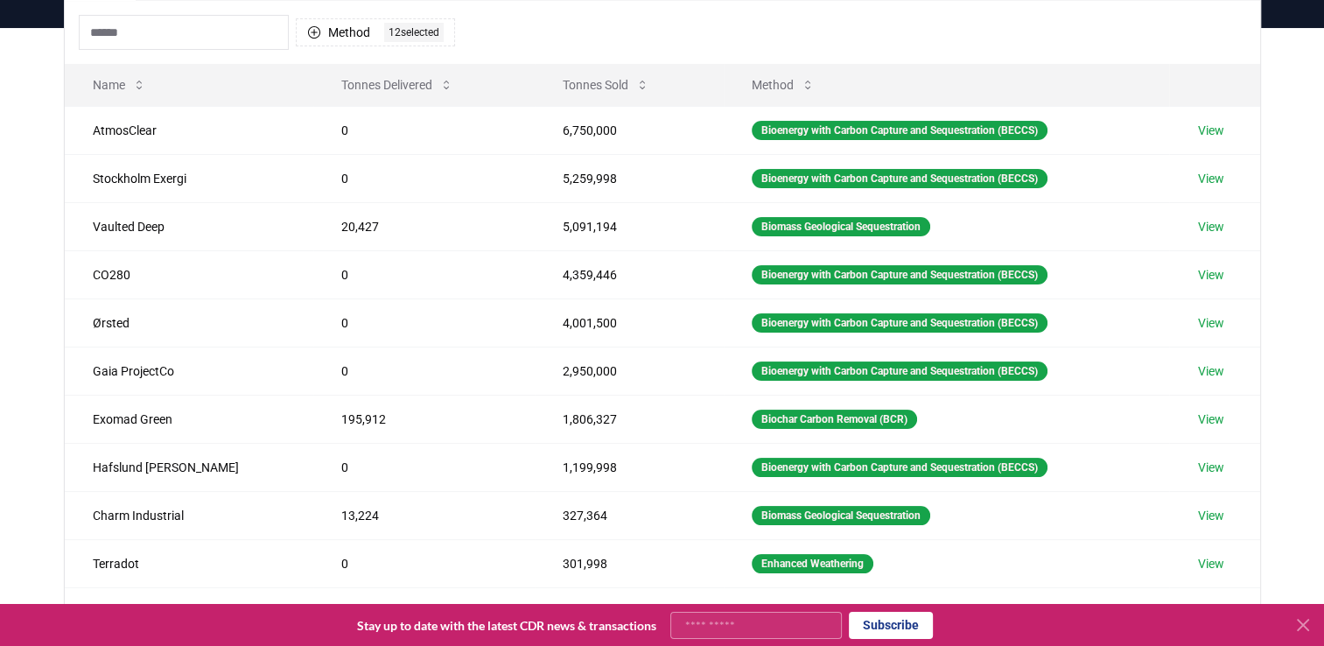
click at [35, 83] on div "Suppliers Purchasers Services Method 12 12 selected Name Tonnes Delivered Tonne…" at bounding box center [662, 378] width 1324 height 701
drag, startPoint x: 86, startPoint y: 82, endPoint x: 81, endPoint y: 104, distance: 22.3
click at [331, 170] on table "Name Tonnes Delivered Tonnes Sold Method AtmosClear 0 6,750,000 Bioenergy with …" at bounding box center [662, 326] width 1195 height 524
drag, startPoint x: 84, startPoint y: 70, endPoint x: 216, endPoint y: 117, distance: 140.3
click at [216, 117] on table "Name Tonnes Delivered Tonnes Sold Method AtmosClear 0 6,750,000 Bioenergy with …" at bounding box center [662, 326] width 1195 height 524
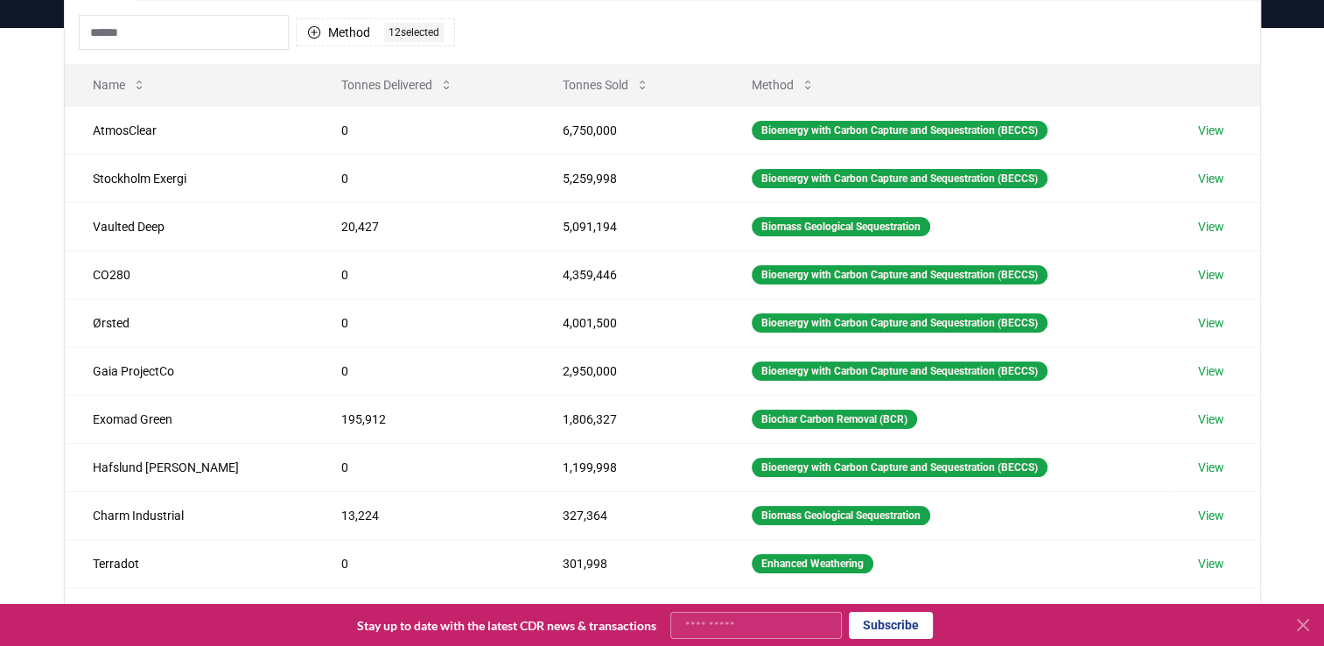
click at [25, 143] on div "Suppliers Purchasers Services Method 12 12 selected Name Tonnes Delivered Tonne…" at bounding box center [662, 378] width 1324 height 701
